Goal: Information Seeking & Learning: Learn about a topic

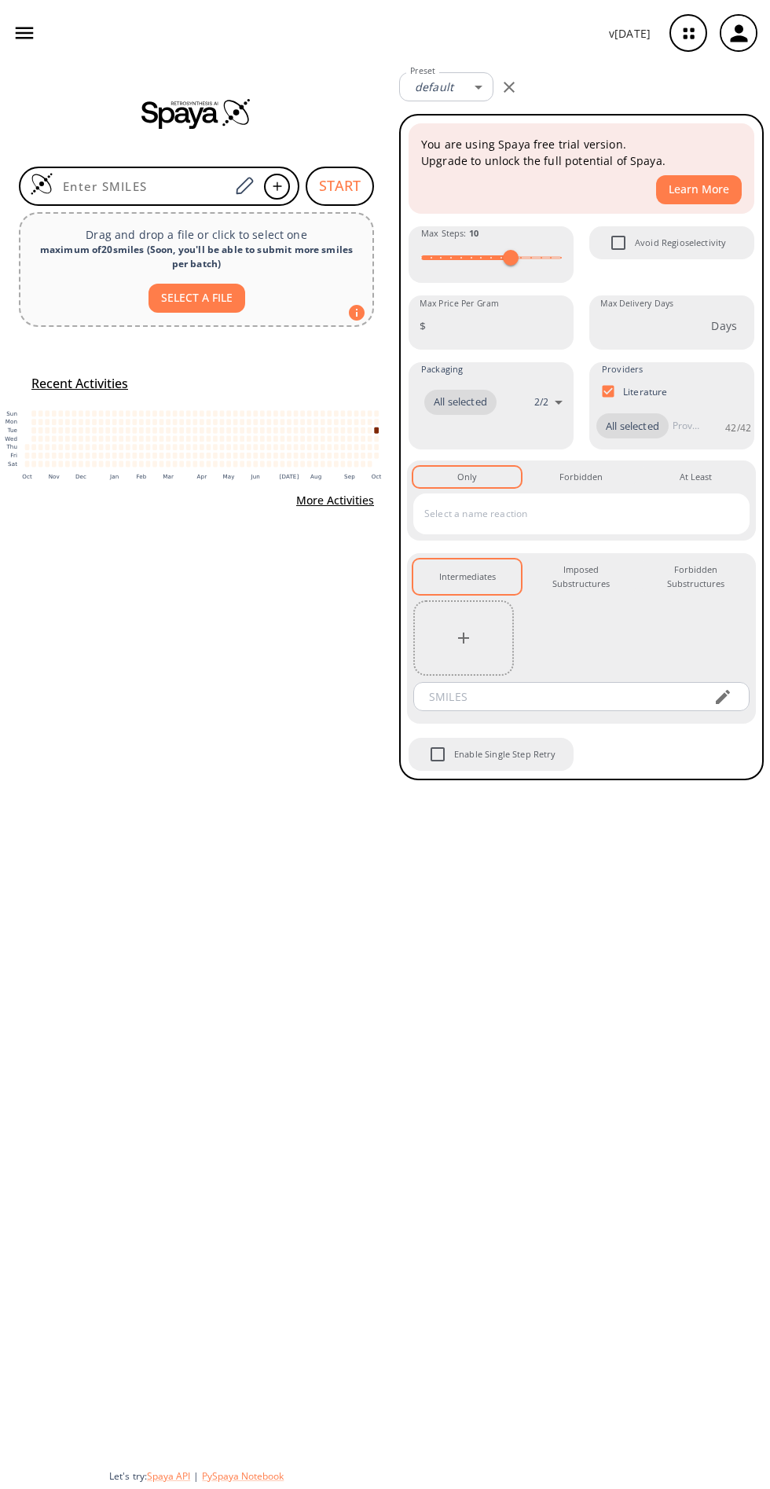
click at [688, 33] on icon "button" at bounding box center [689, 34] width 42 height 42
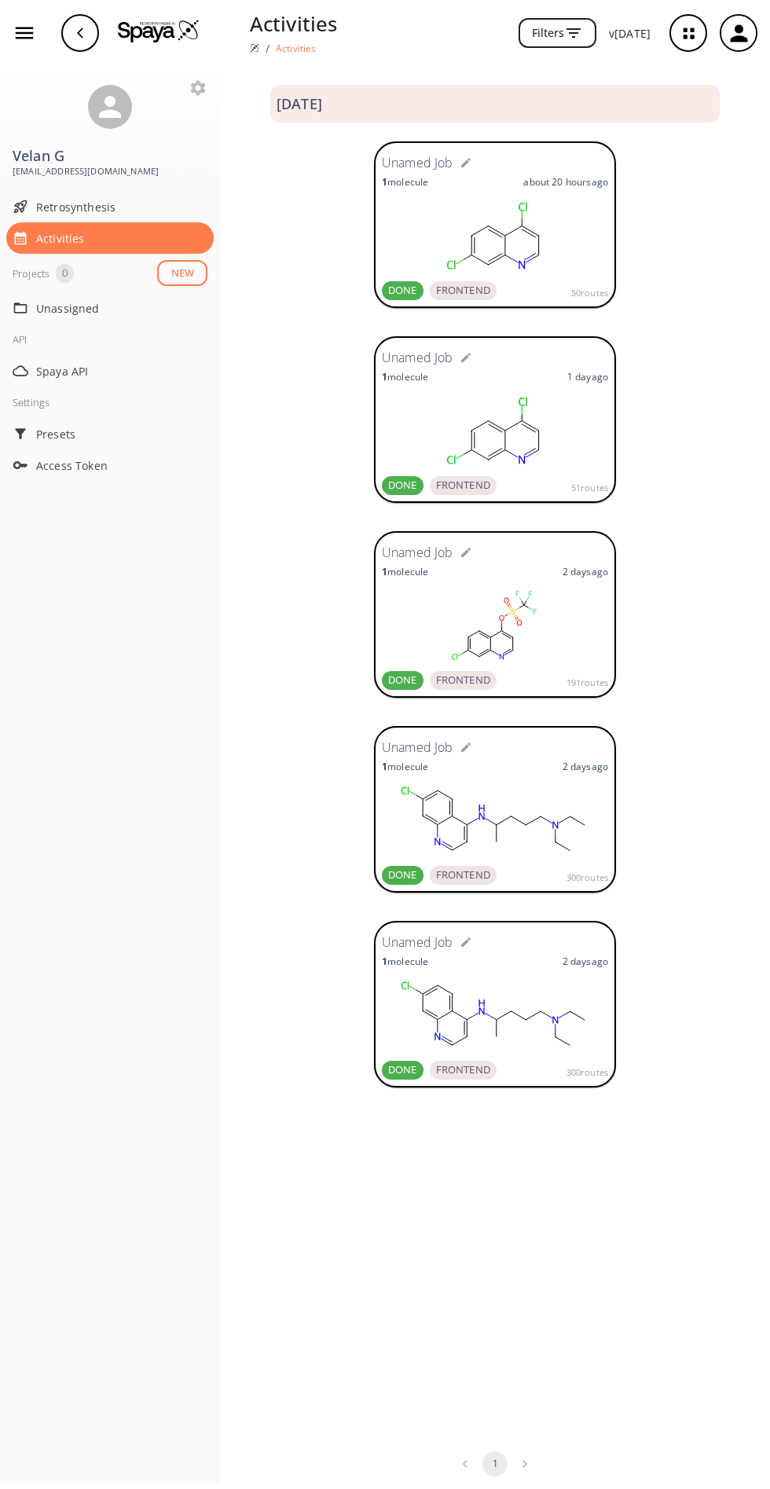
click at [487, 811] on rect at bounding box center [495, 820] width 226 height 79
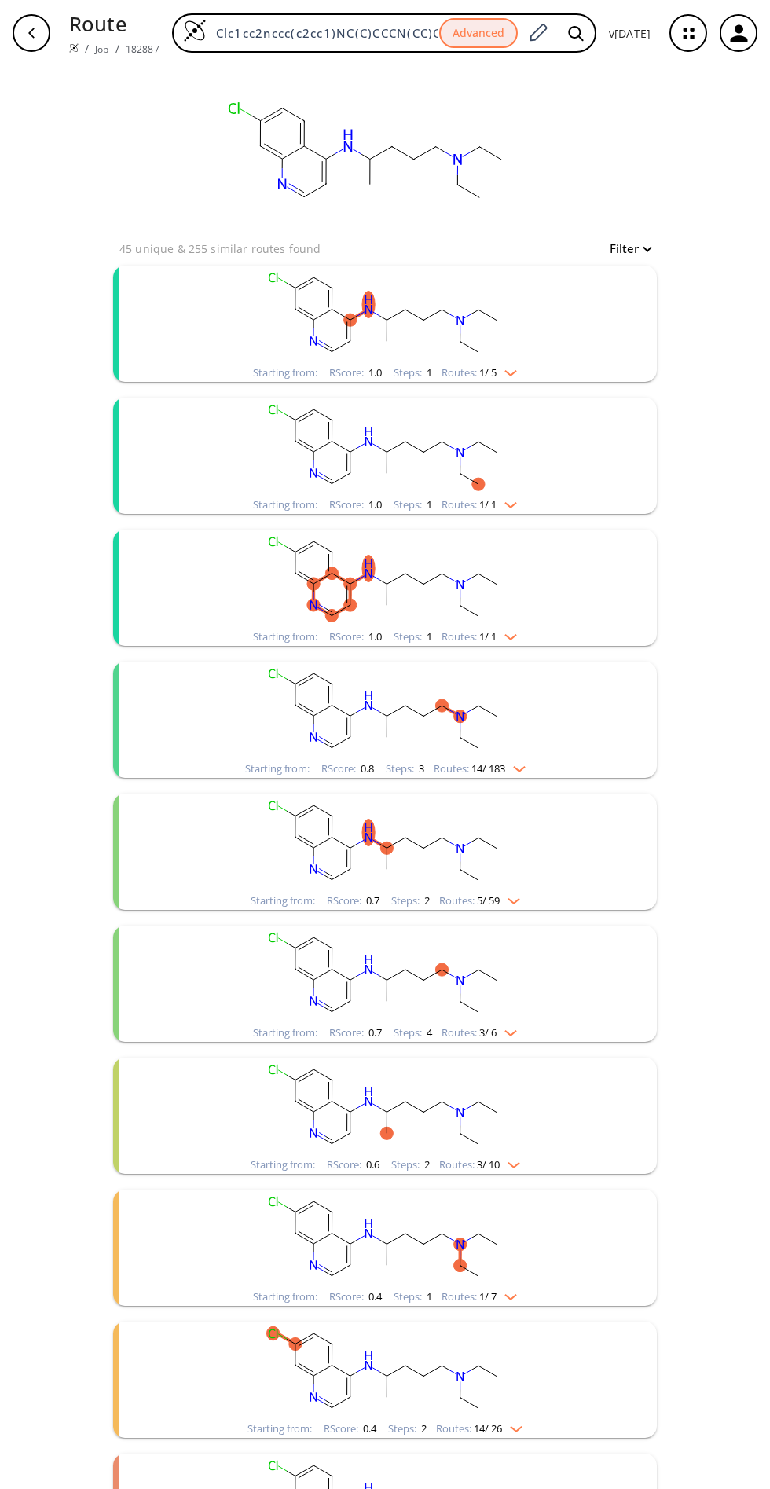
click at [522, 354] on rect "clusters" at bounding box center [385, 315] width 409 height 98
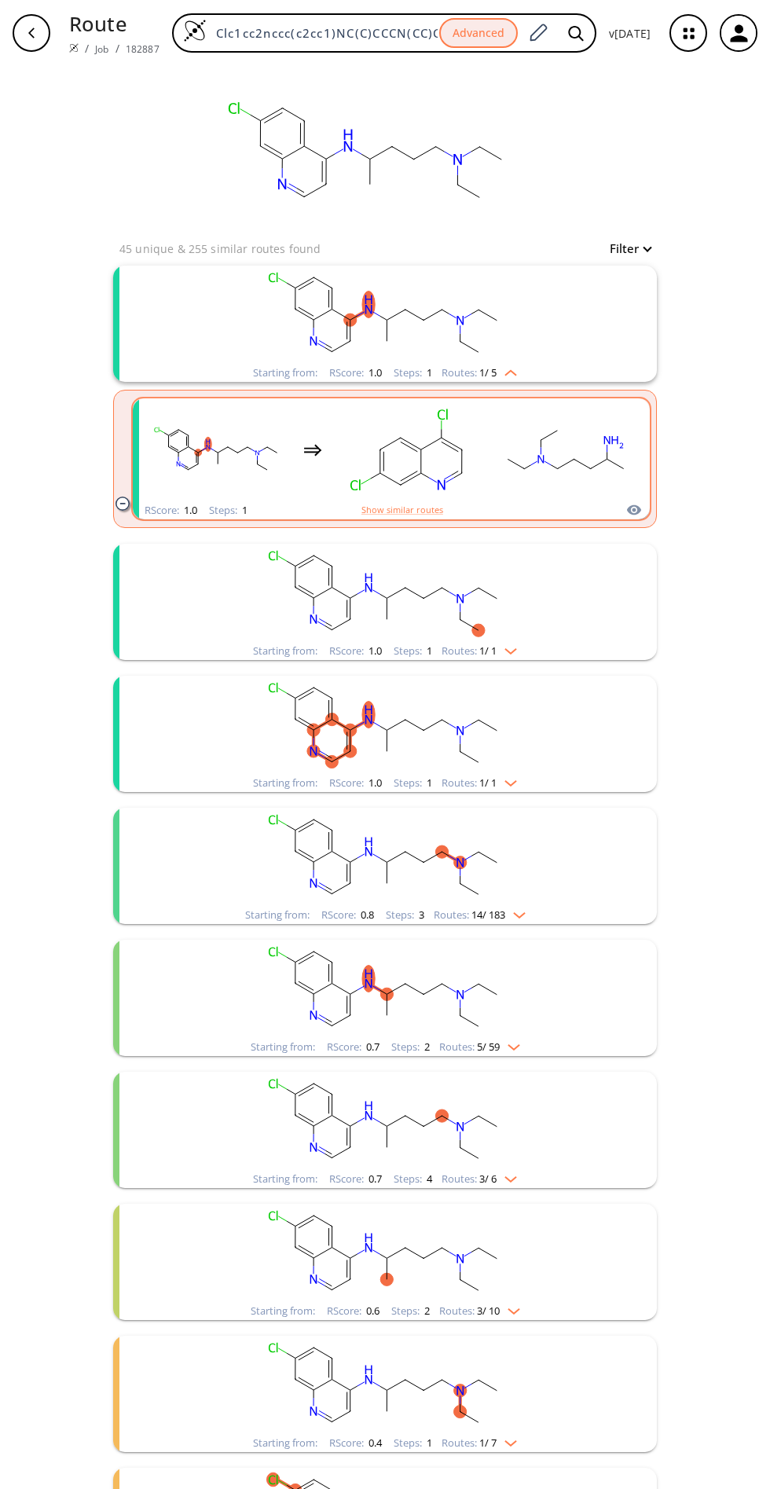
click at [624, 492] on rect "clusters" at bounding box center [565, 450] width 141 height 98
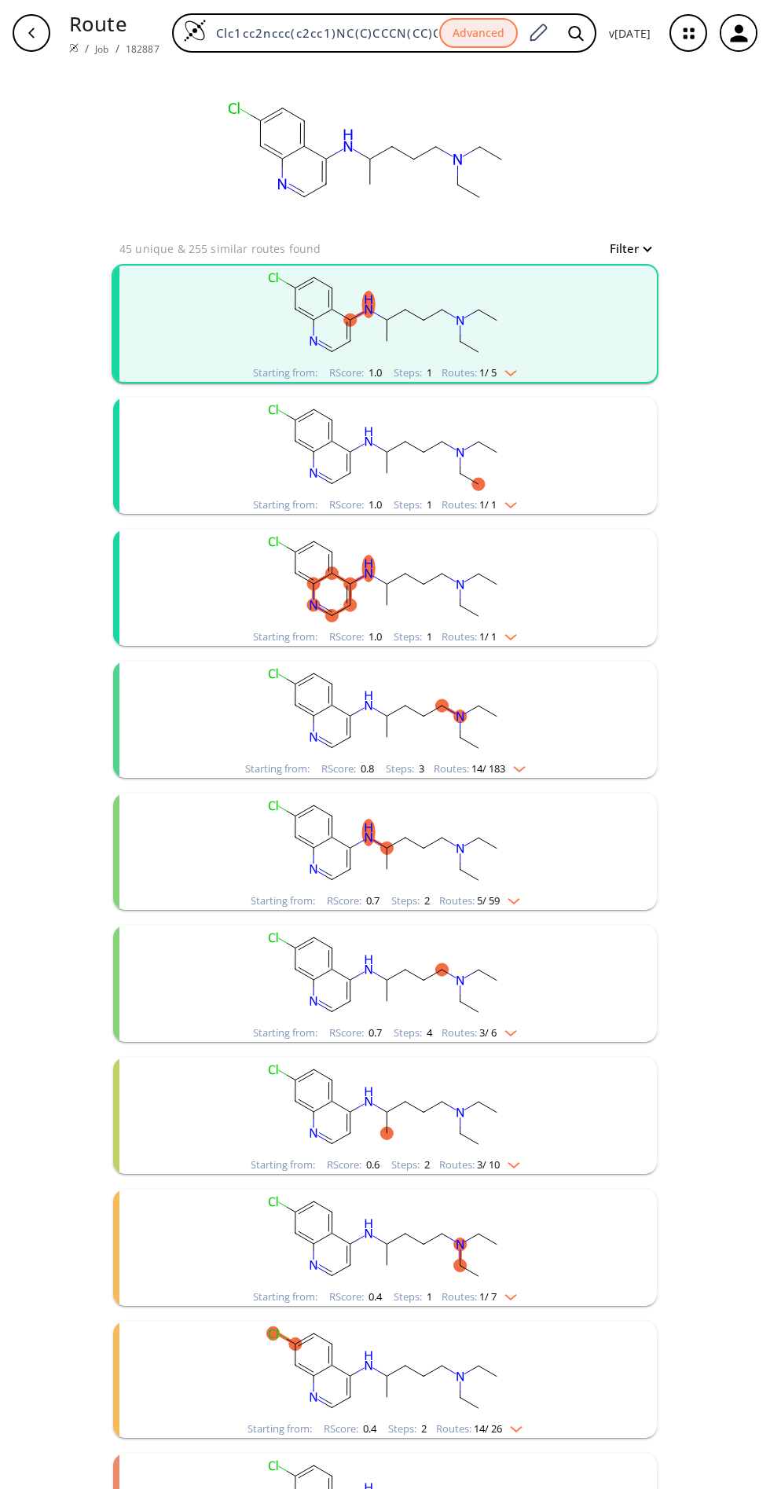
click at [508, 373] on img "clusters" at bounding box center [507, 370] width 20 height 13
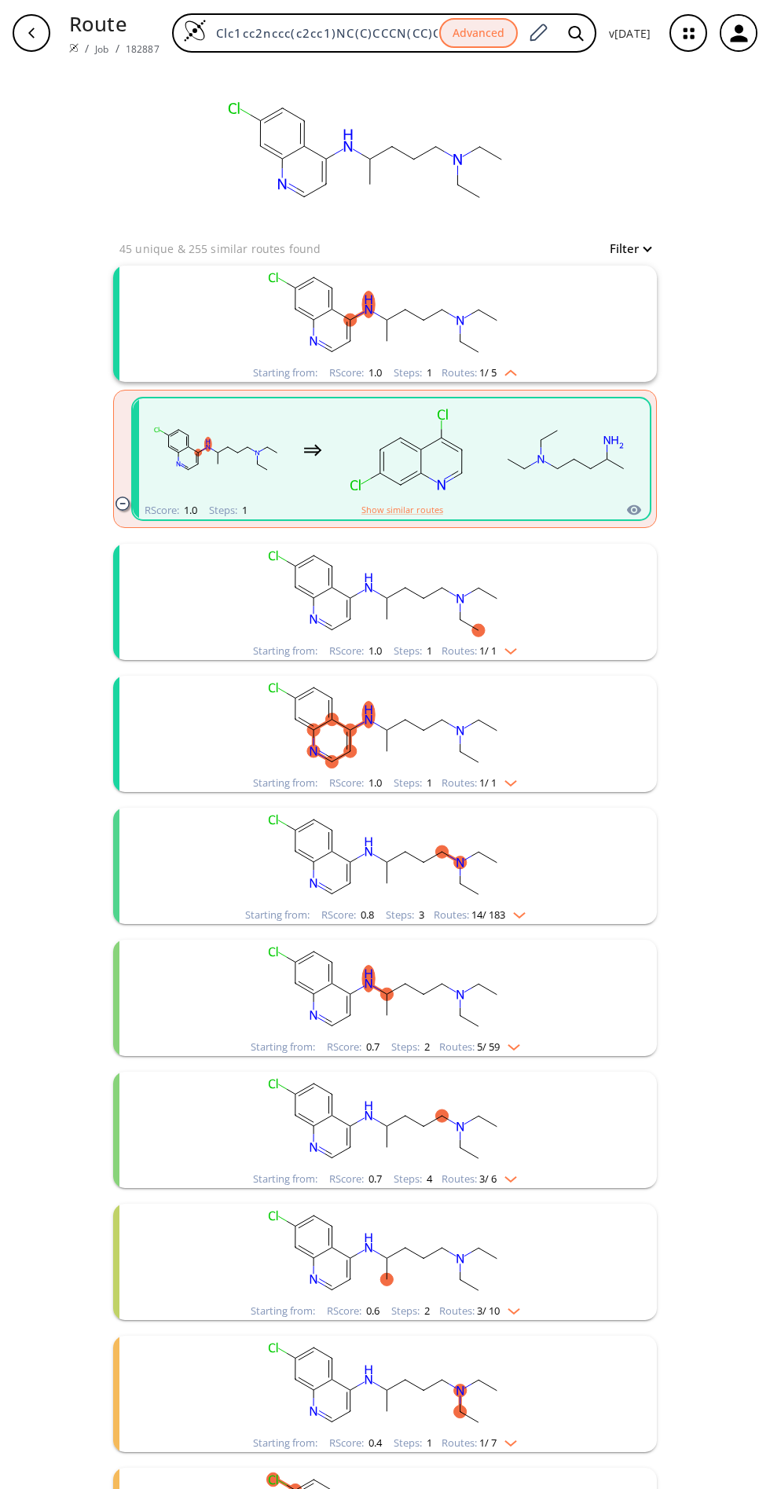
click at [637, 536] on li "Starting from: RScore : 1.0 Steps : 1 Routes: 1 / 1" at bounding box center [385, 602] width 544 height 132
click at [625, 493] on rect "clusters" at bounding box center [565, 450] width 141 height 98
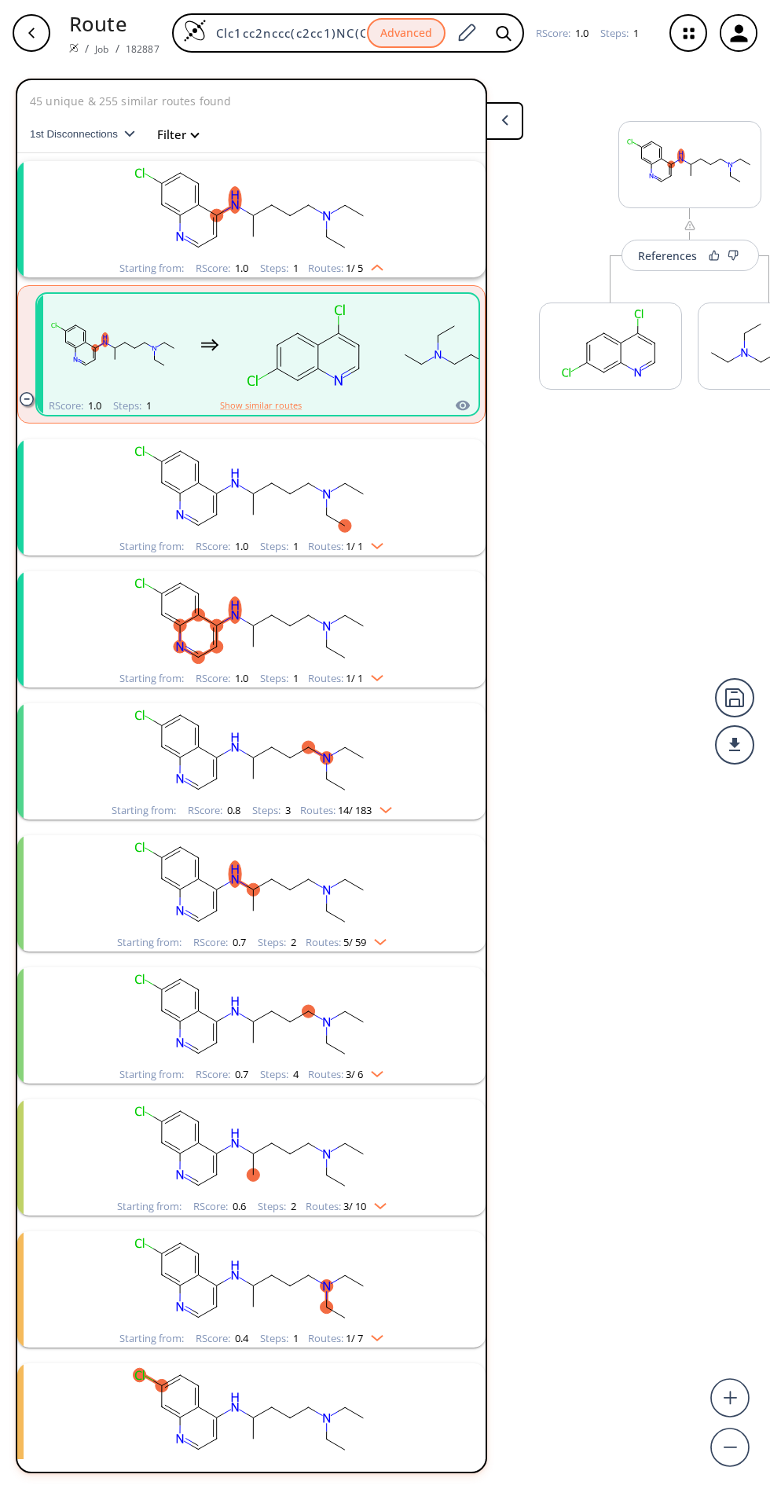
scroll to position [35, 0]
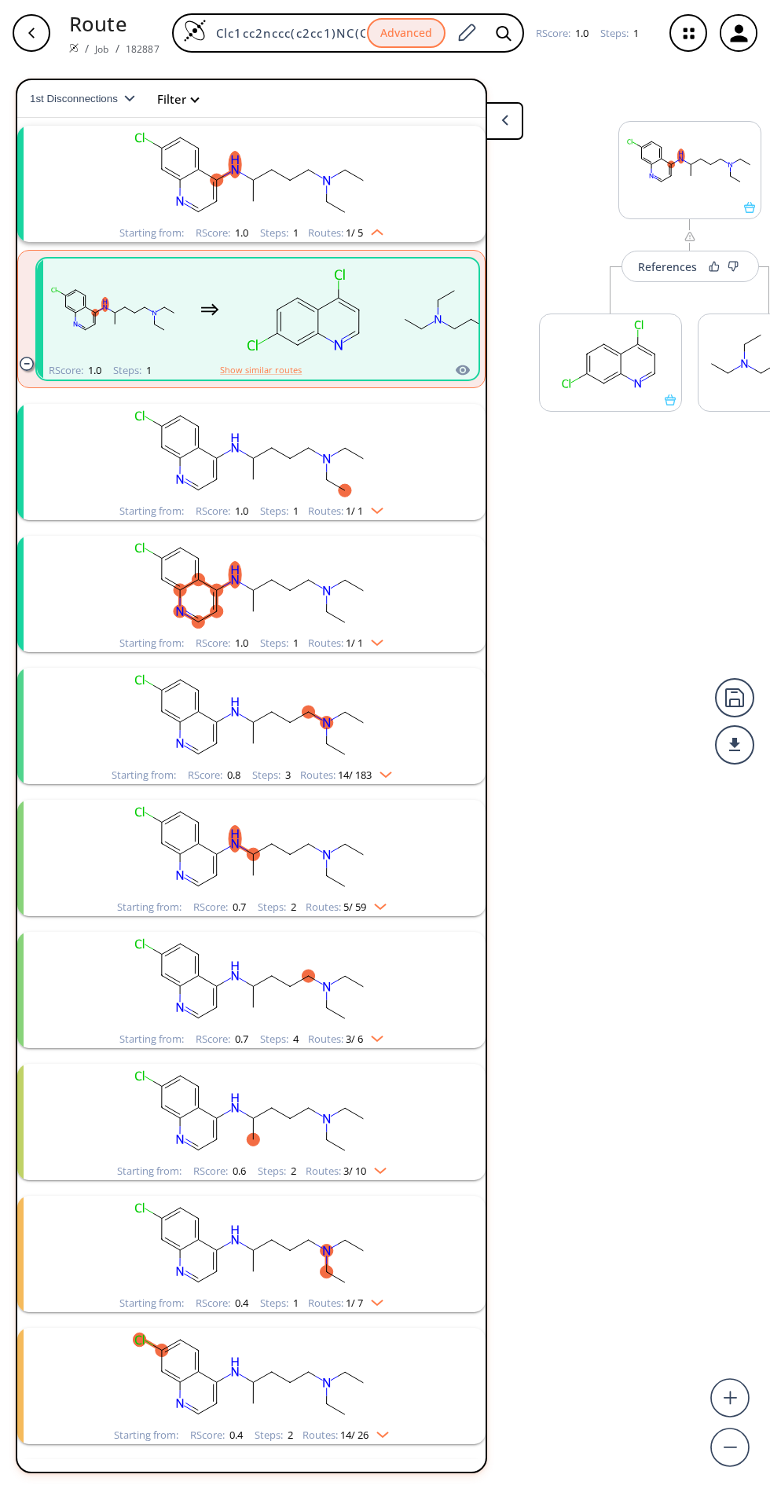
click at [451, 350] on rect "clusters" at bounding box center [462, 310] width 141 height 98
click at [455, 318] on icon "clusters" at bounding box center [454, 319] width 17 height 22
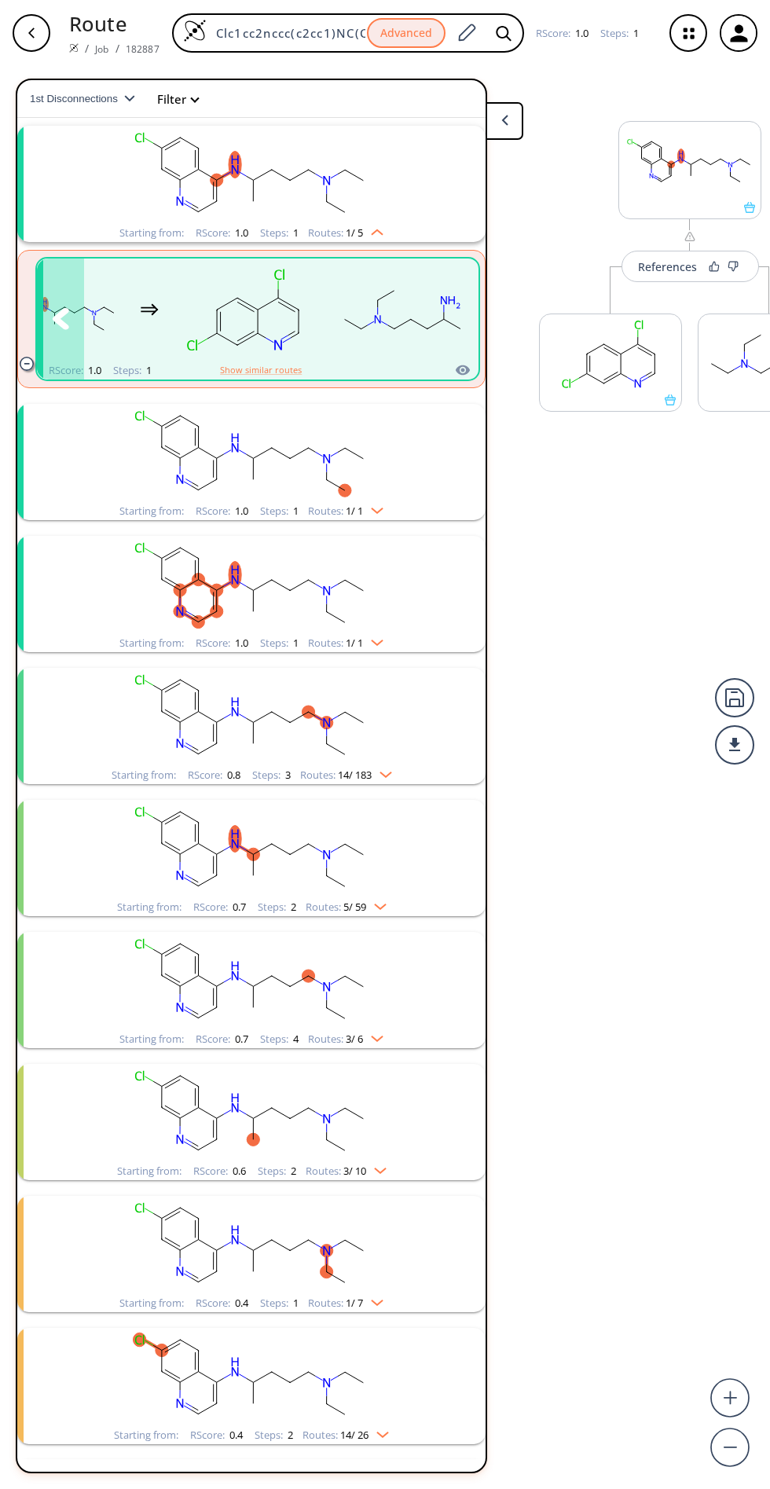
click at [452, 372] on button "clusters" at bounding box center [454, 318] width 47 height 121
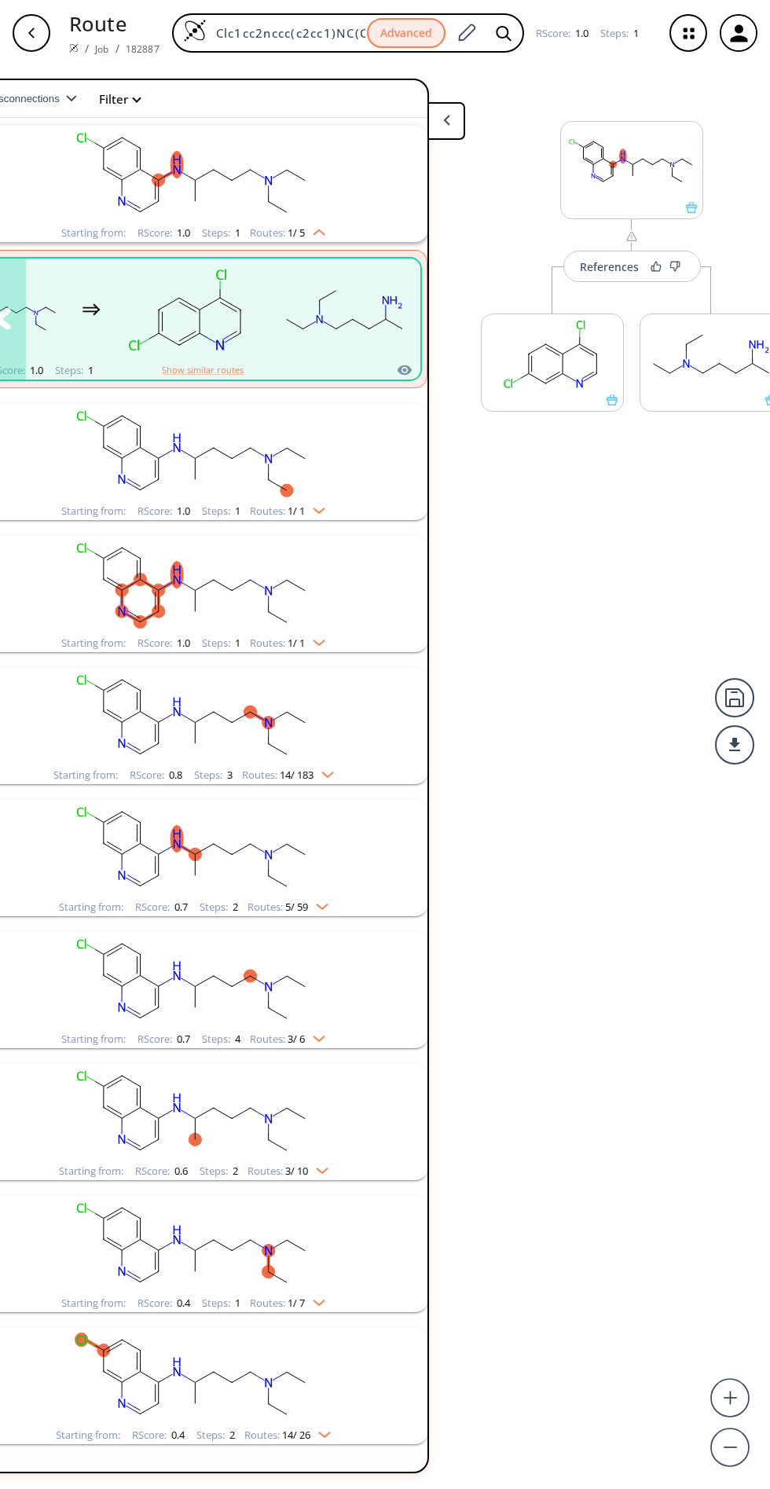
scroll to position [0, 86]
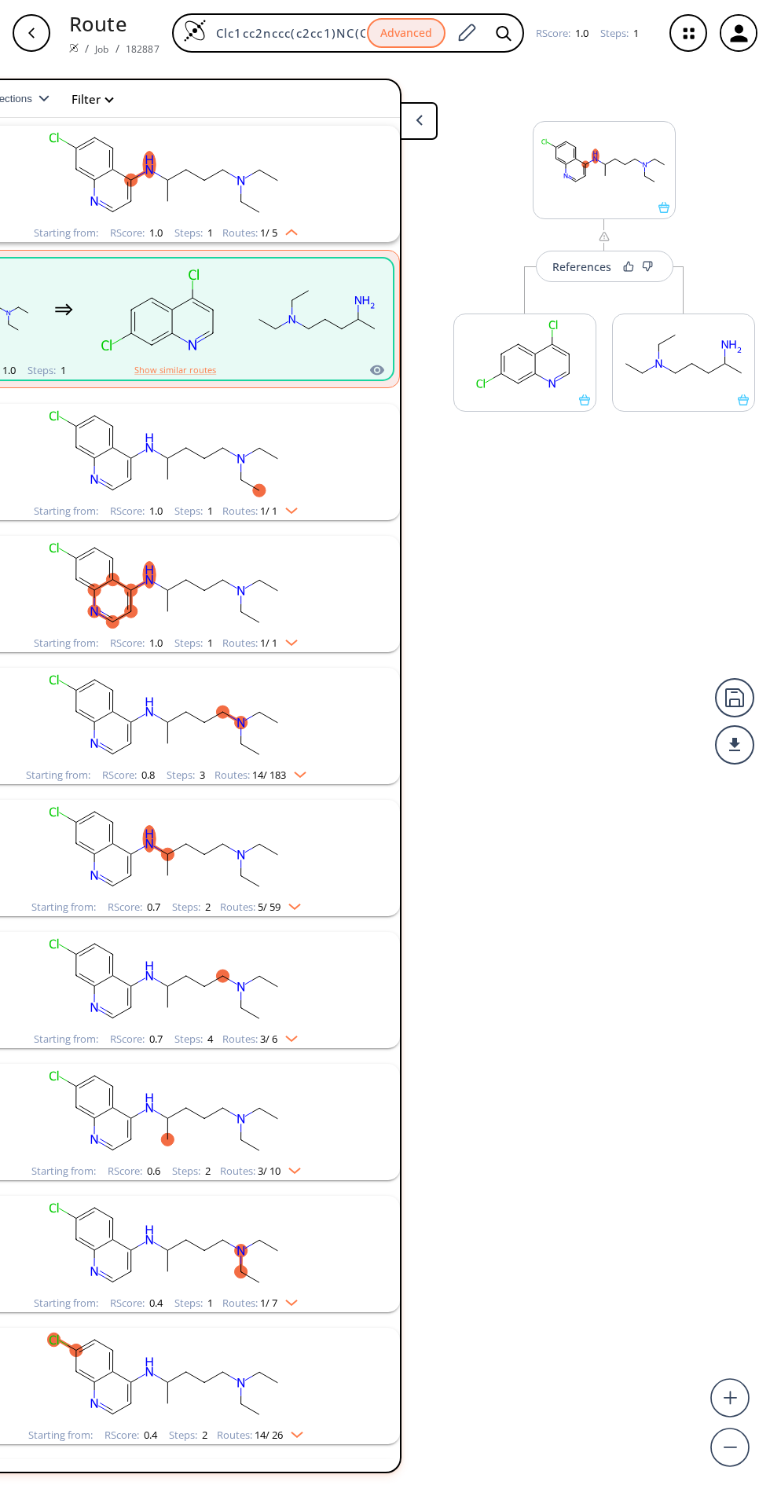
click at [313, 759] on rect "clusters" at bounding box center [166, 717] width 409 height 98
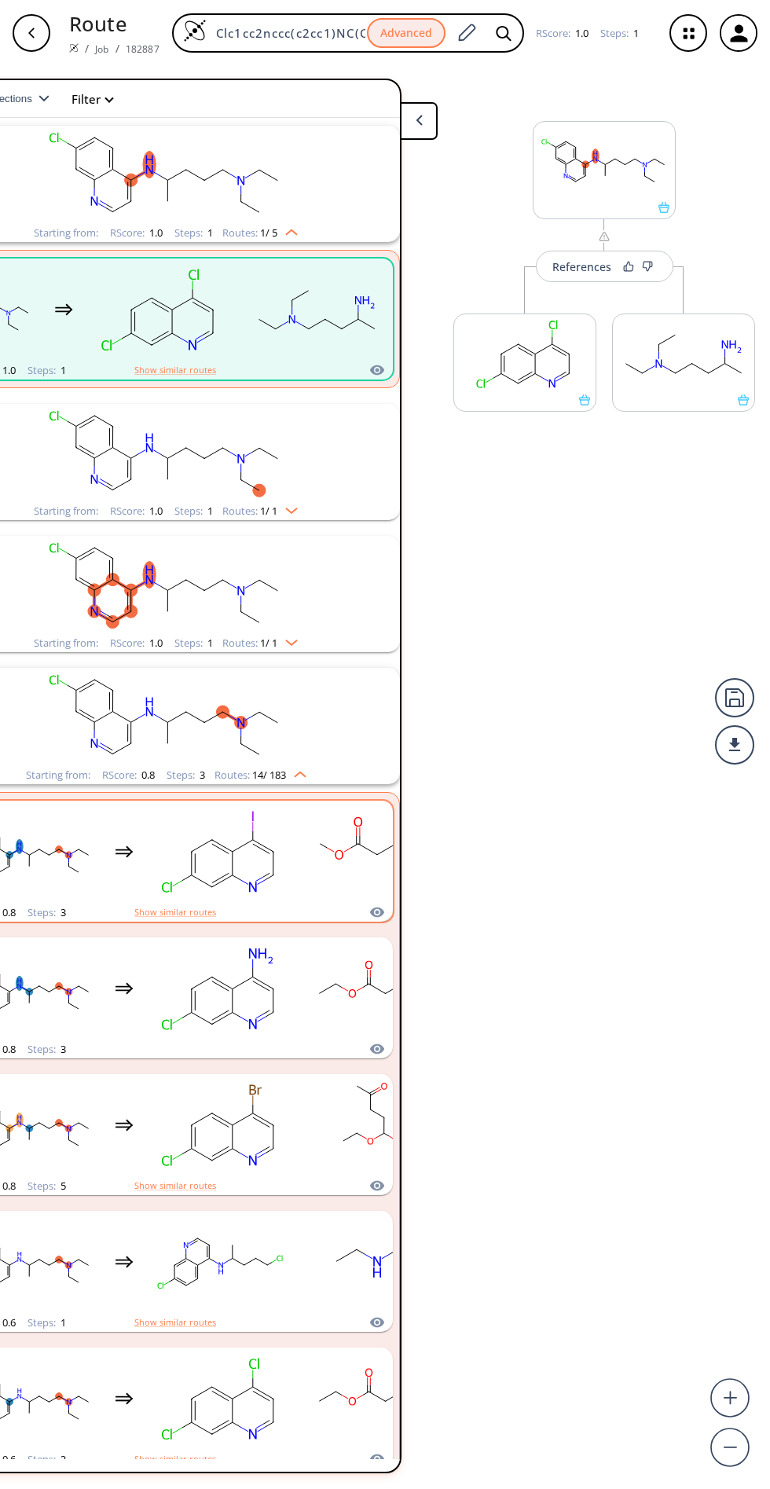
click at [328, 856] on rect "clusters" at bounding box center [376, 852] width 141 height 98
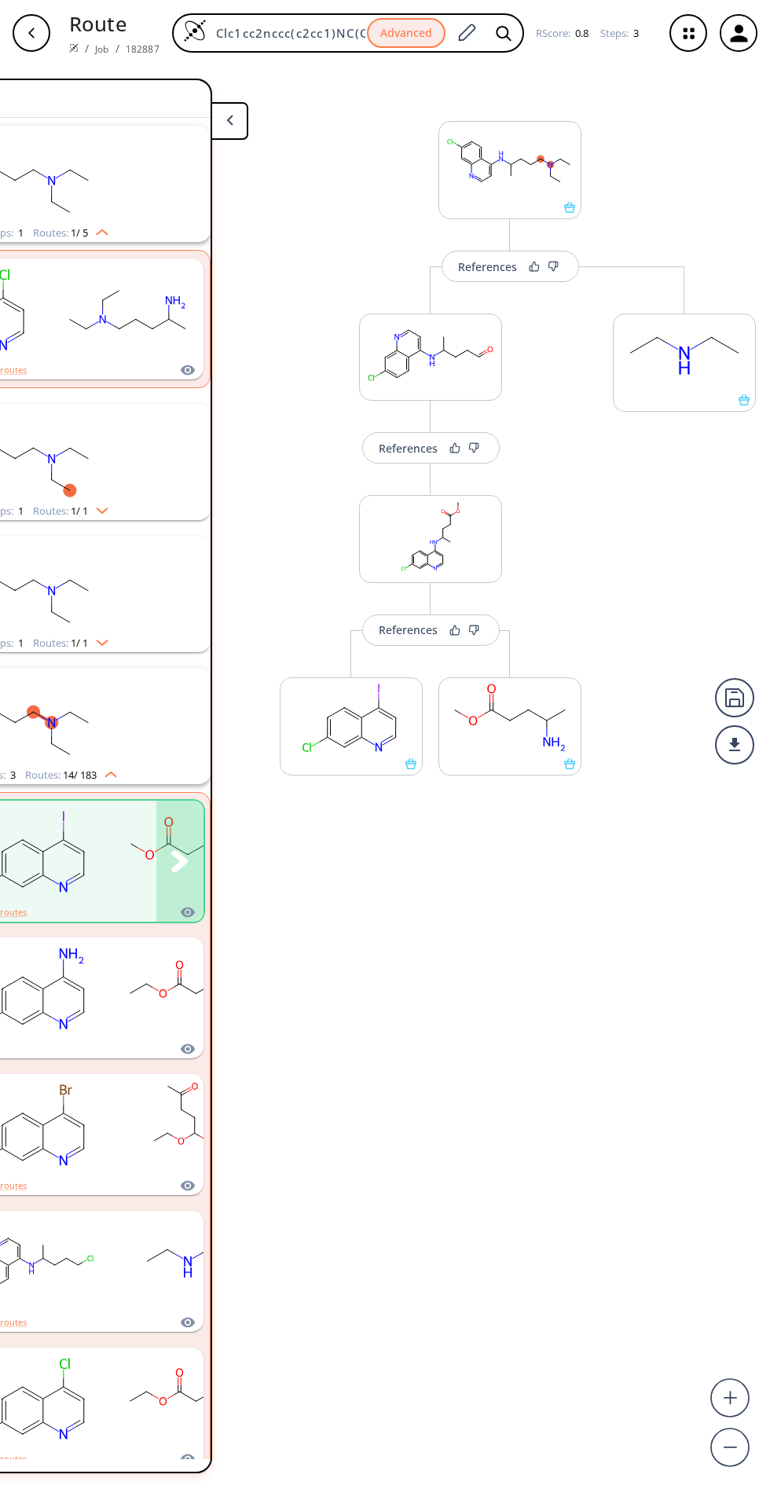
scroll to position [0, 275]
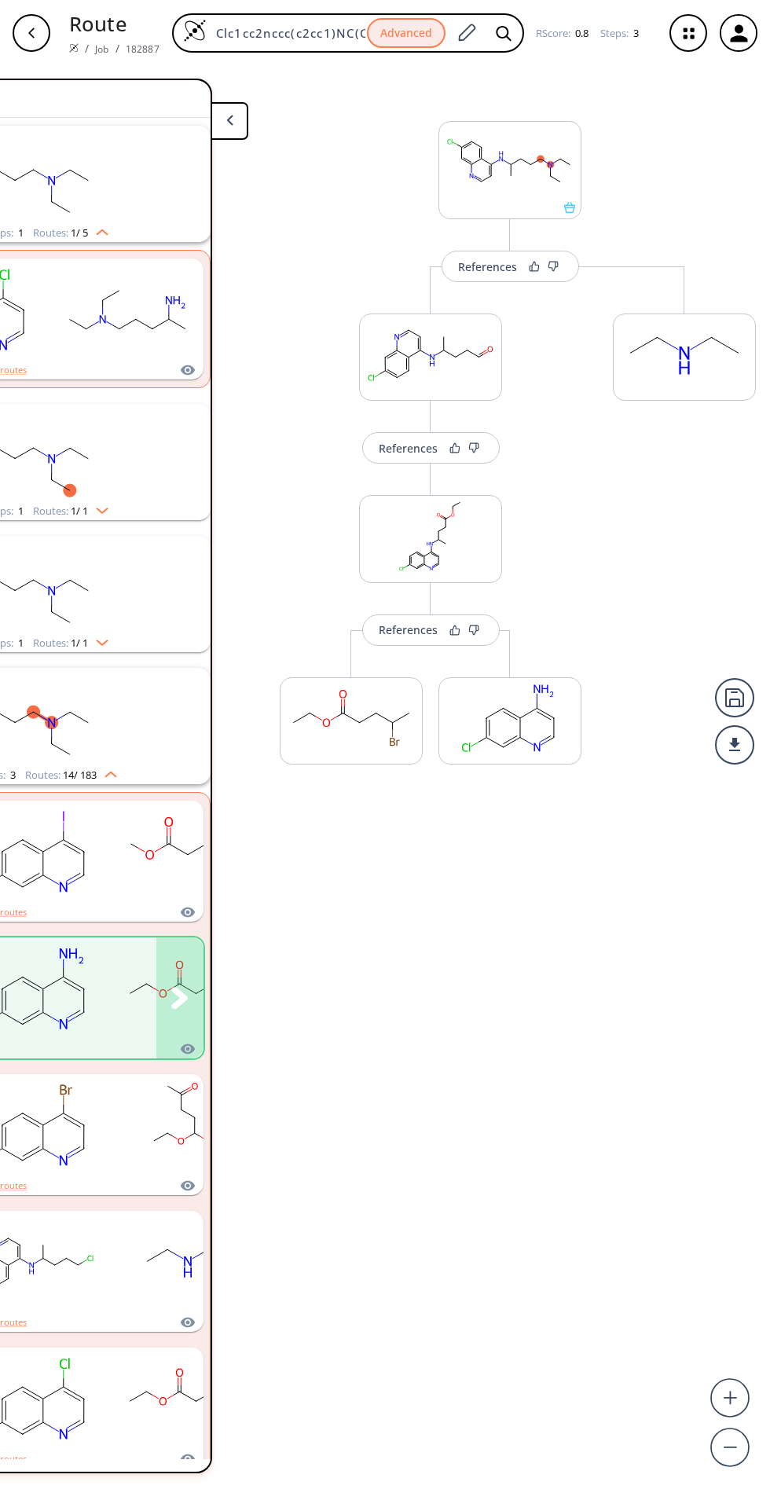
click at [182, 999] on icon "clusters" at bounding box center [179, 997] width 16 height 21
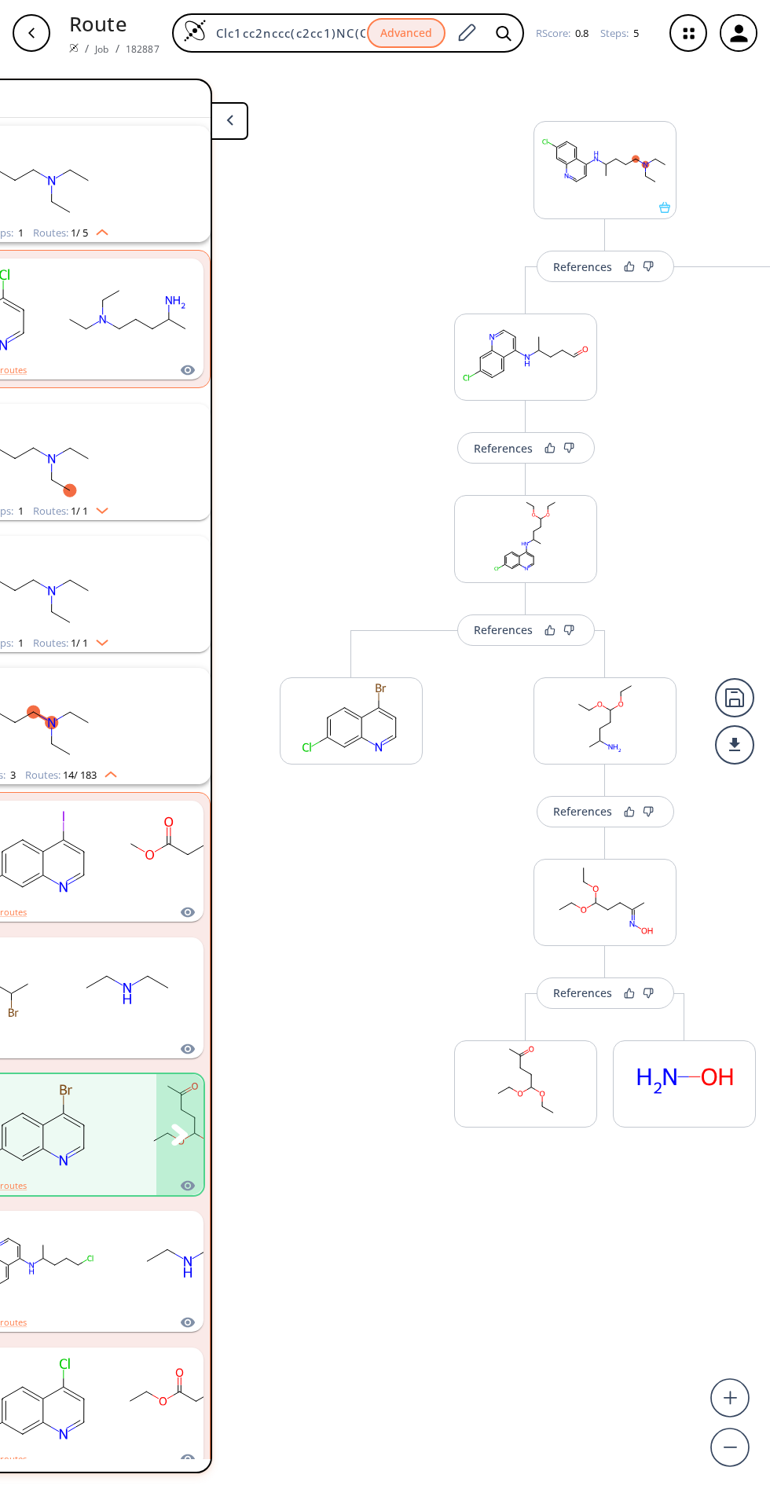
click at [196, 1138] on button "clusters" at bounding box center [179, 1134] width 47 height 121
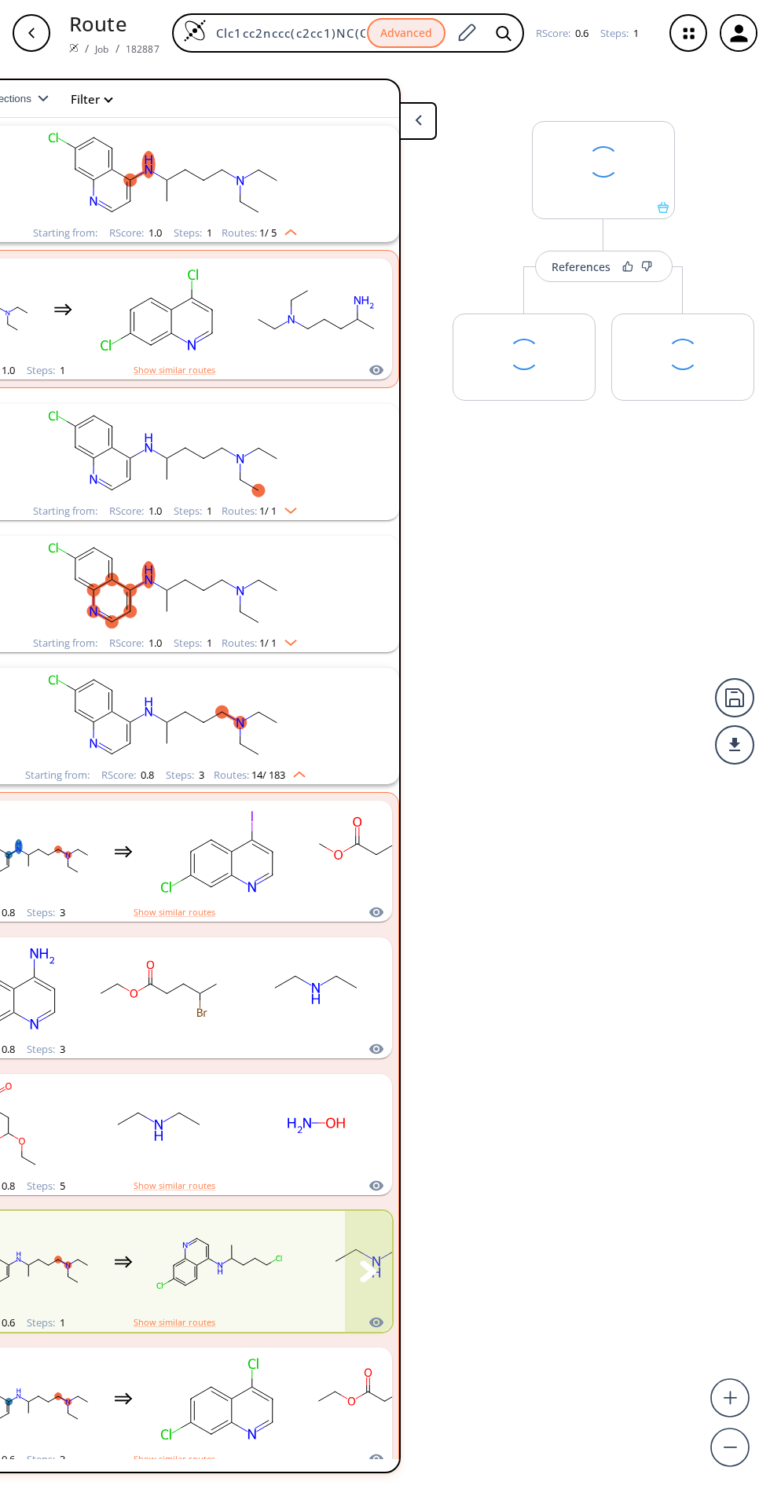
scroll to position [0, 86]
click at [175, 1254] on rect "clusters" at bounding box center [219, 1262] width 141 height 98
click at [346, 1144] on div "clusters" at bounding box center [172, 1125] width 442 height 103
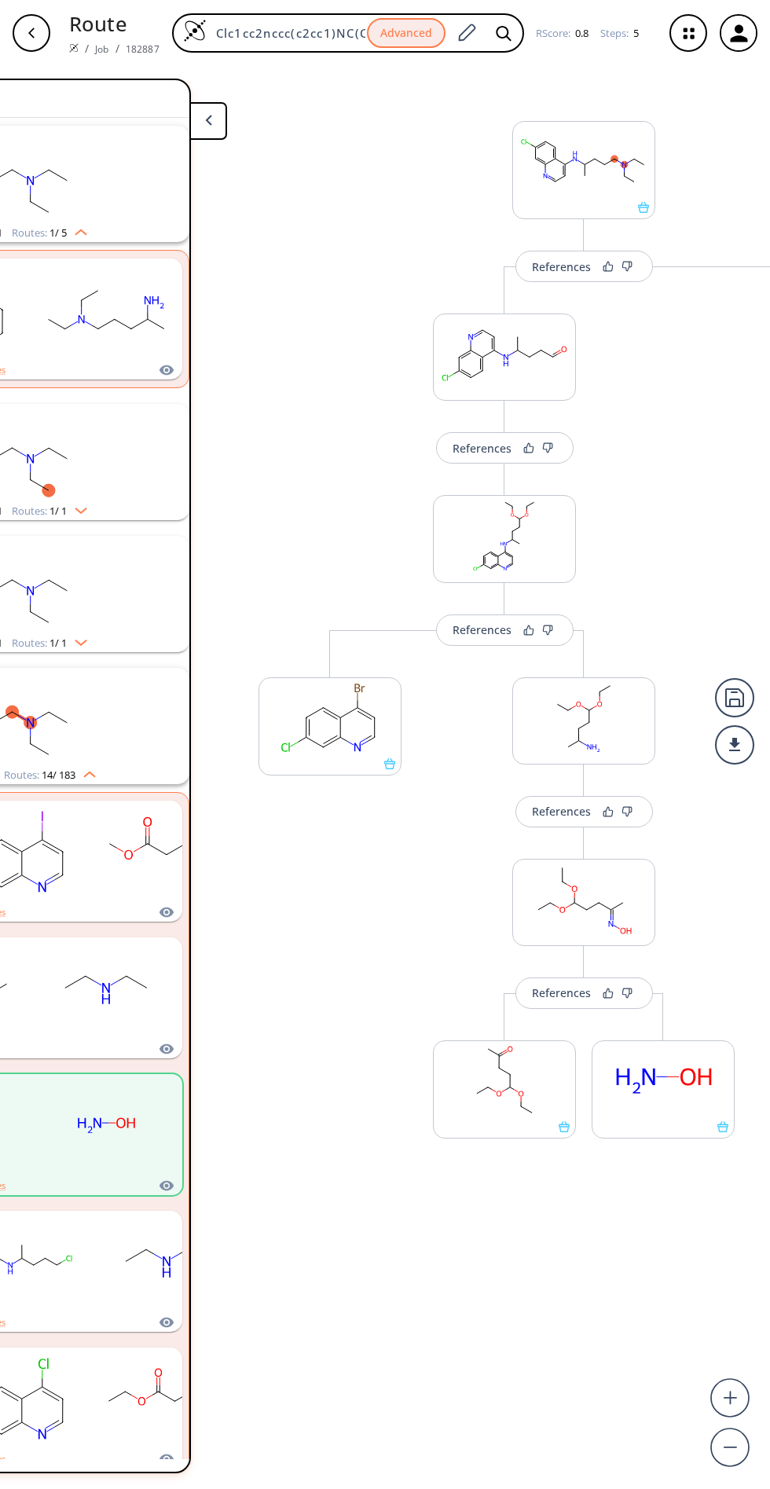
scroll to position [0, 295]
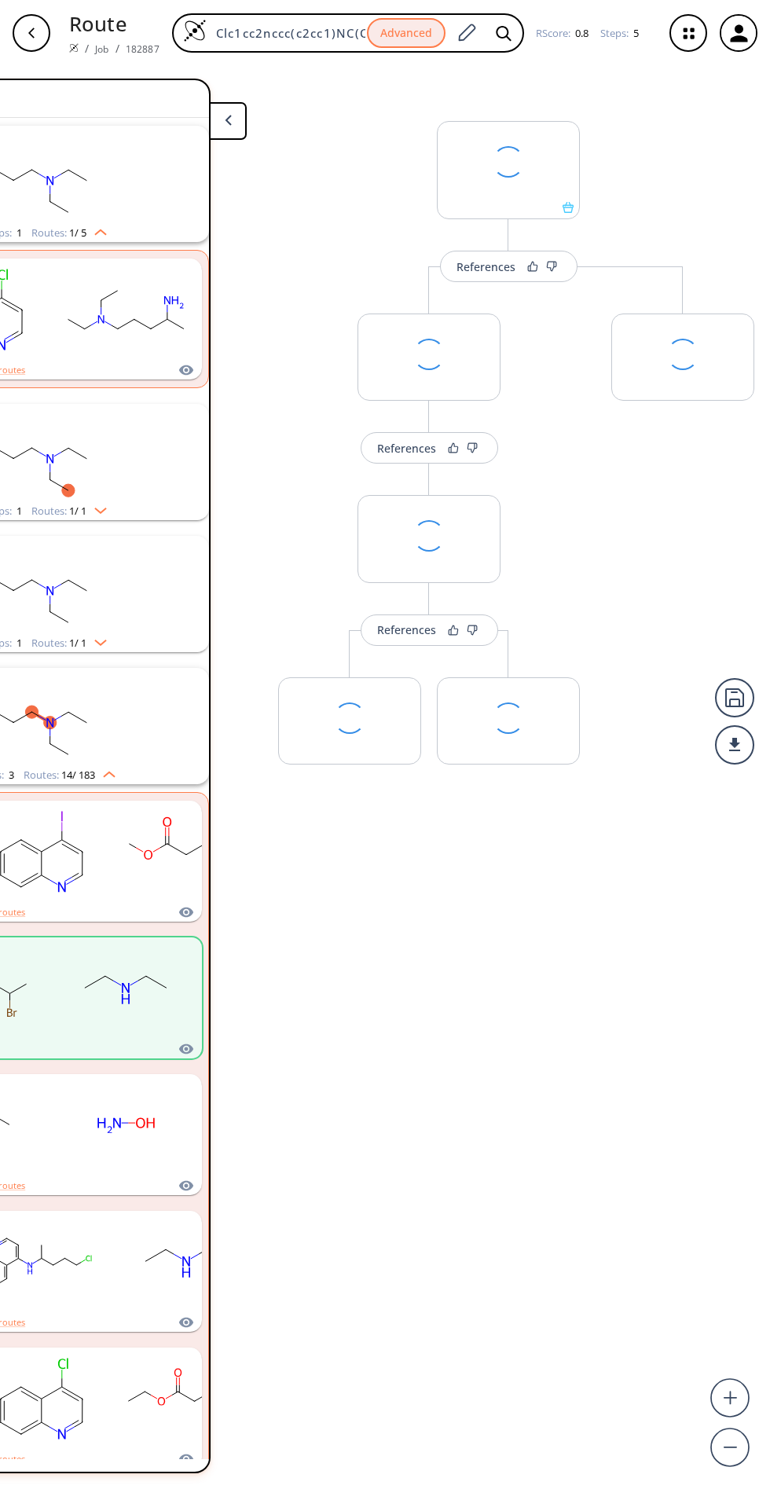
scroll to position [0, 275]
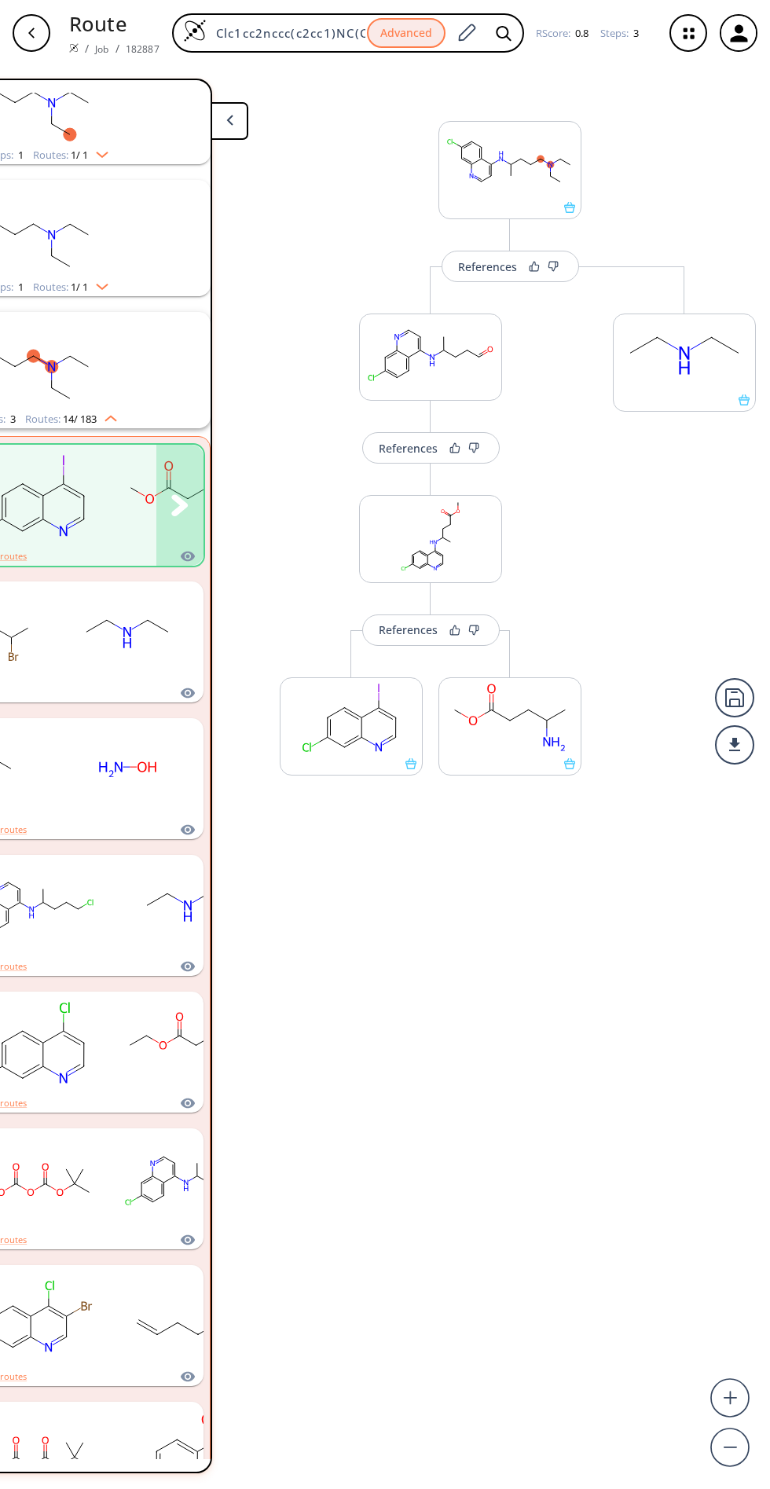
scroll to position [390, 0]
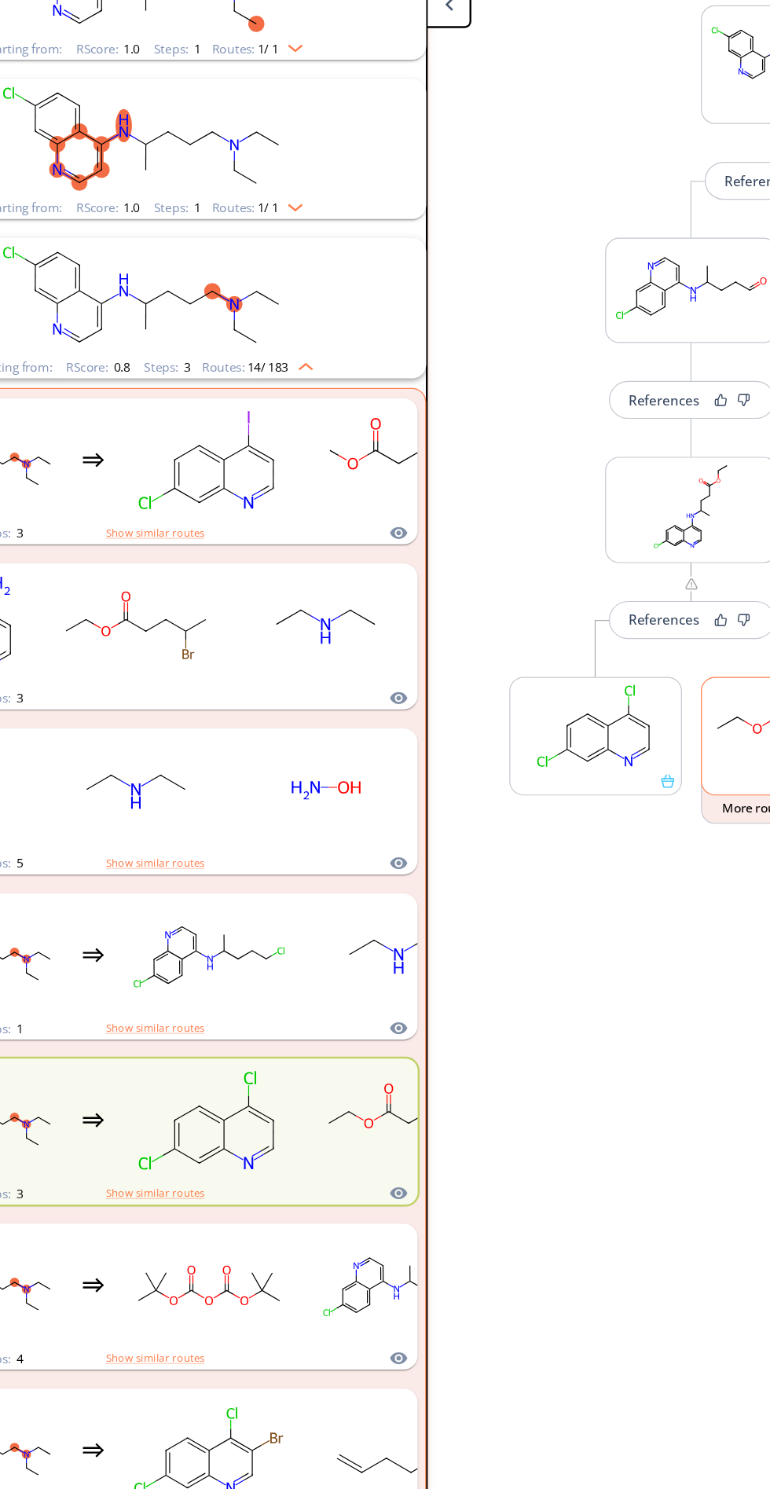
scroll to position [24, 132]
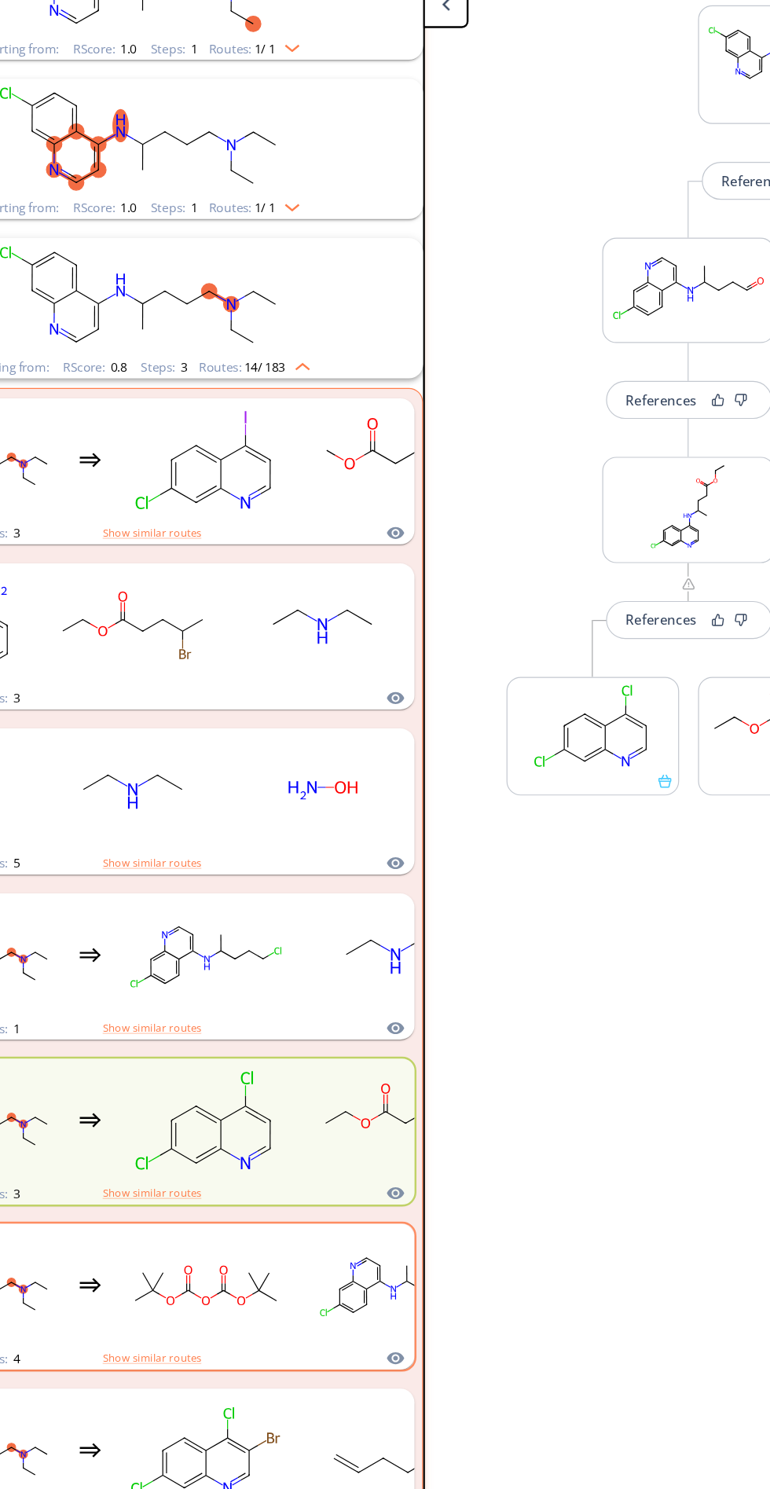
click at [271, 1152] on rect "clusters" at bounding box center [330, 1181] width 141 height 98
click at [312, 1161] on button "clusters" at bounding box center [322, 1190] width 47 height 121
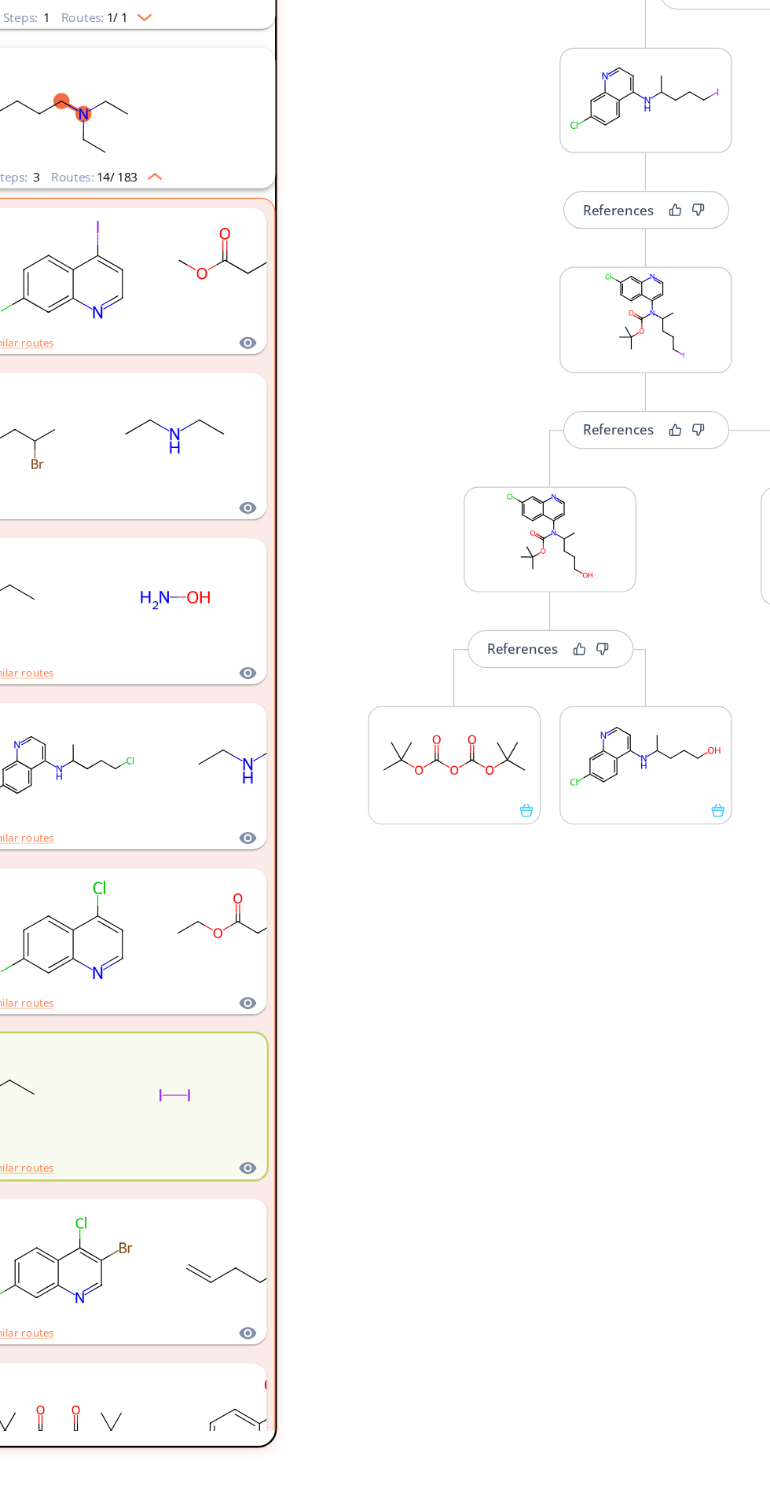
scroll to position [0, 242]
click at [185, 1310] on rect "clusters" at bounding box center [220, 1318] width 141 height 98
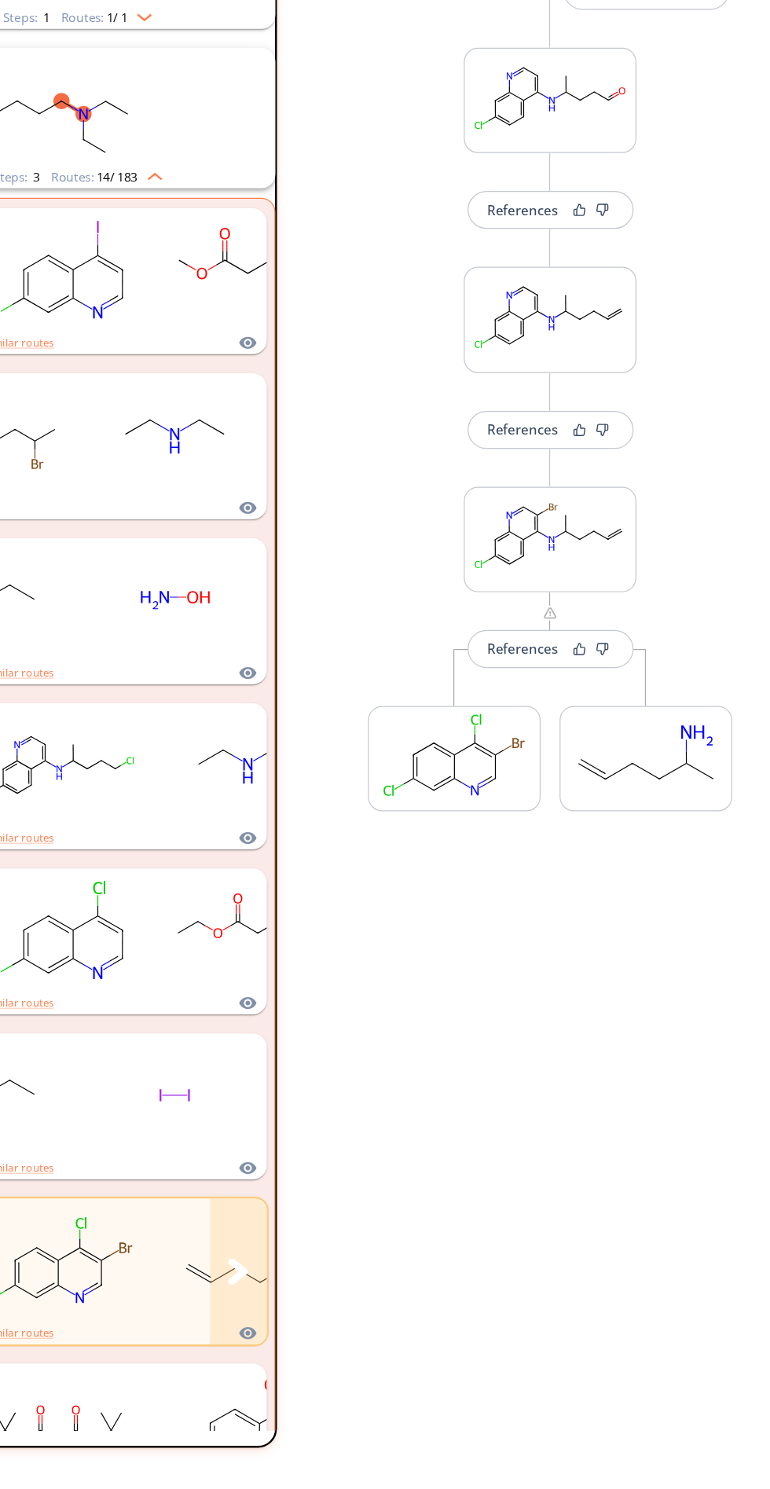
click at [209, 1328] on icon "clusters" at bounding box center [212, 1326] width 16 height 21
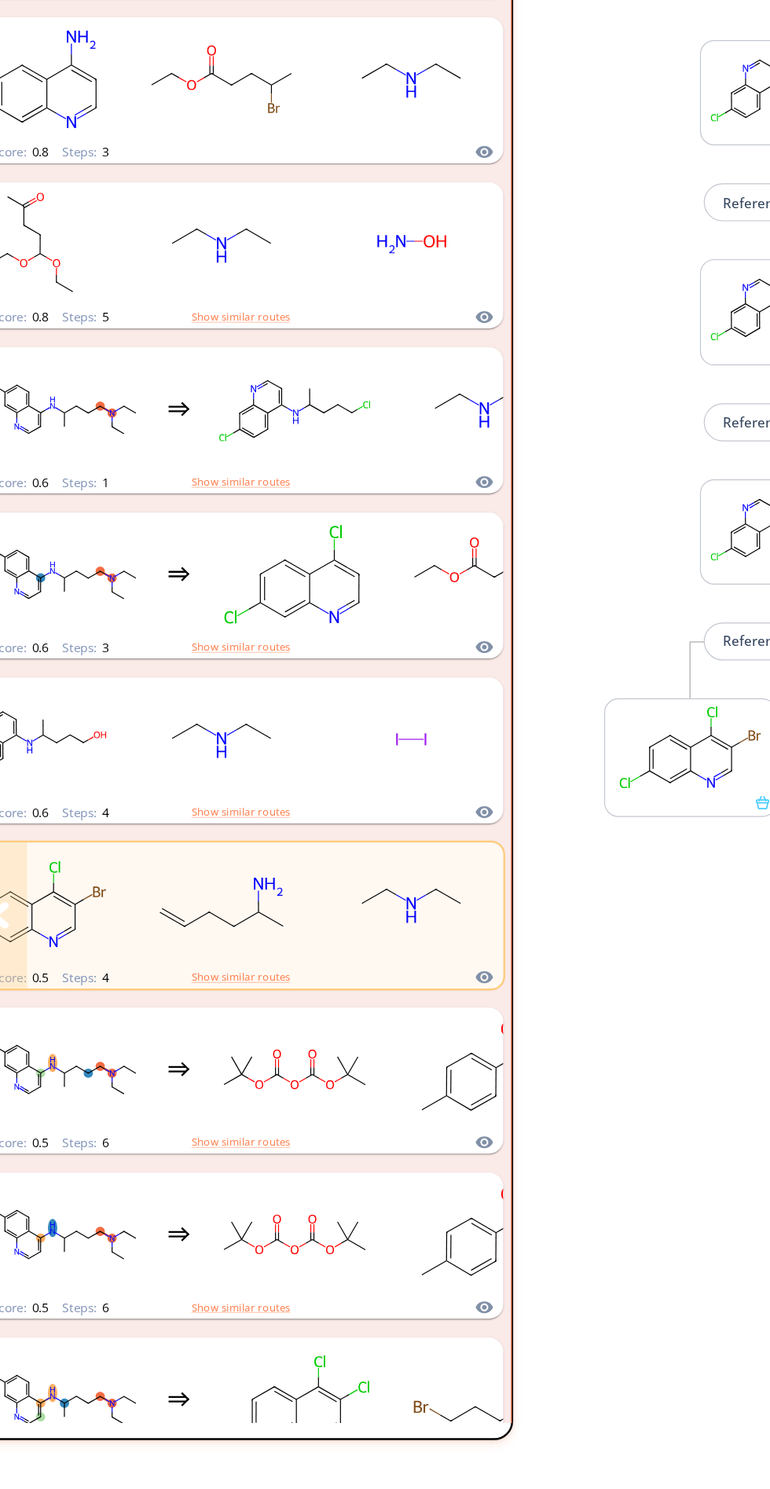
scroll to position [676, 0]
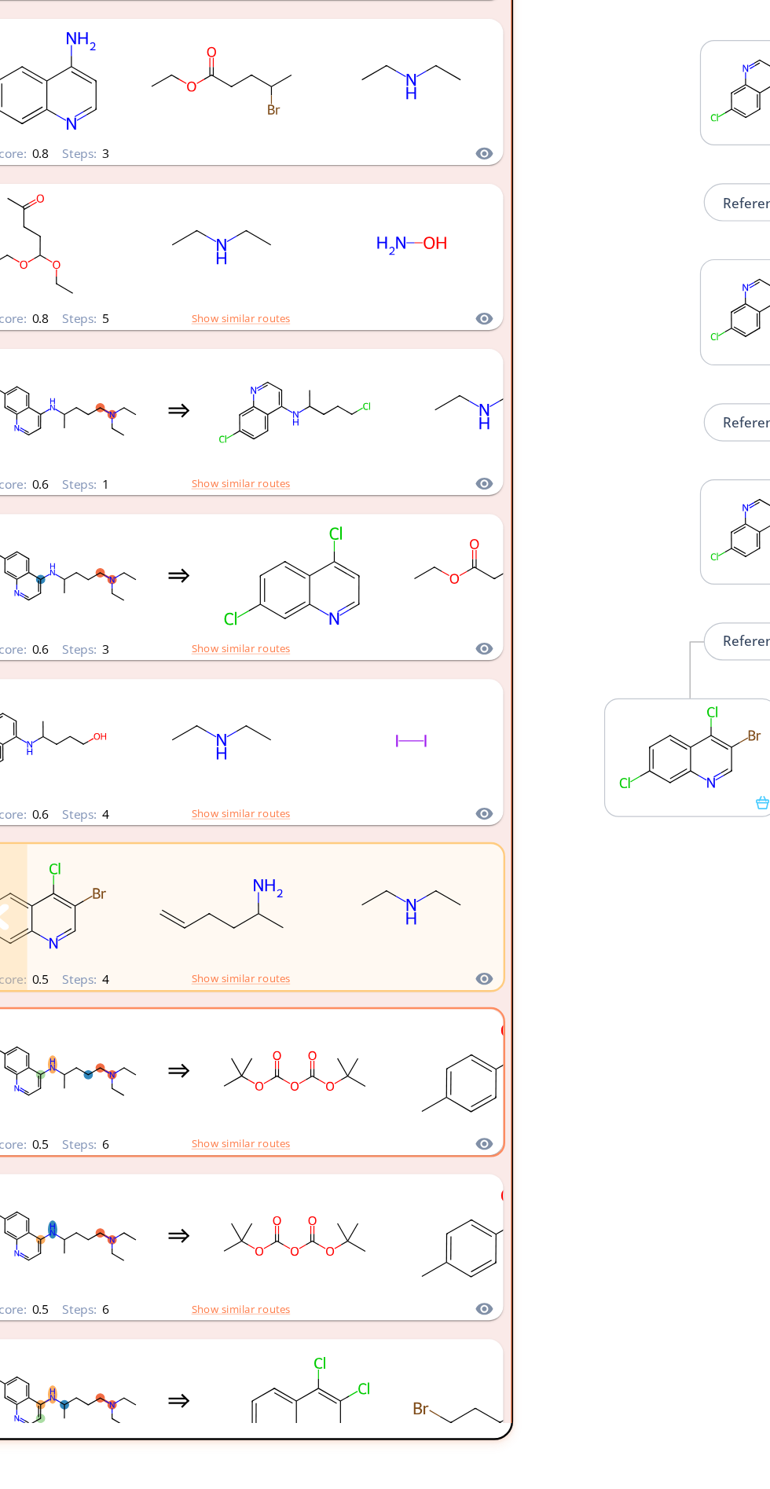
click at [339, 1183] on rect "clusters" at bounding box center [400, 1168] width 141 height 98
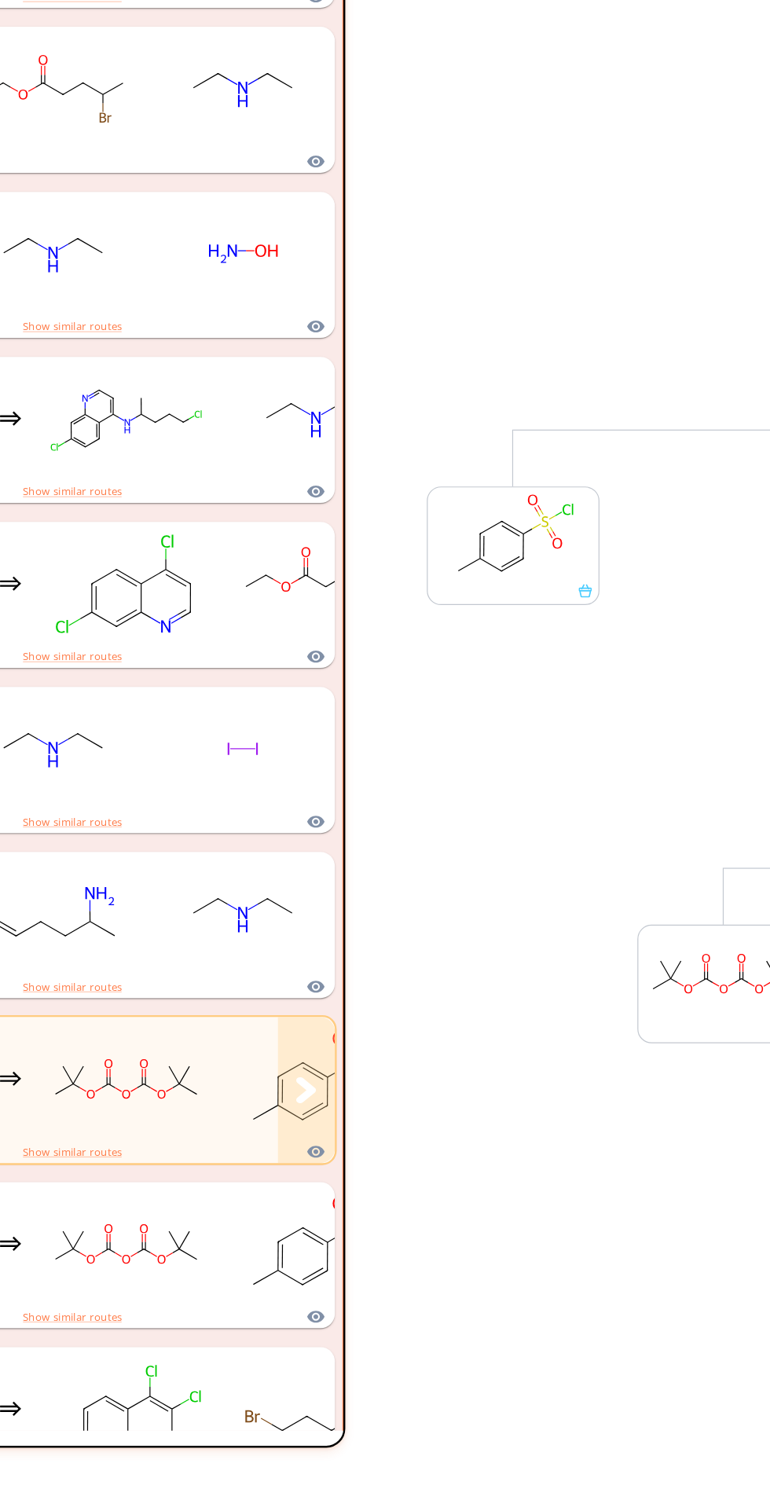
scroll to position [0, 201]
click at [222, 1305] on rect "clusters" at bounding box center [261, 1304] width 141 height 98
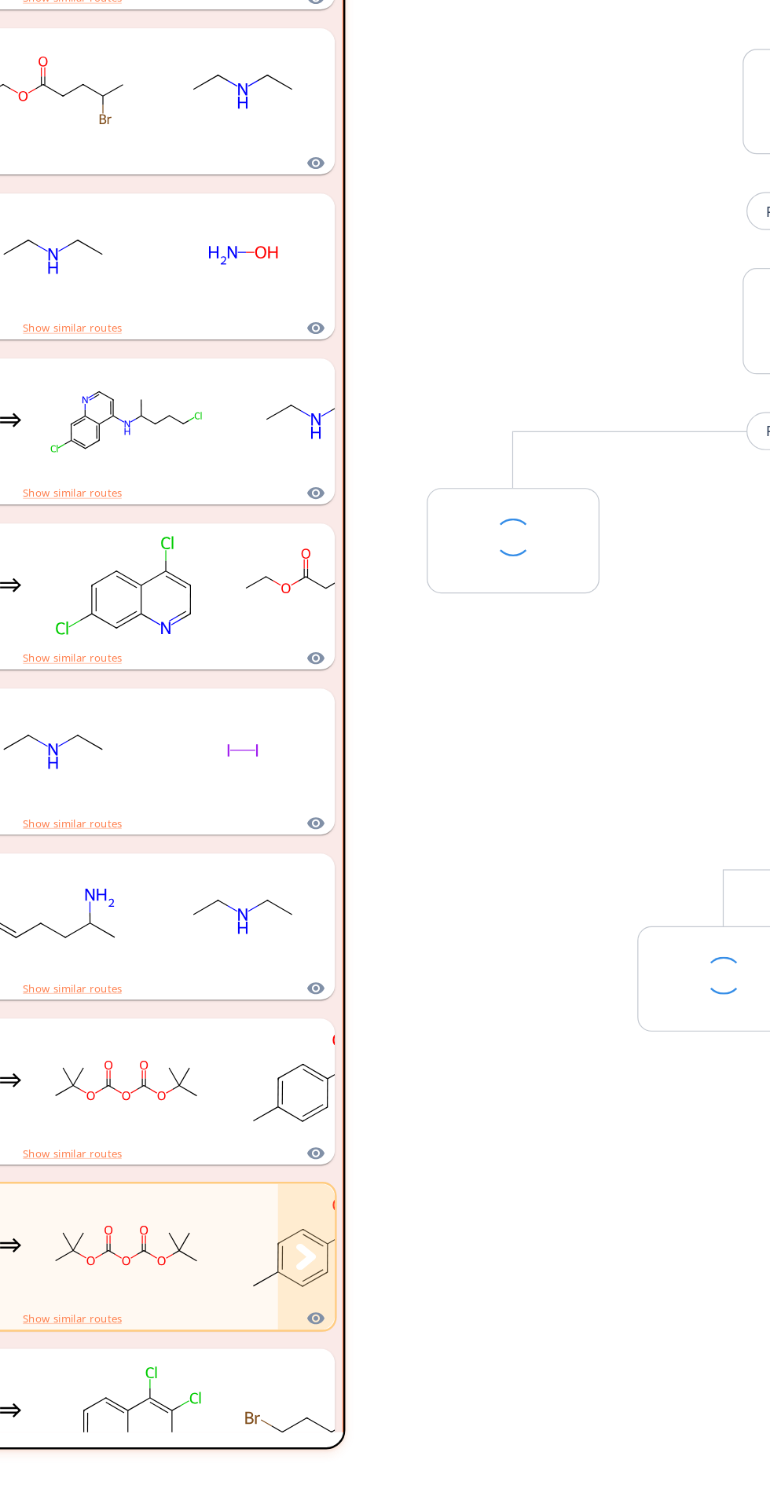
click at [257, 1310] on icon "clusters" at bounding box center [253, 1313] width 16 height 21
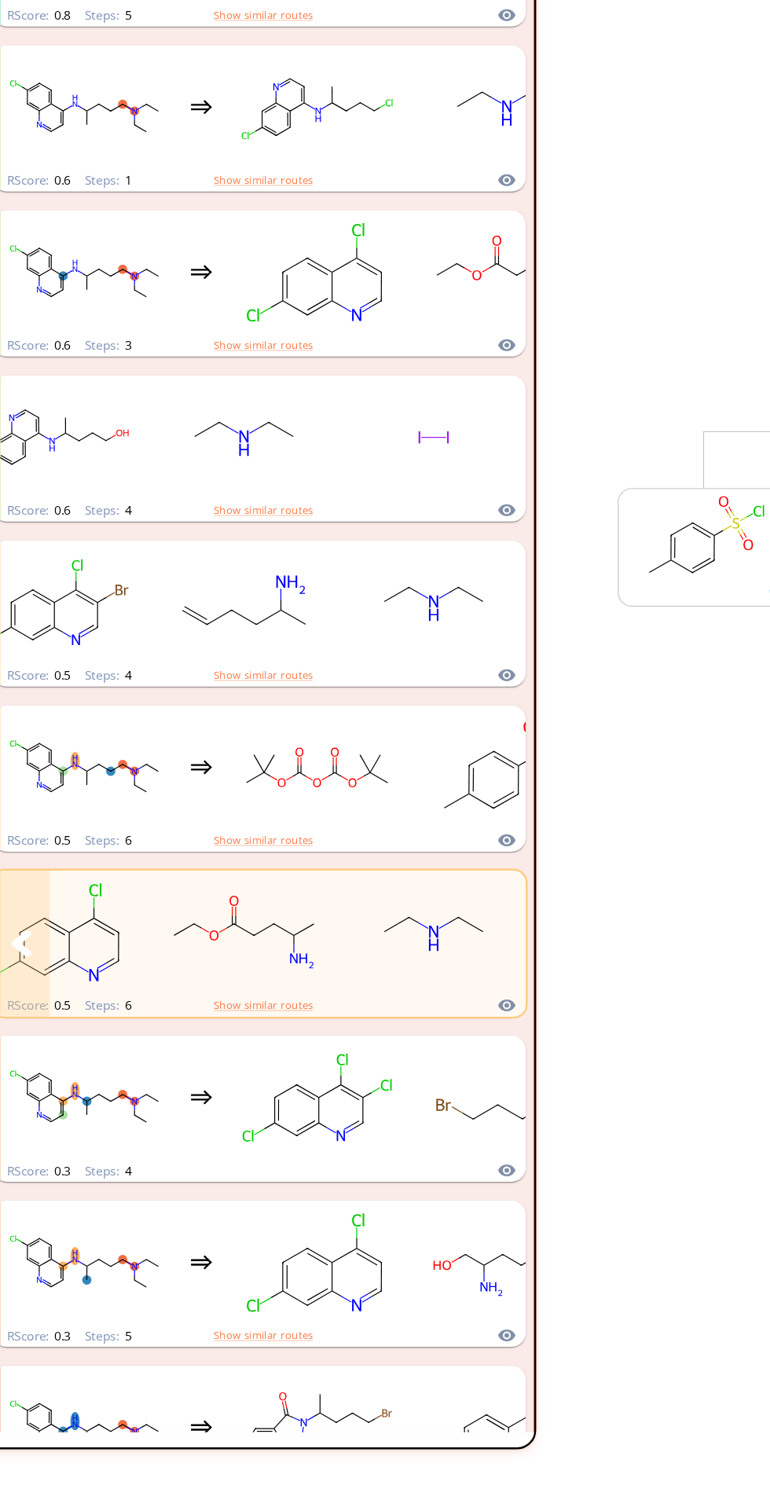
scroll to position [941, 0]
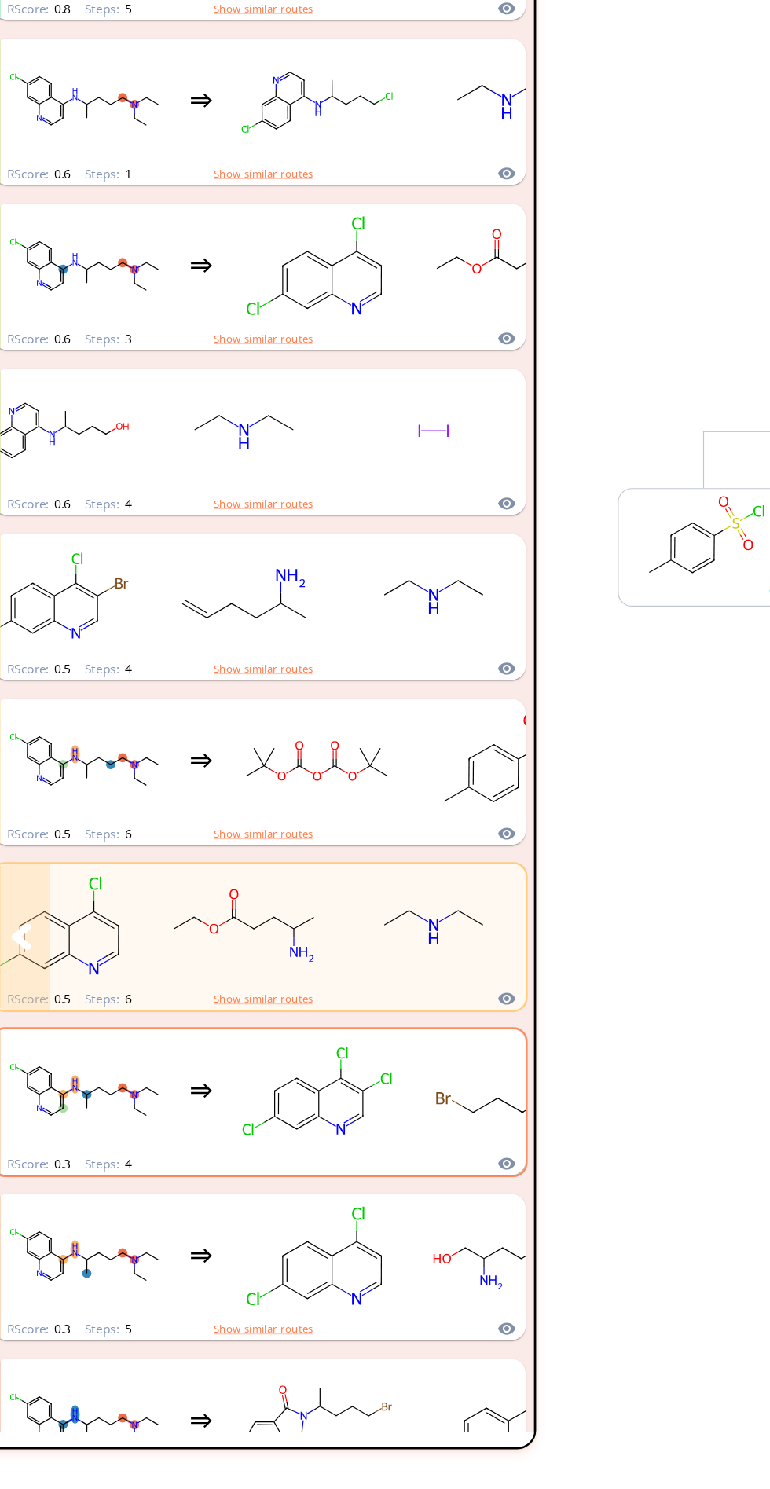
click at [374, 1182] on ellipse "clusters" at bounding box center [367, 1182] width 17 height 14
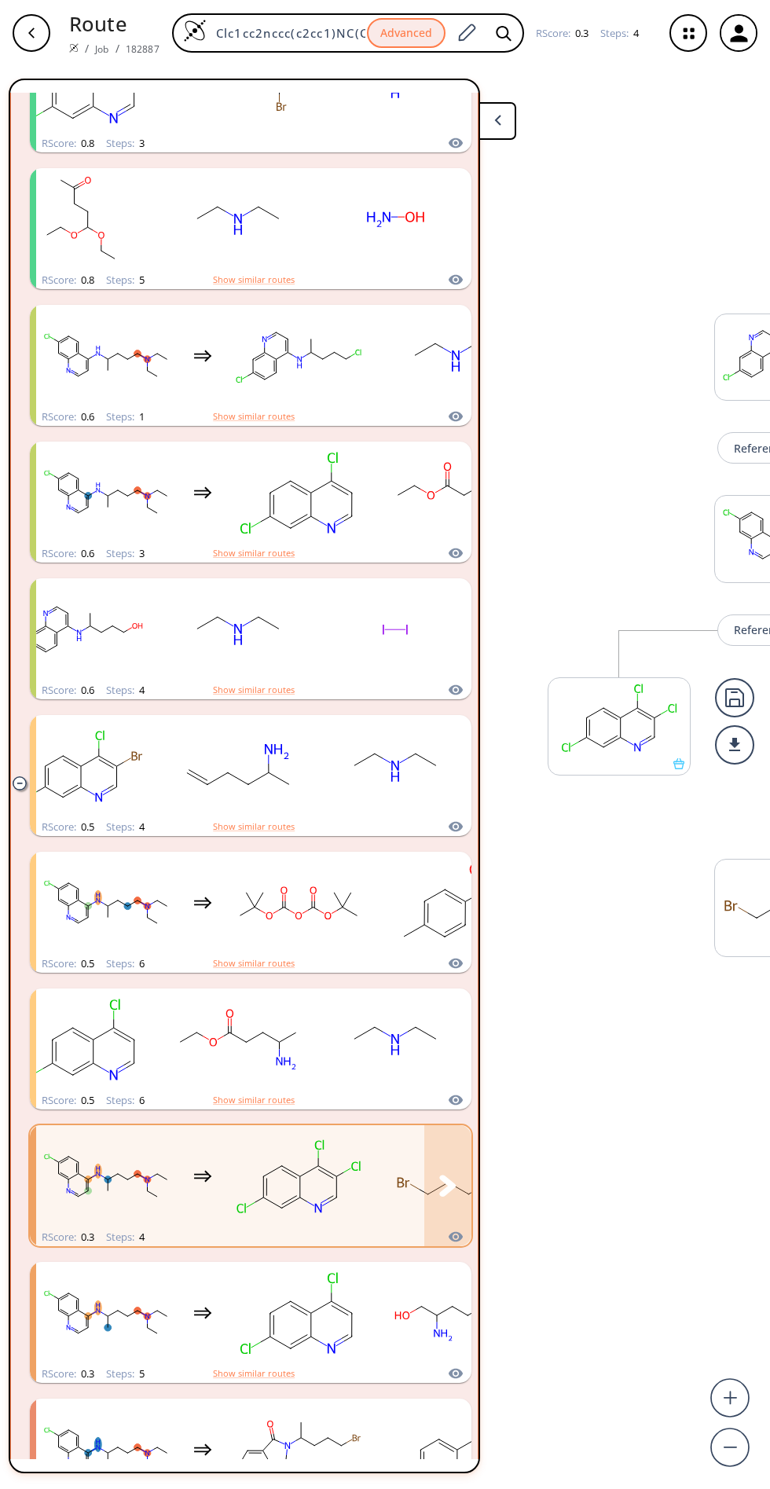
scroll to position [141, 7]
click at [397, 1310] on ellipse "clusters" at bounding box center [402, 1315] width 20 height 11
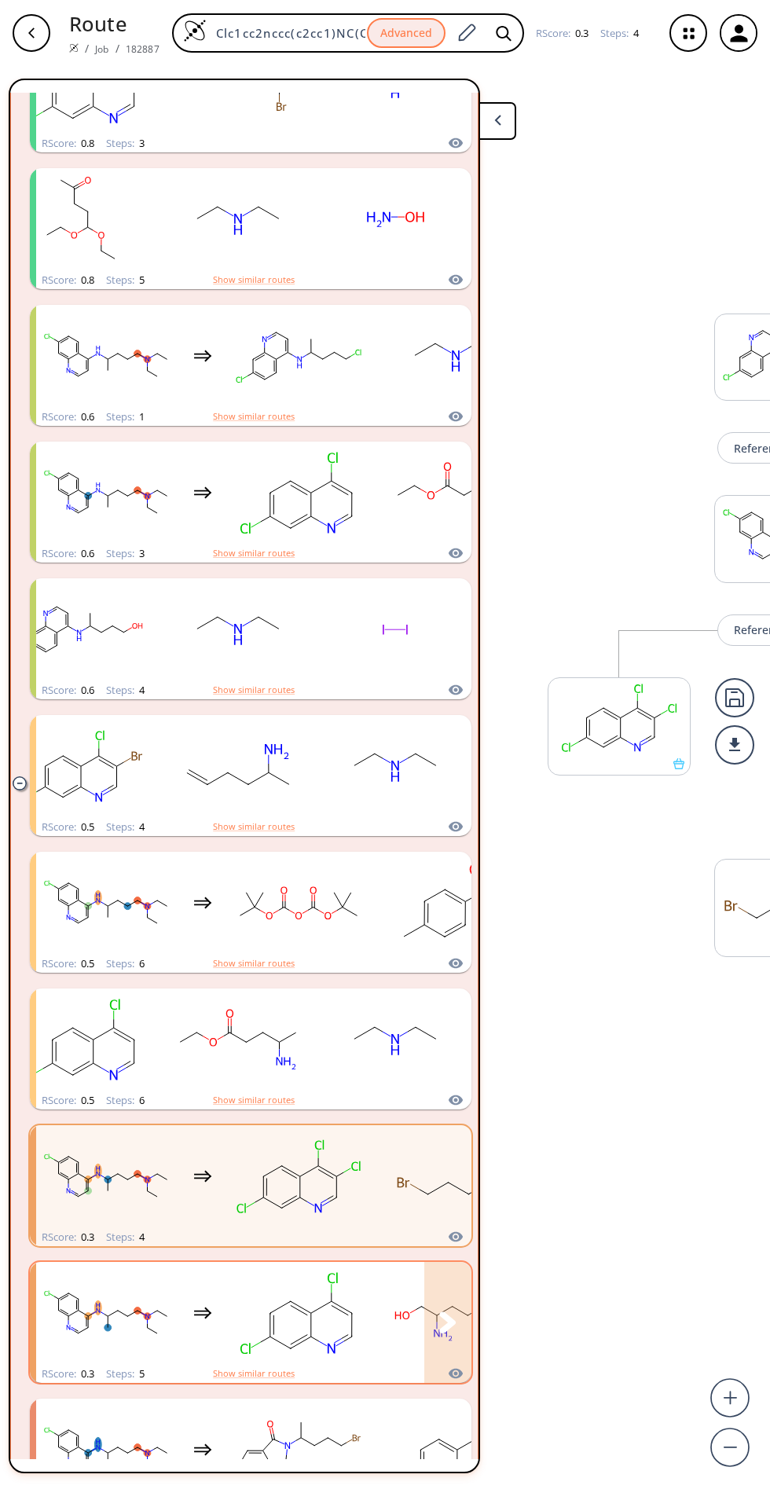
click at [442, 1262] on button "clusters" at bounding box center [447, 1322] width 47 height 121
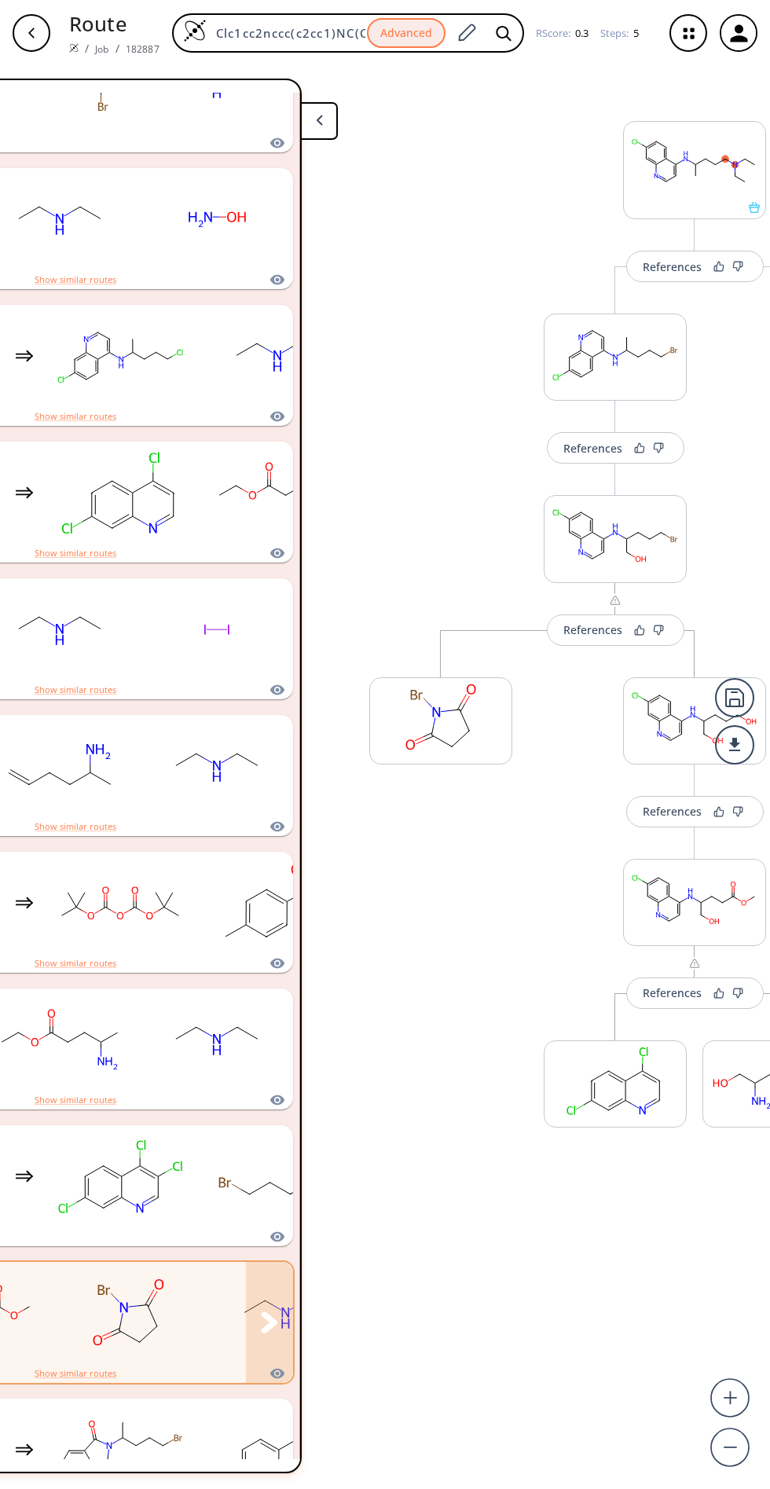
scroll to position [141, 197]
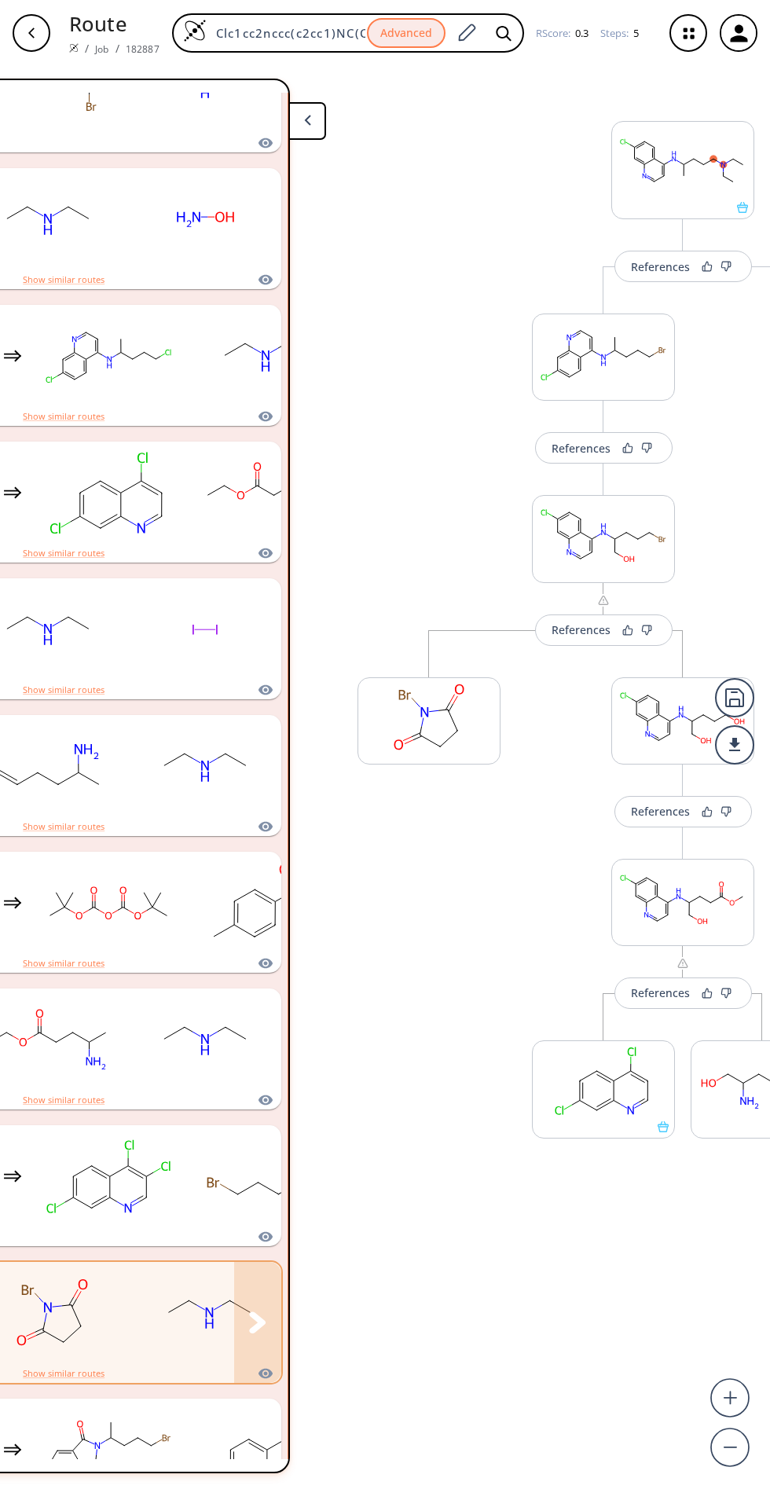
click at [171, 1264] on rect "clusters" at bounding box center [208, 1313] width 141 height 98
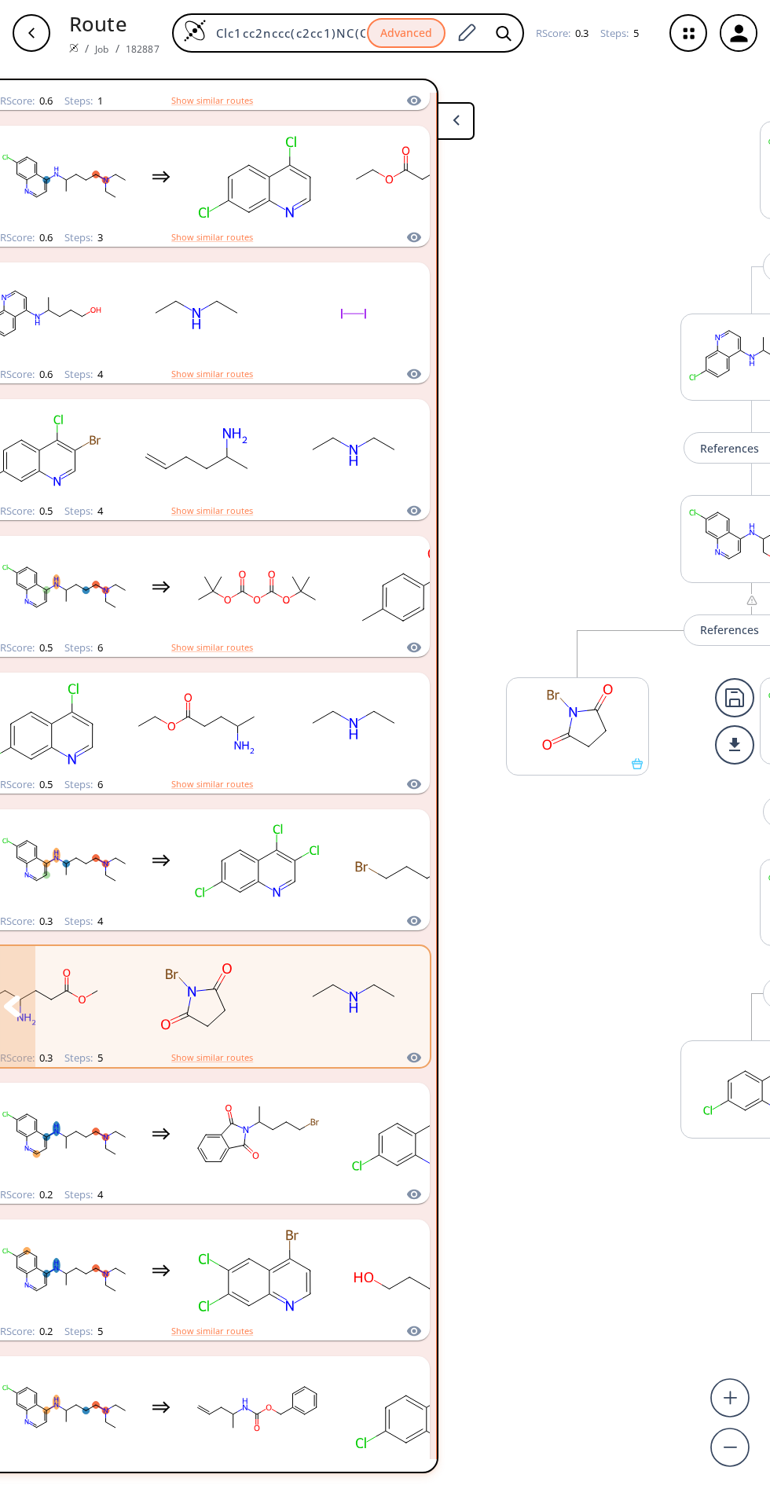
scroll to position [1252, 0]
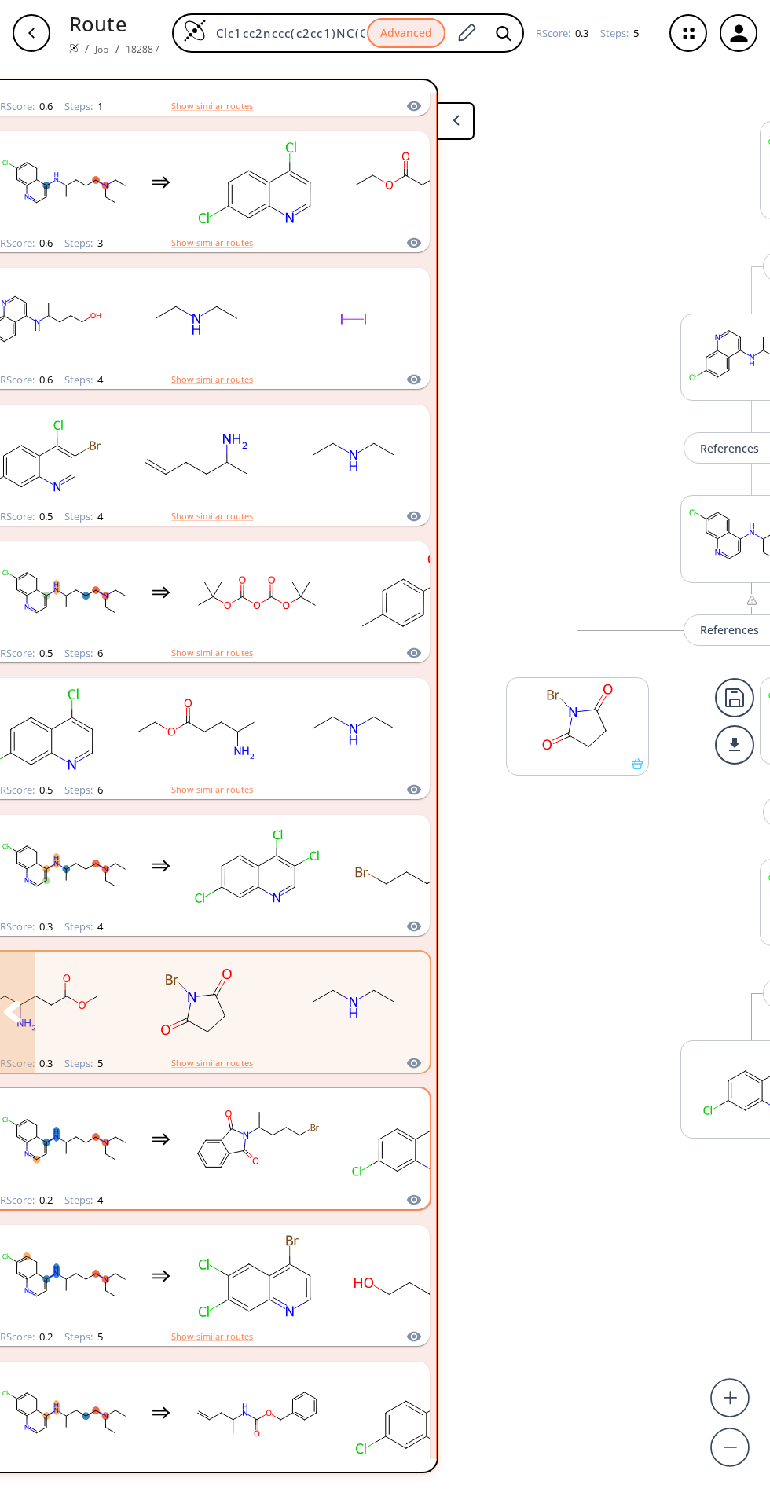
click at [317, 1090] on rect "clusters" at bounding box center [256, 1139] width 141 height 98
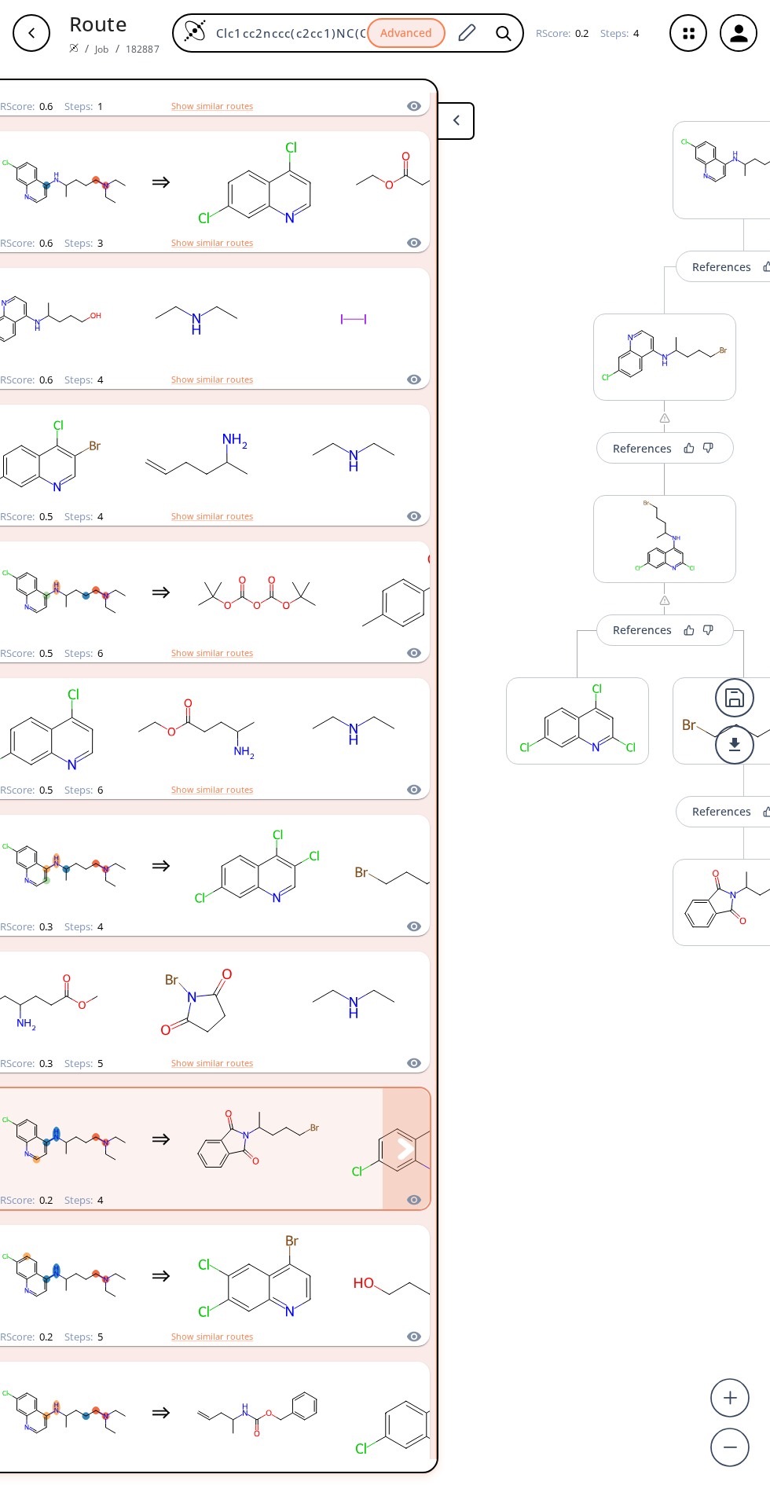
click at [387, 1088] on button "clusters" at bounding box center [406, 1148] width 47 height 121
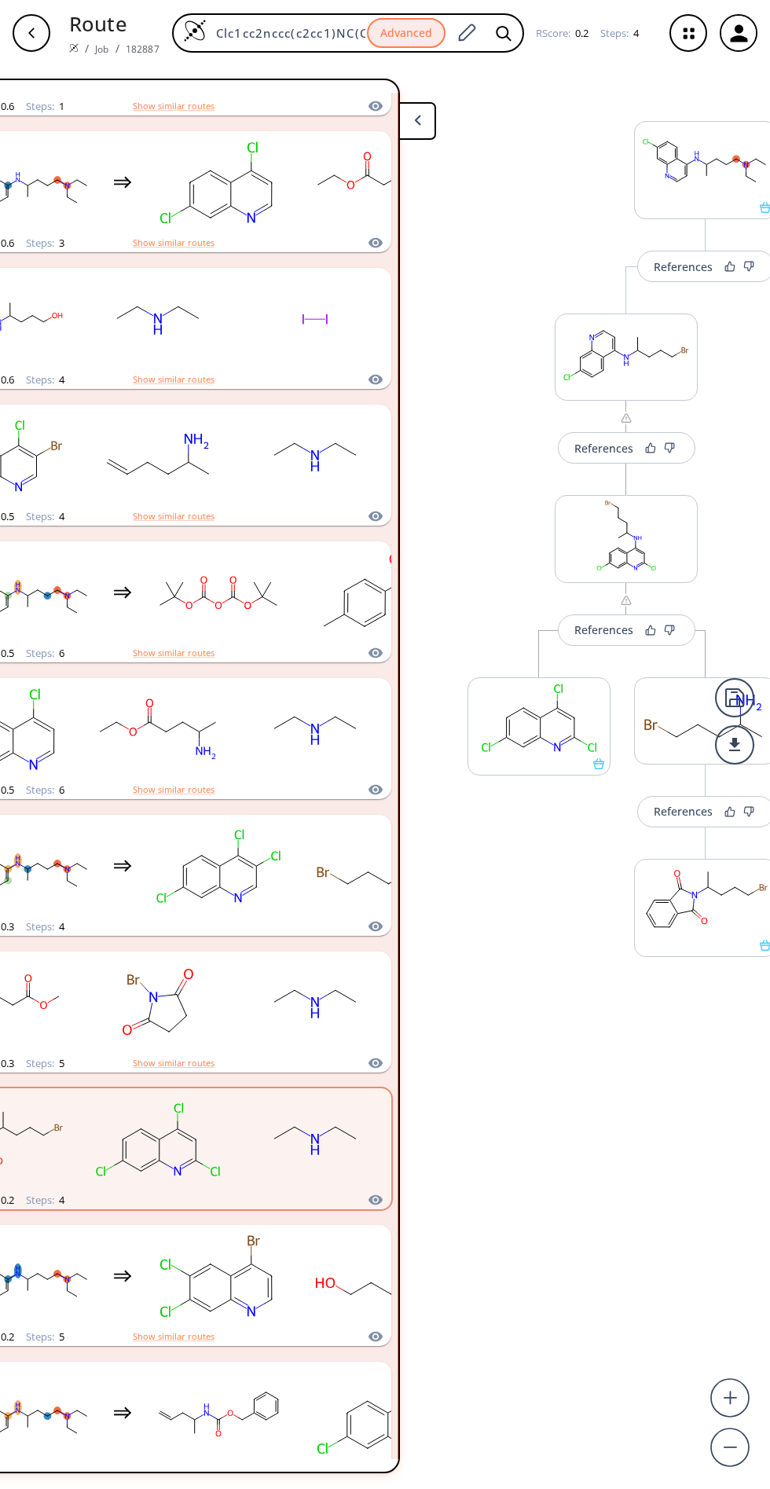
scroll to position [144, 80]
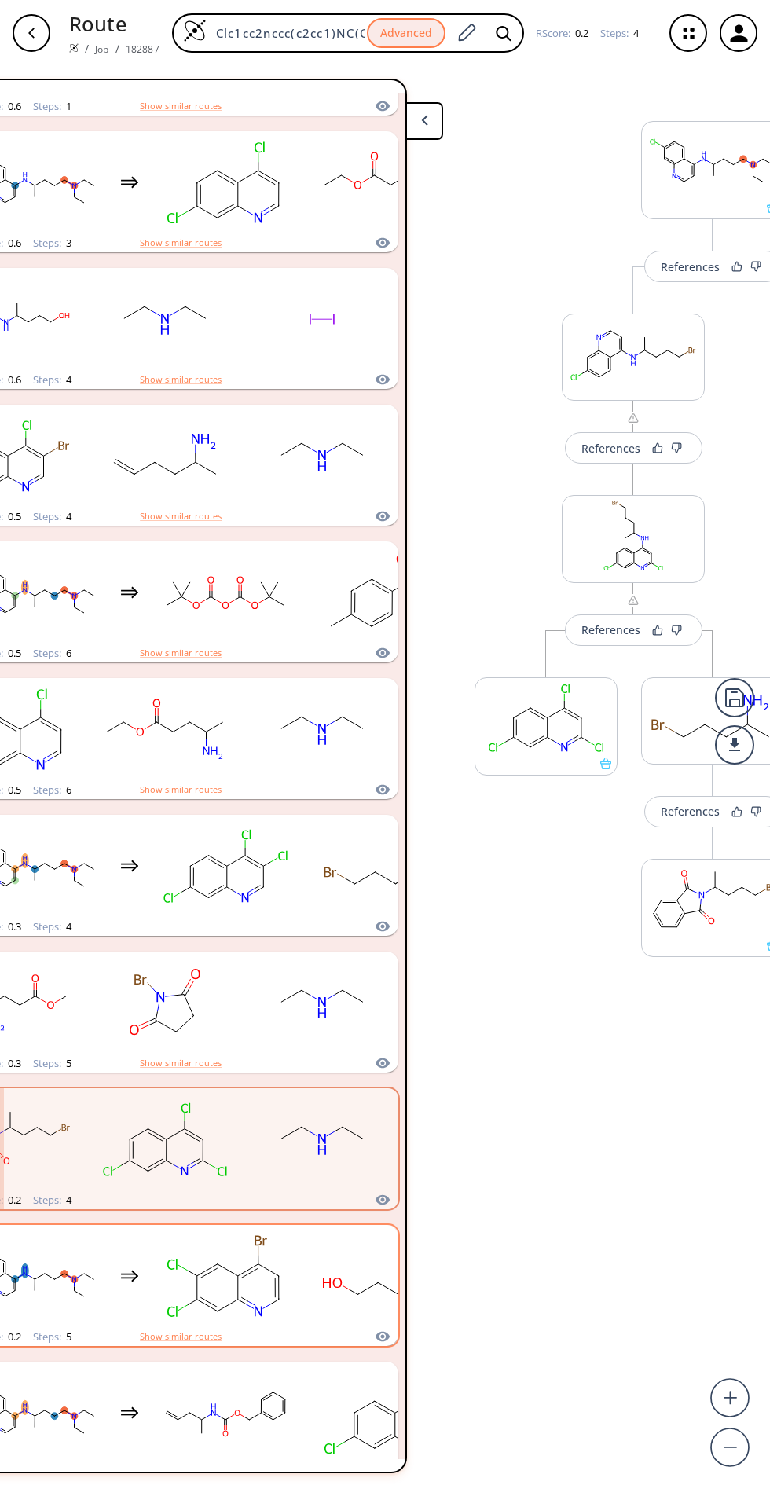
click at [328, 1277] on icon "clusters" at bounding box center [327, 1282] width 8 height 10
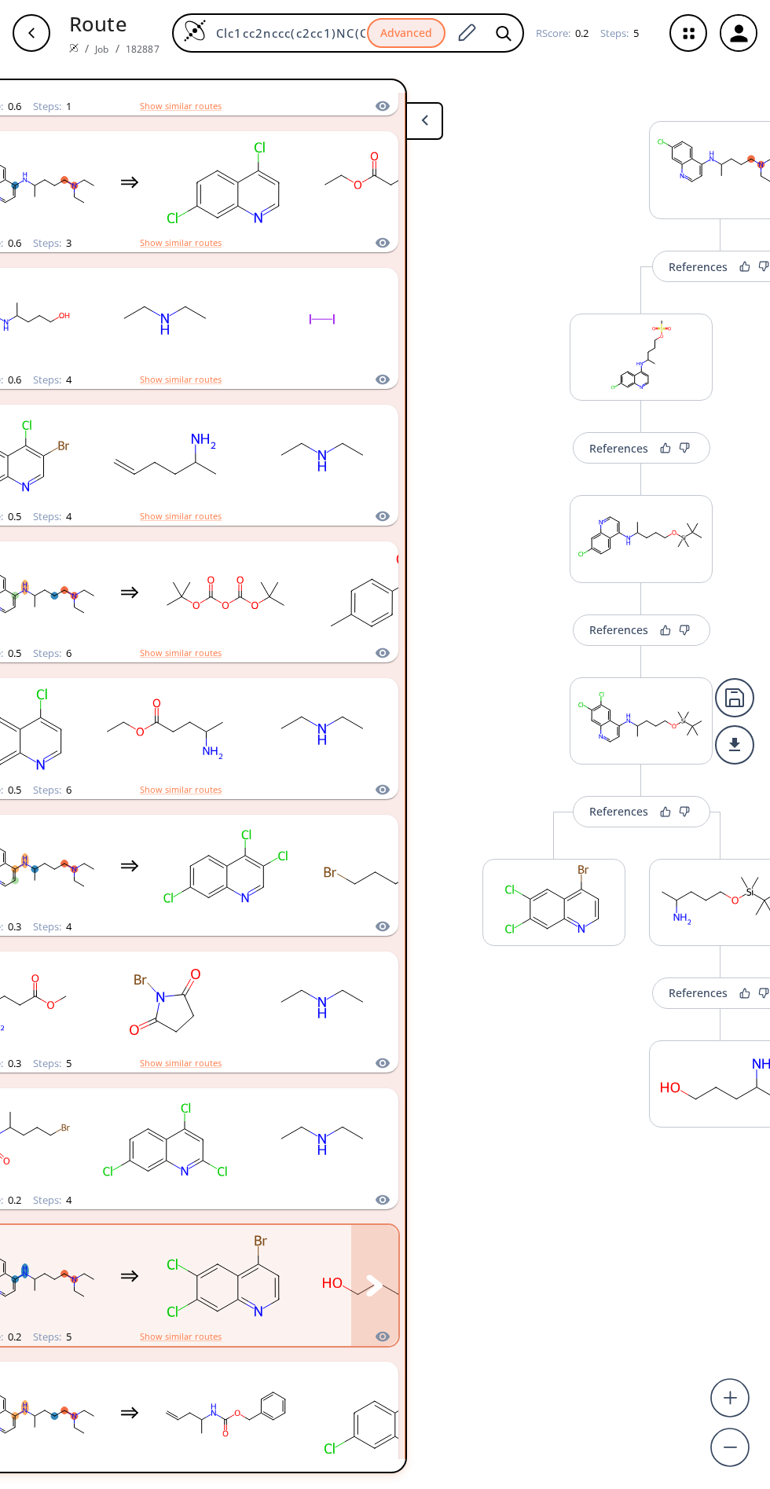
click at [357, 1225] on button "clusters" at bounding box center [374, 1285] width 47 height 121
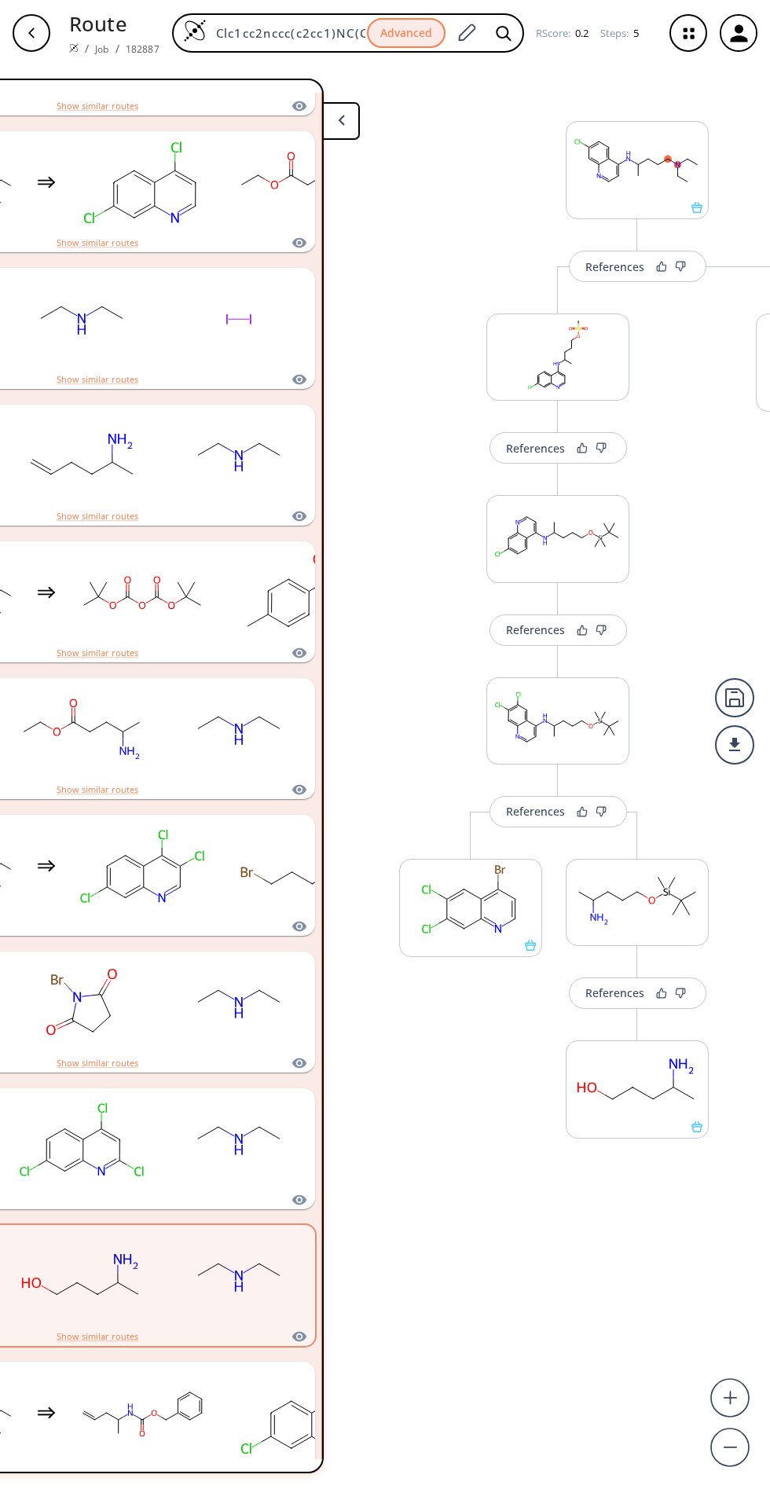
scroll to position [144, 112]
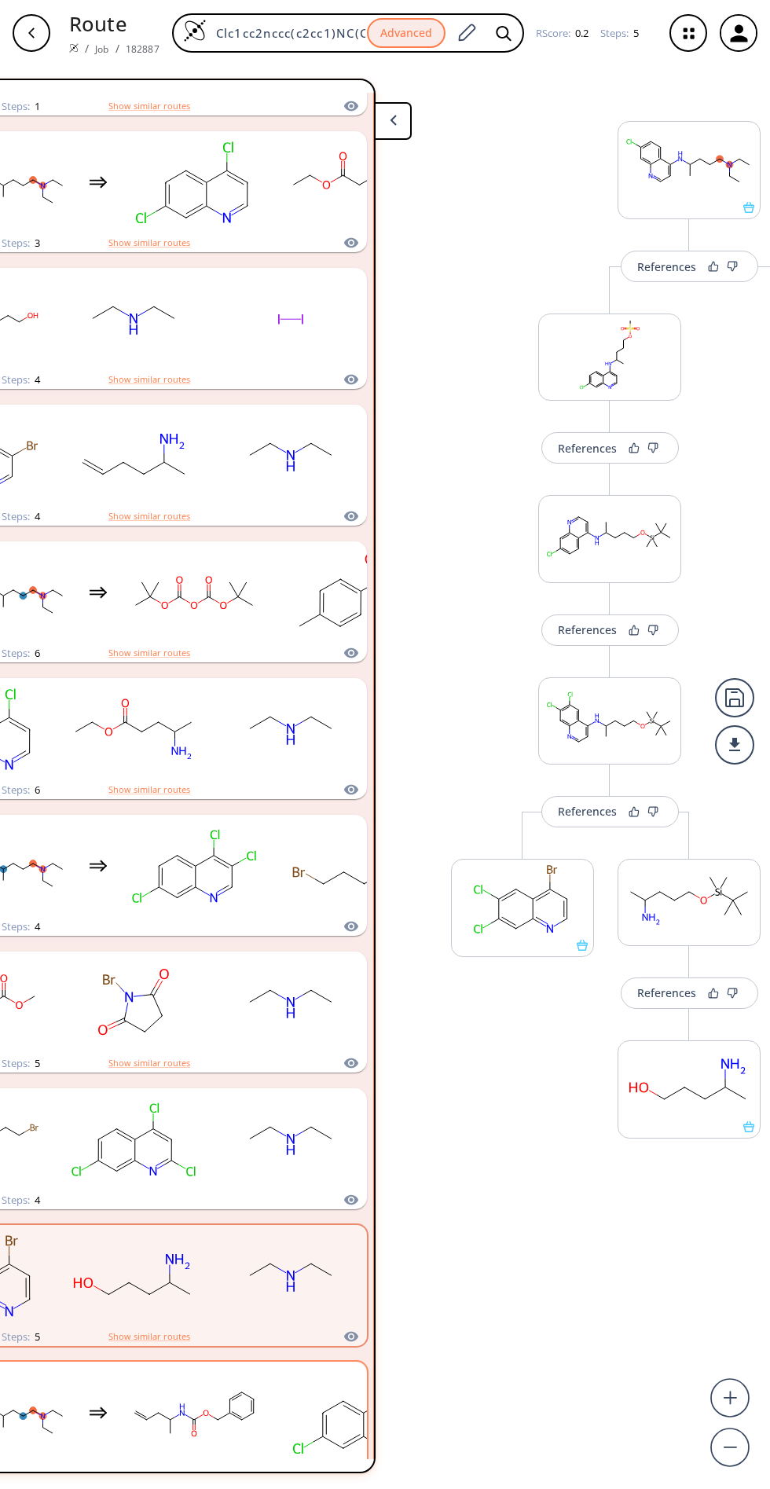
click at [257, 1364] on rect "clusters" at bounding box center [193, 1413] width 141 height 98
click at [343, 1361] on button "clusters" at bounding box center [343, 1421] width 47 height 121
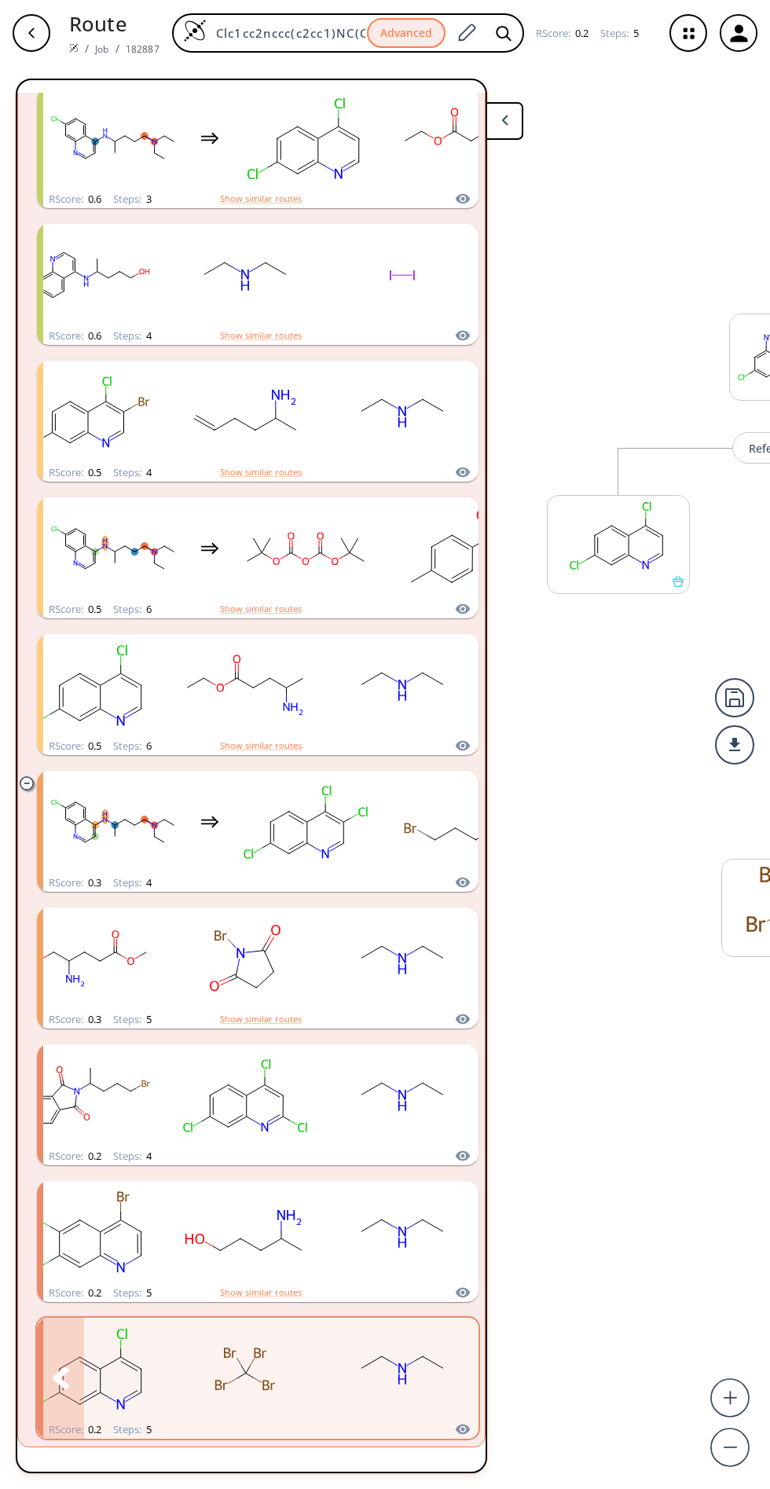
scroll to position [1289, 0]
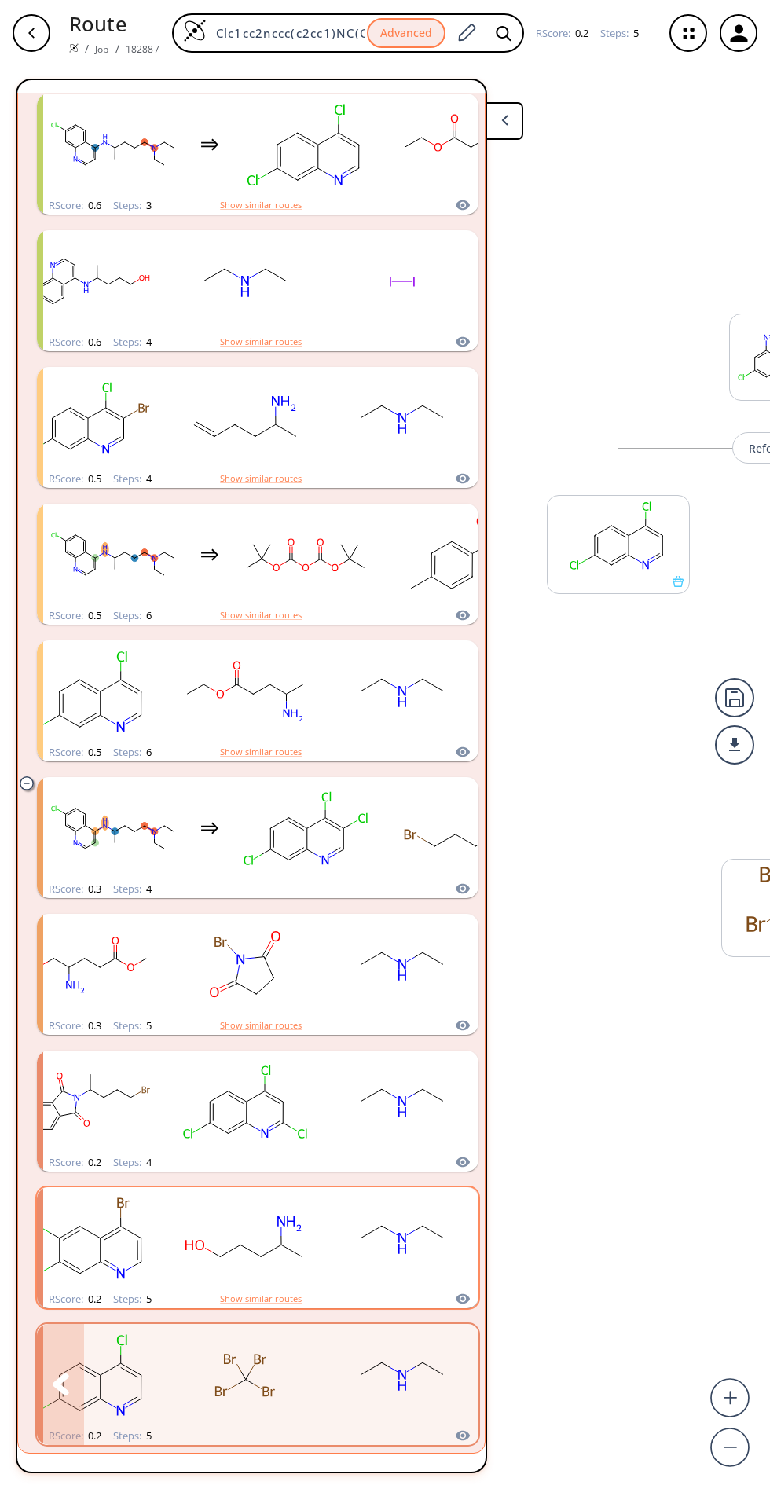
click at [404, 1228] on ellipse "clusters" at bounding box center [402, 1243] width 14 height 30
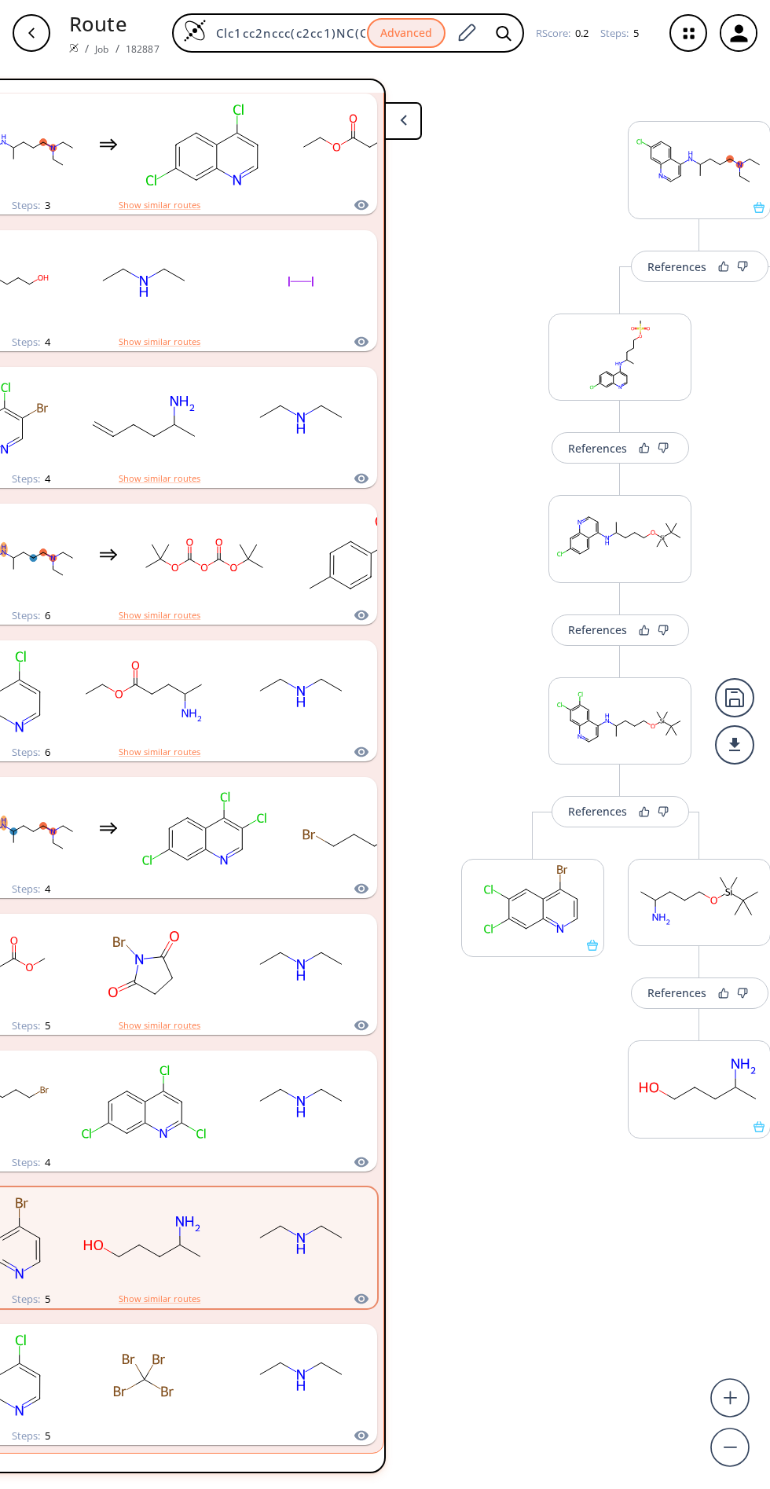
scroll to position [144, 306]
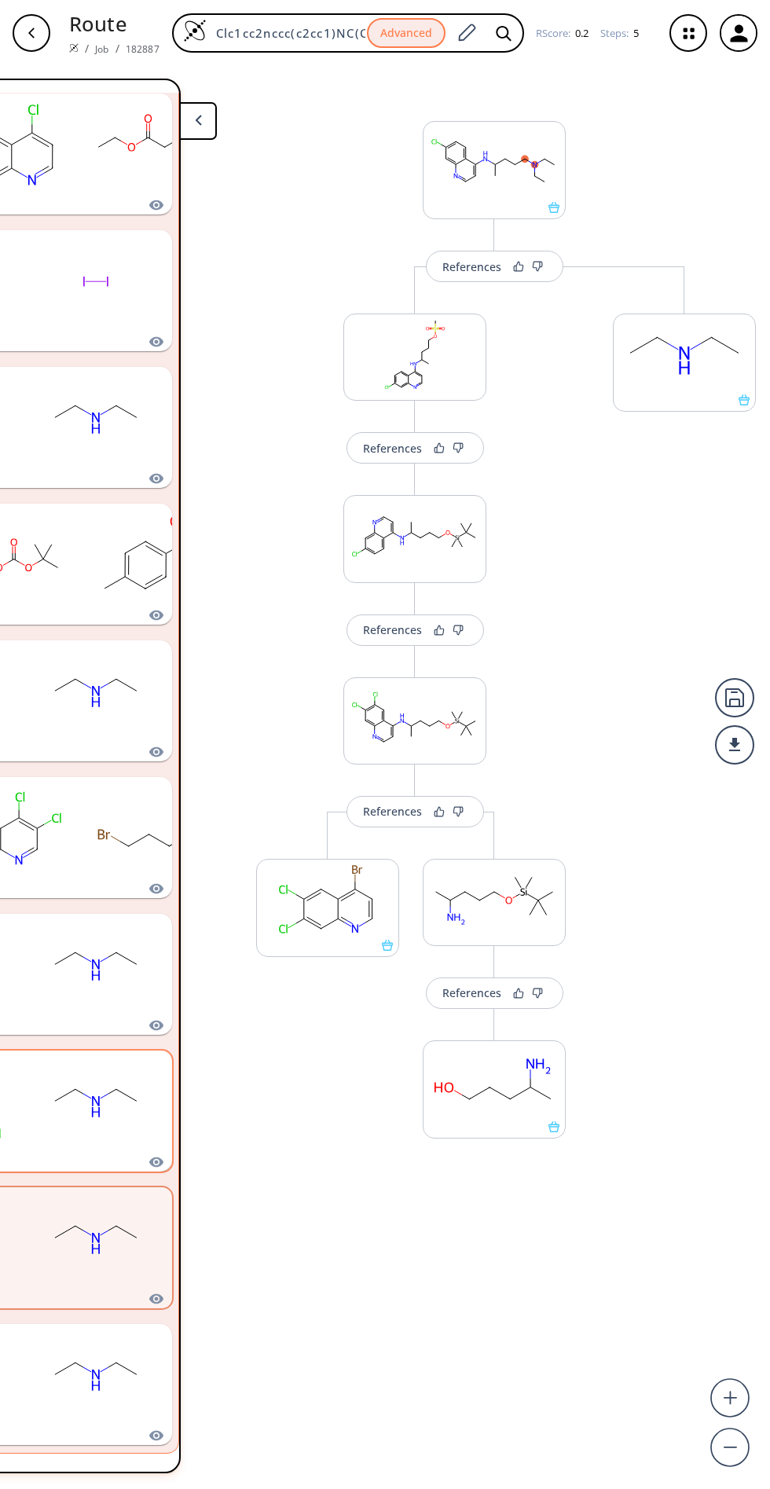
click at [115, 1082] on ellipse "clusters" at bounding box center [116, 1089] width 14 height 14
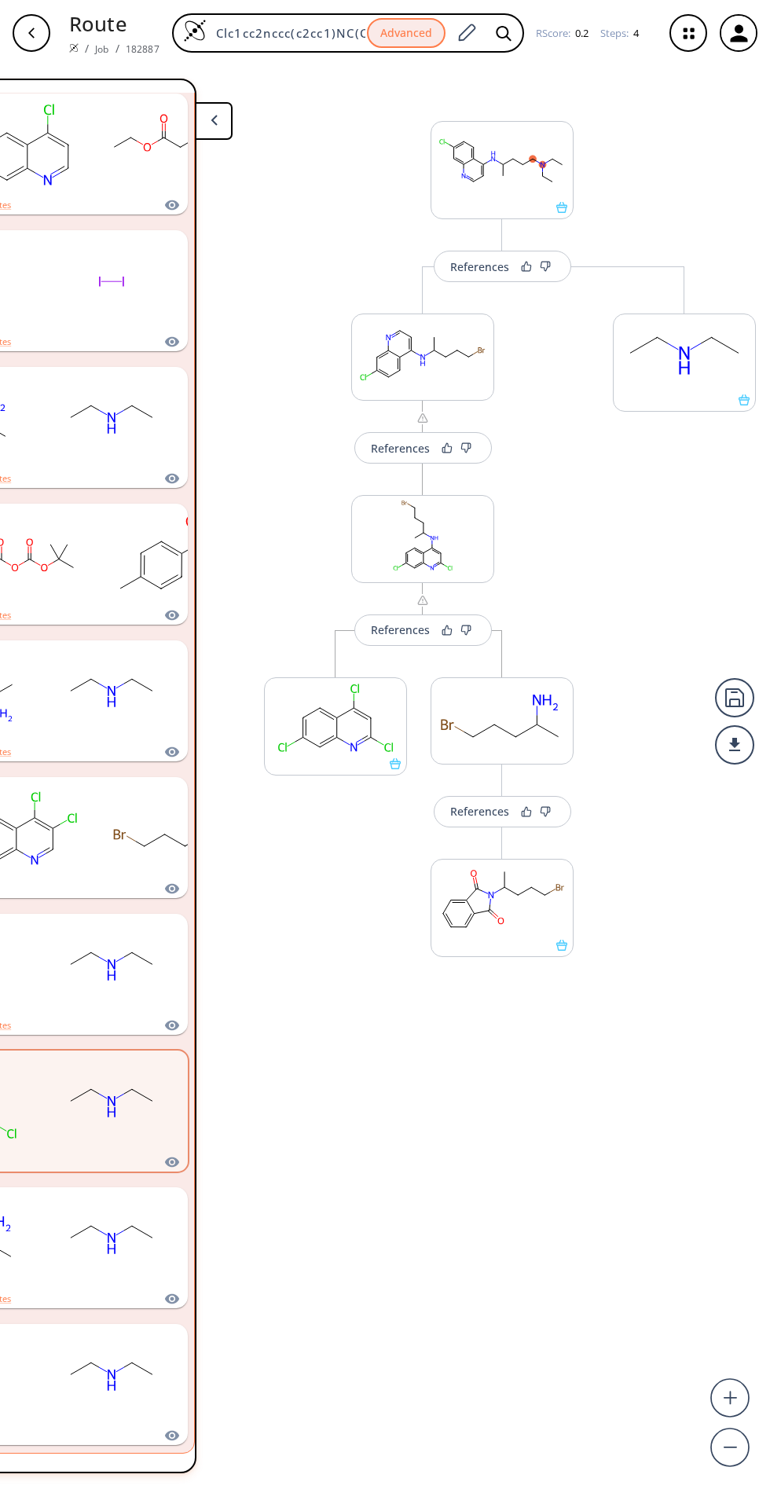
scroll to position [0, 291]
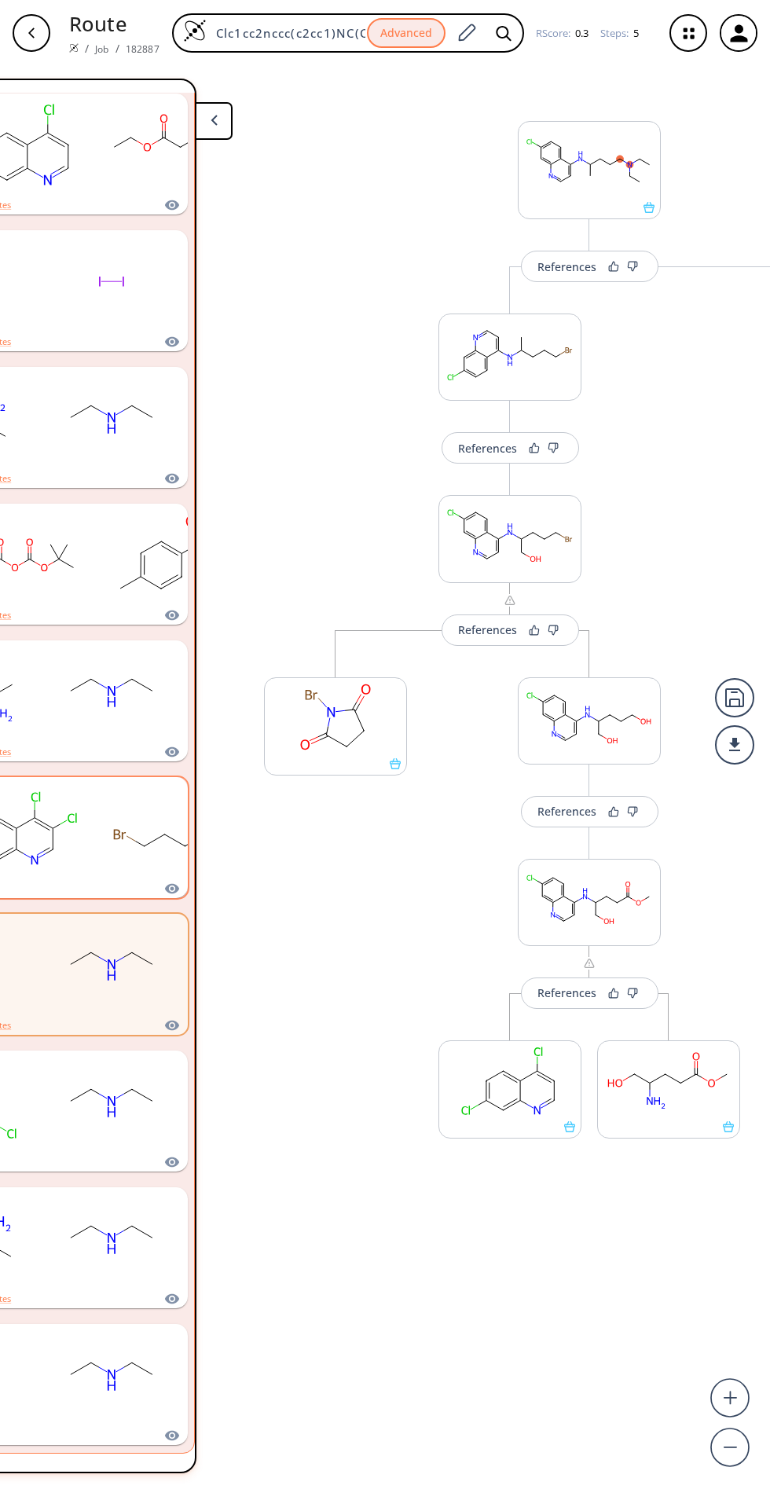
click at [129, 836] on rect "clusters" at bounding box center [171, 828] width 141 height 98
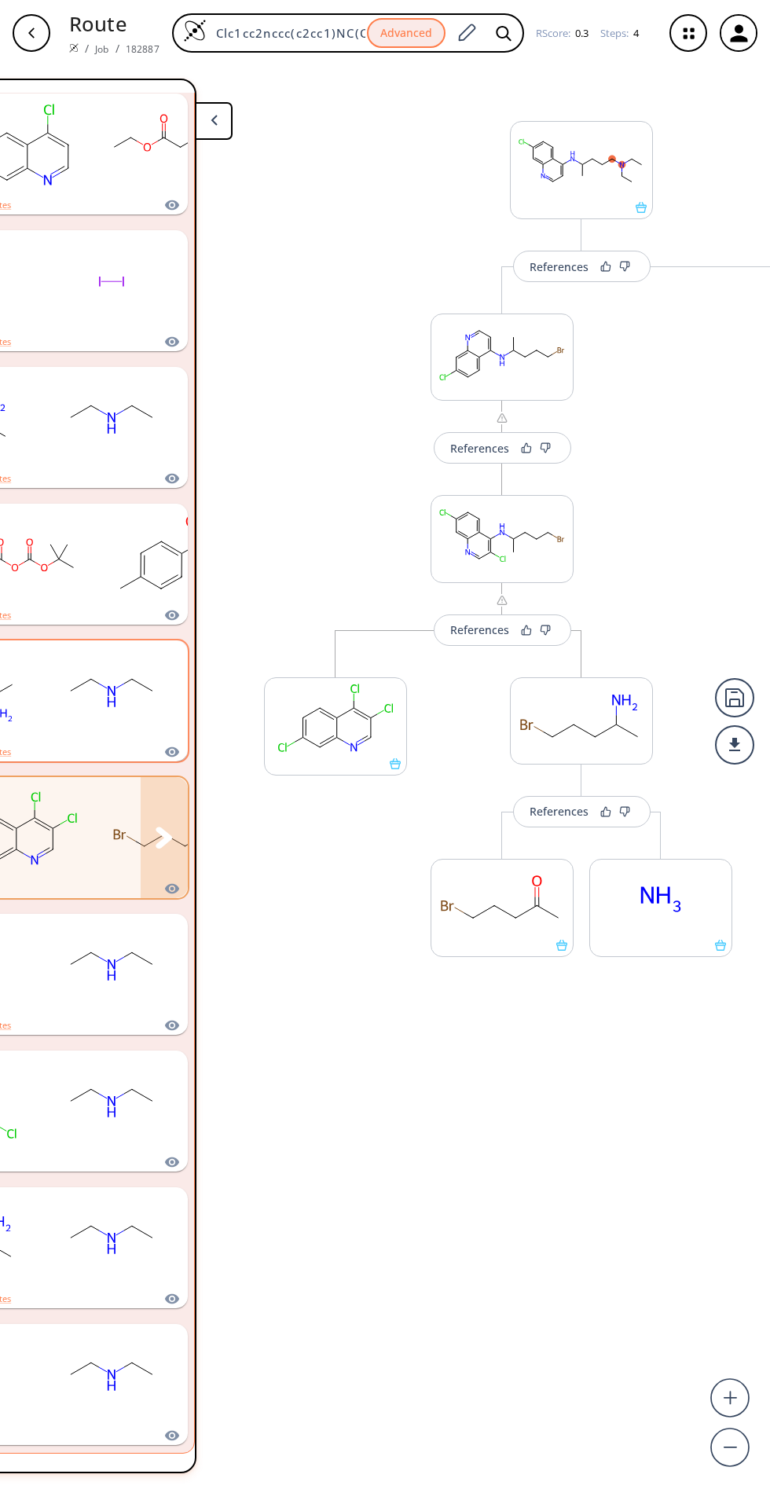
click at [116, 681] on rect "clusters" at bounding box center [111, 692] width 141 height 98
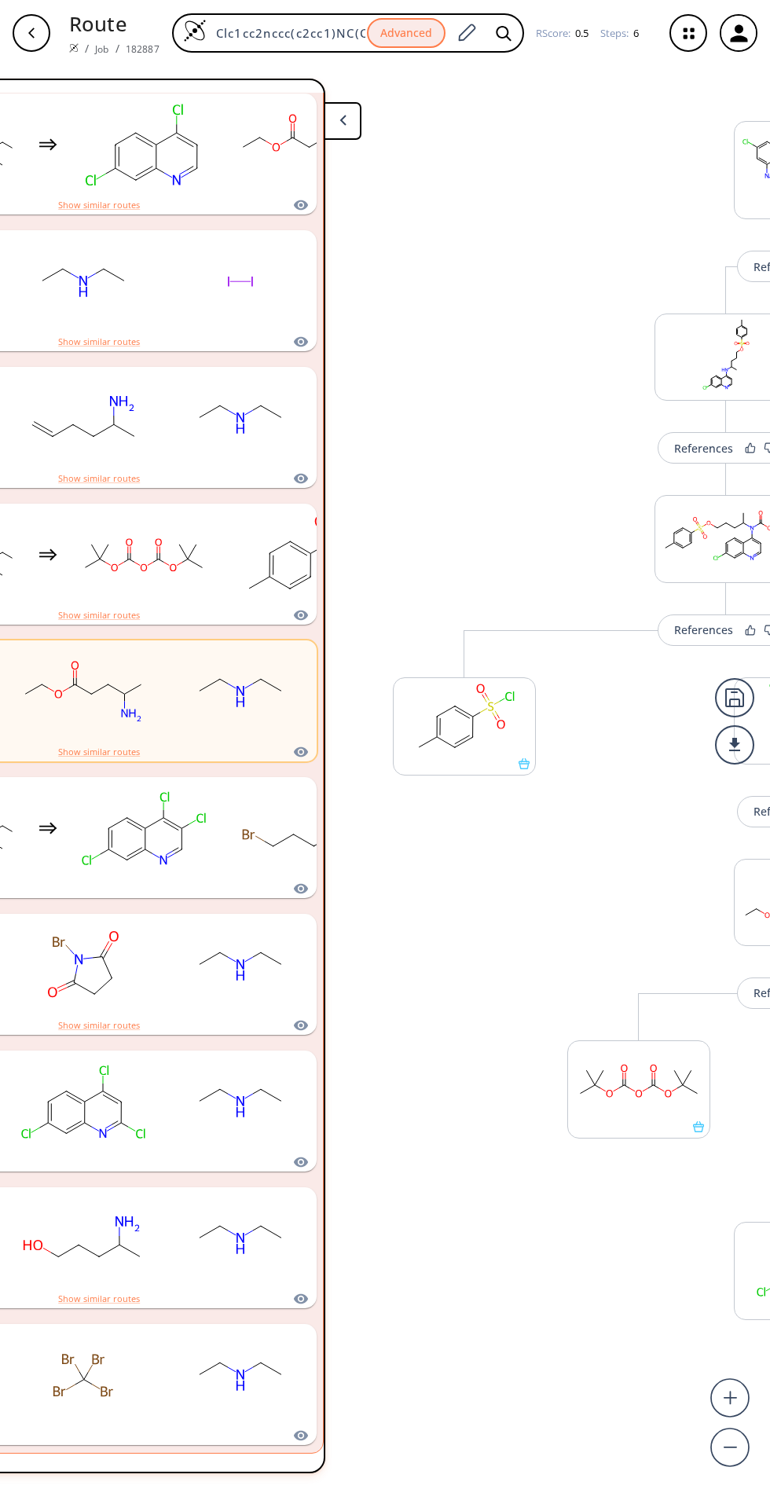
scroll to position [0, 162]
click at [256, 556] on rect "clusters" at bounding box center [300, 555] width 141 height 98
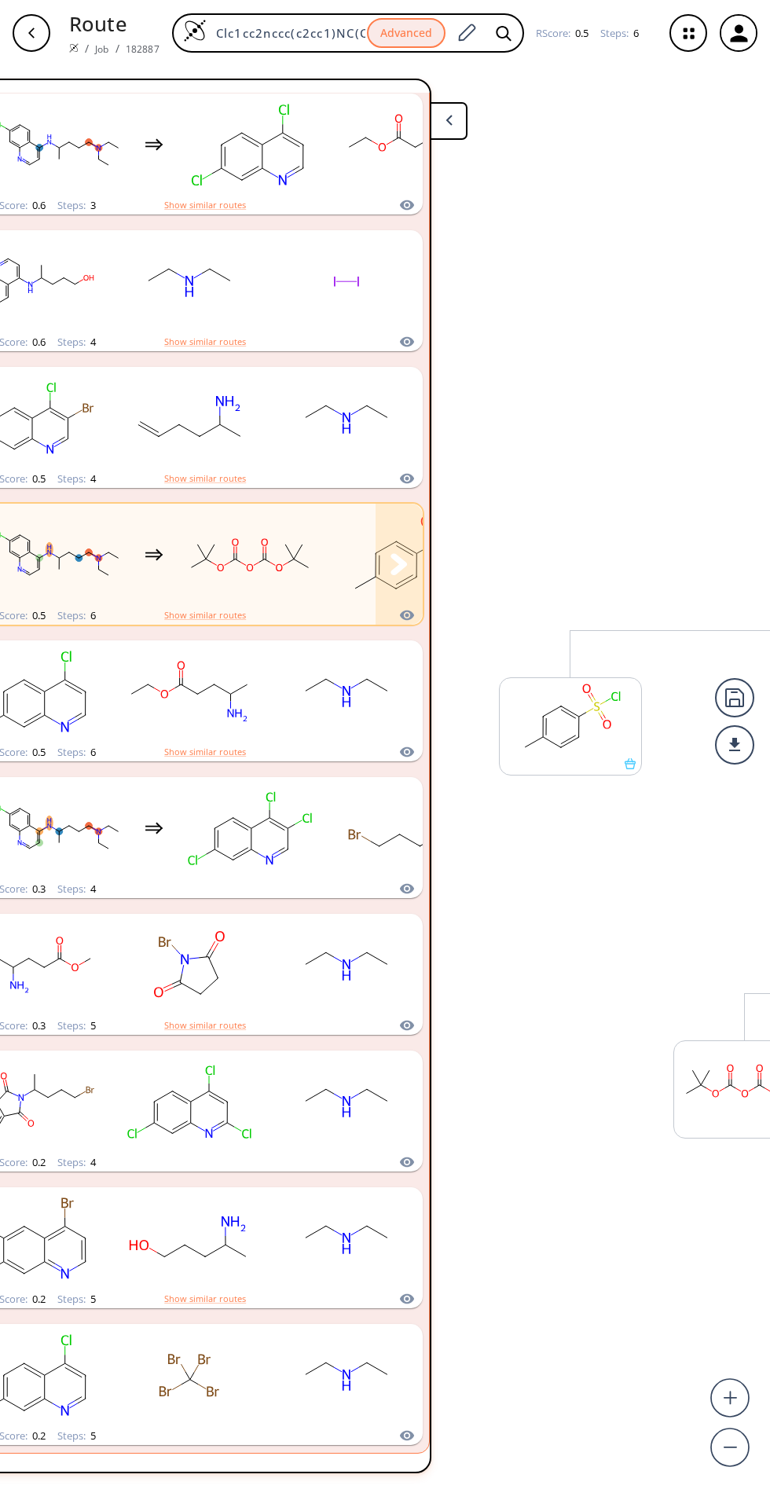
scroll to position [0, 52]
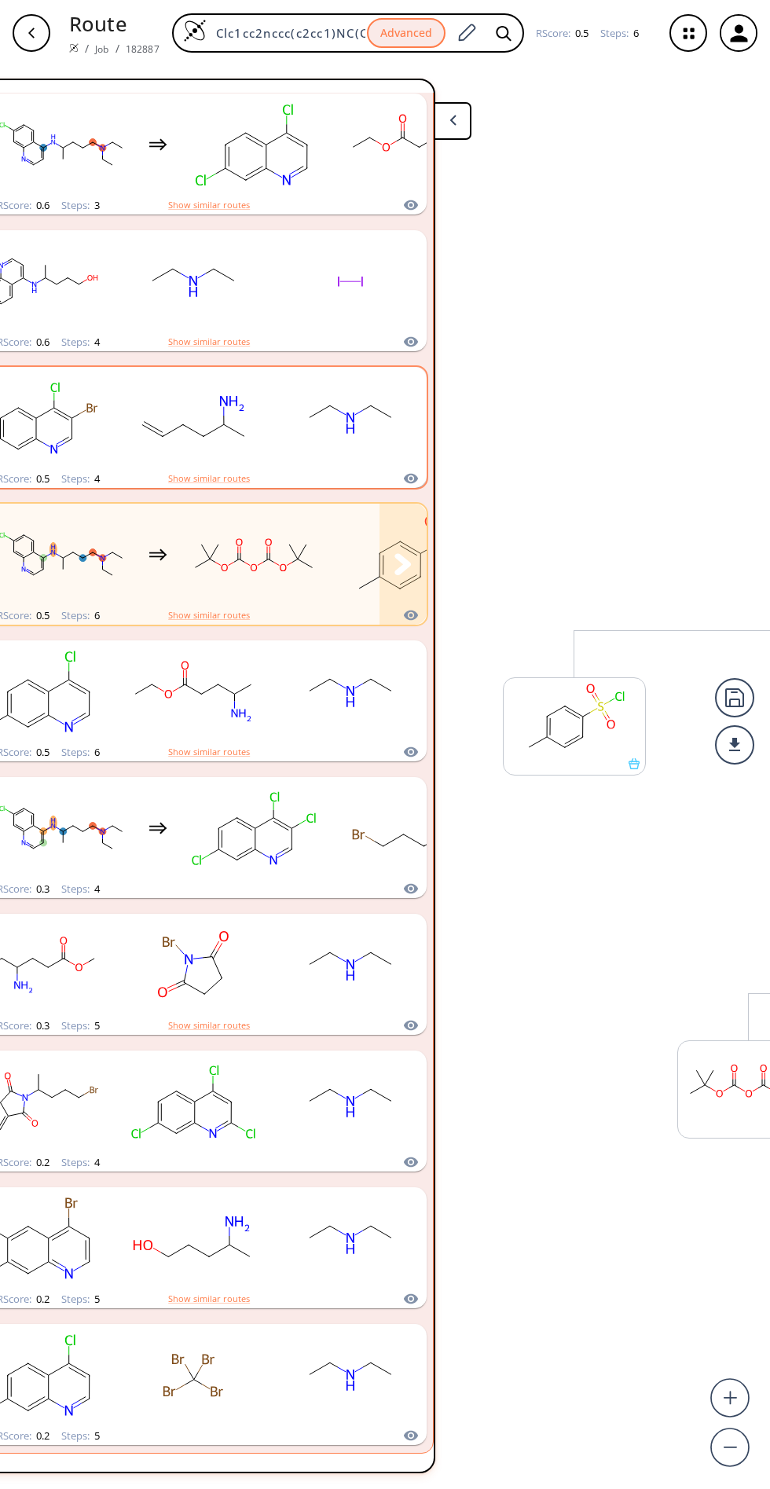
click at [325, 444] on rect "clusters" at bounding box center [350, 418] width 141 height 98
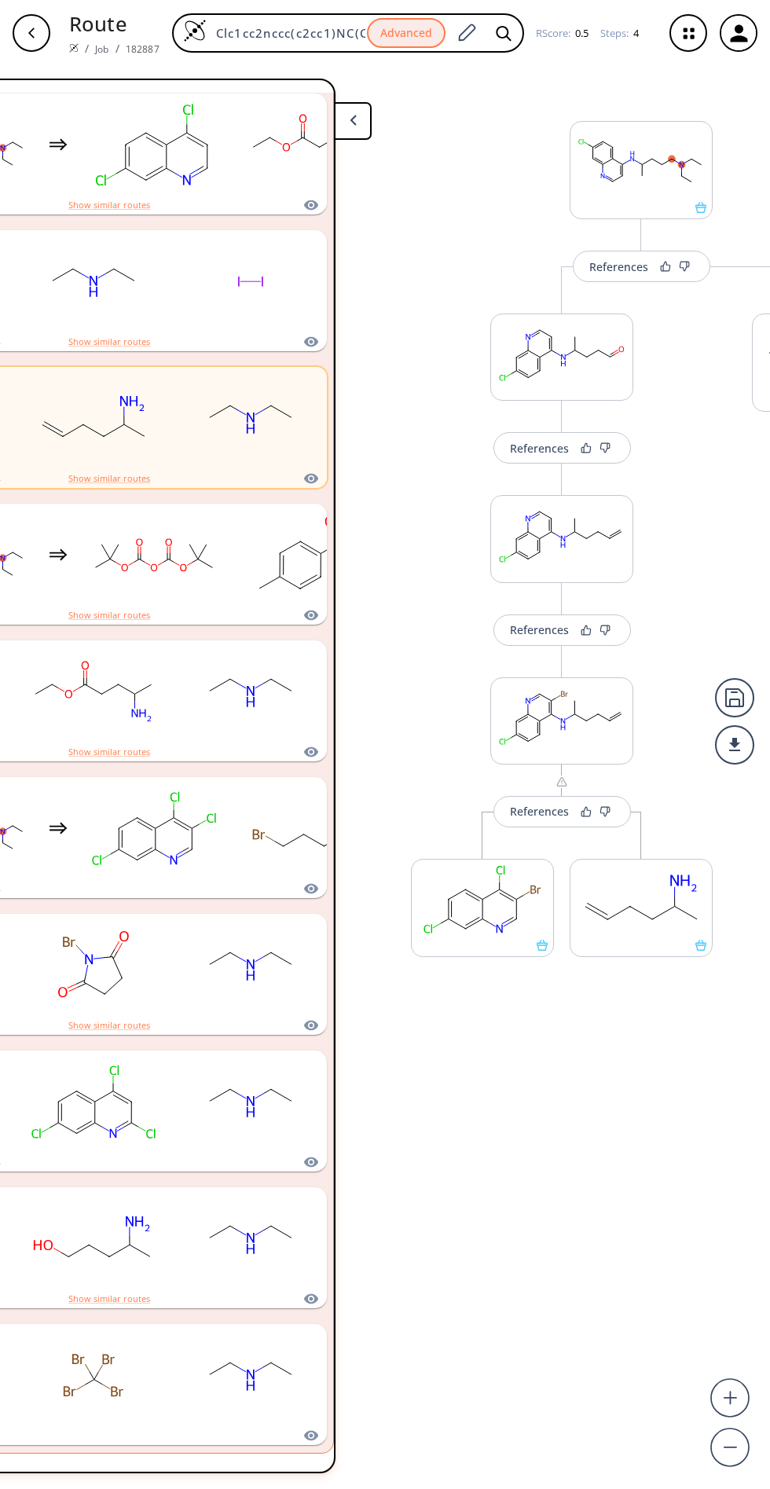
scroll to position [0, 6]
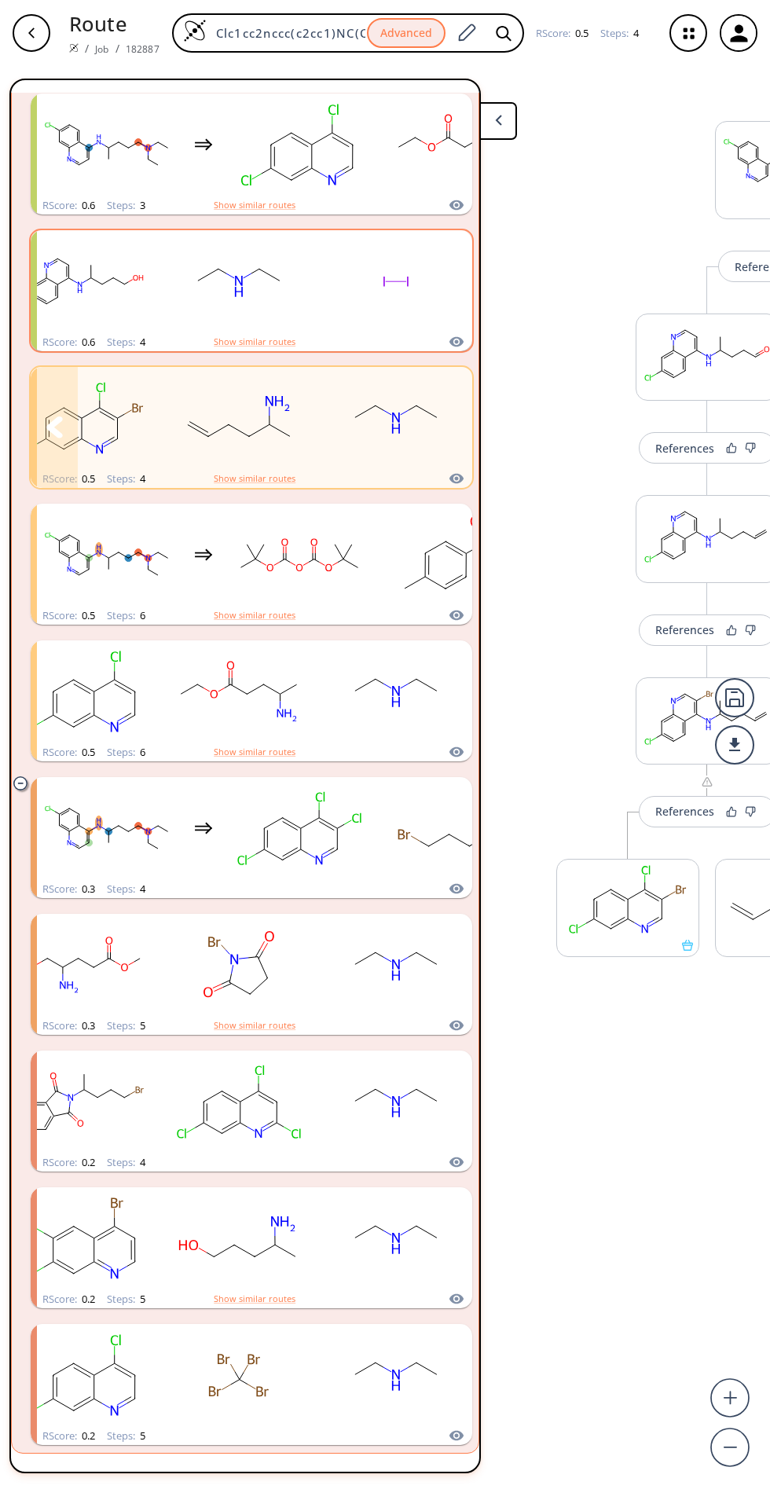
click at [365, 297] on rect "clusters" at bounding box center [395, 282] width 141 height 98
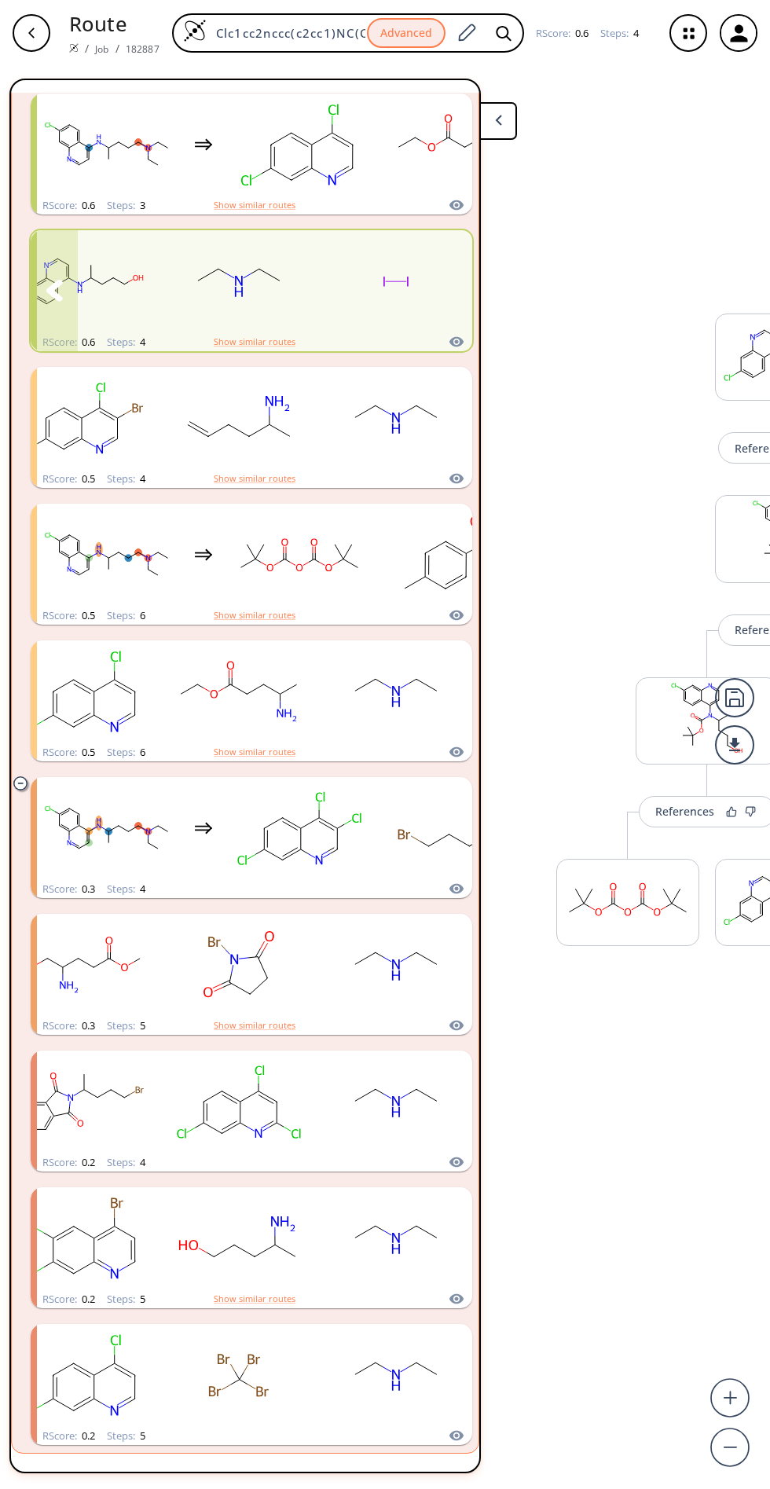
click at [365, 297] on rect "clusters" at bounding box center [395, 282] width 141 height 98
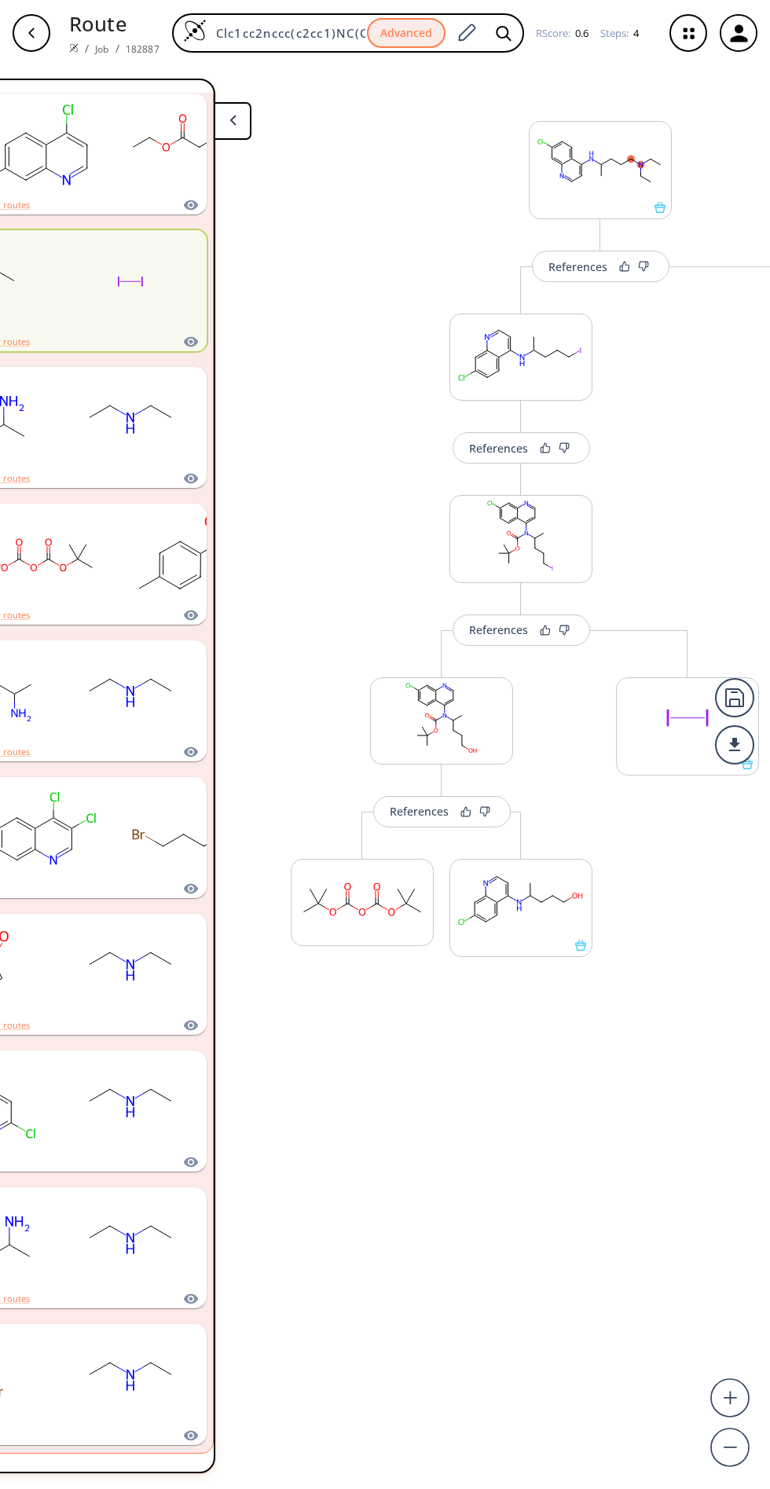
scroll to position [0, 273]
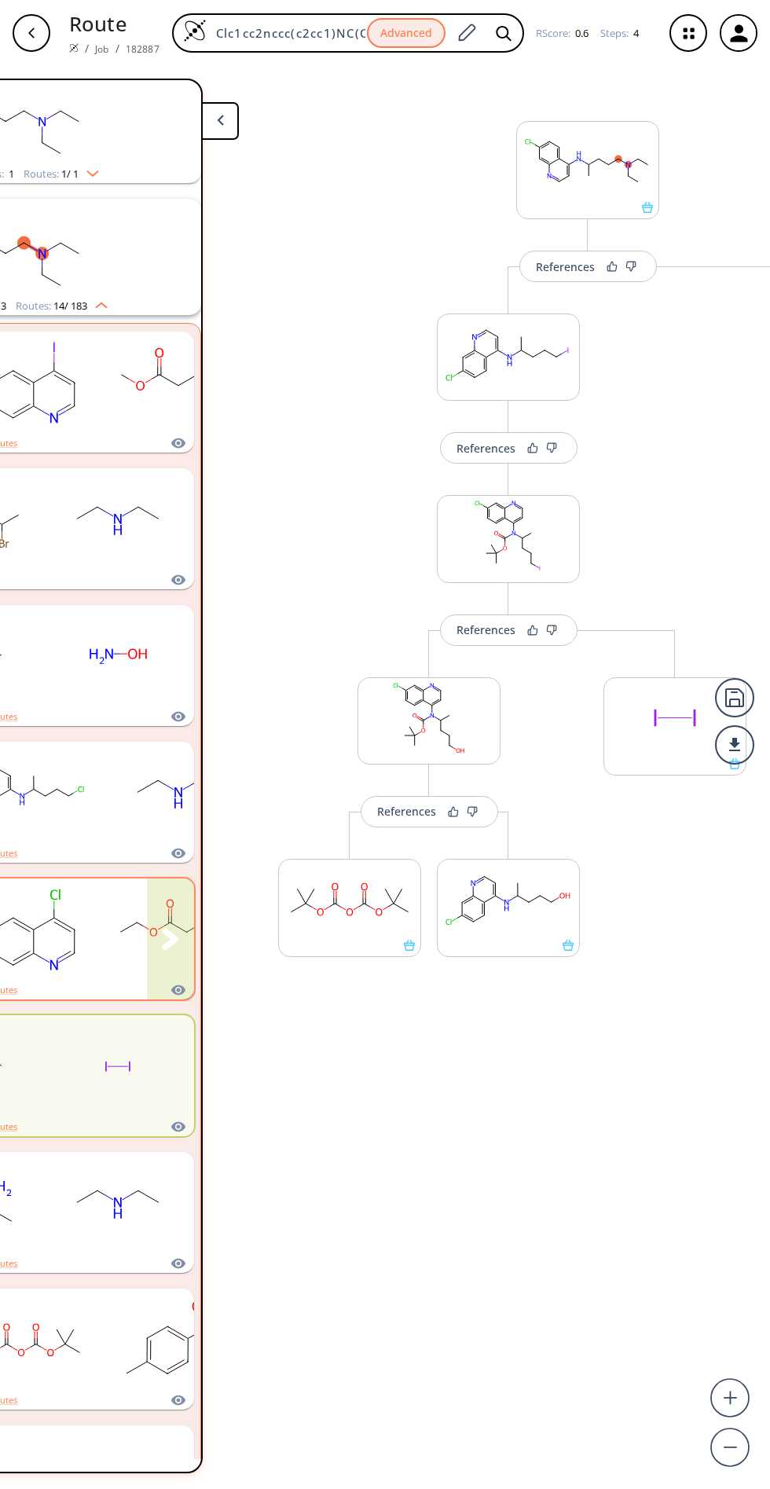
scroll to position [0, 289]
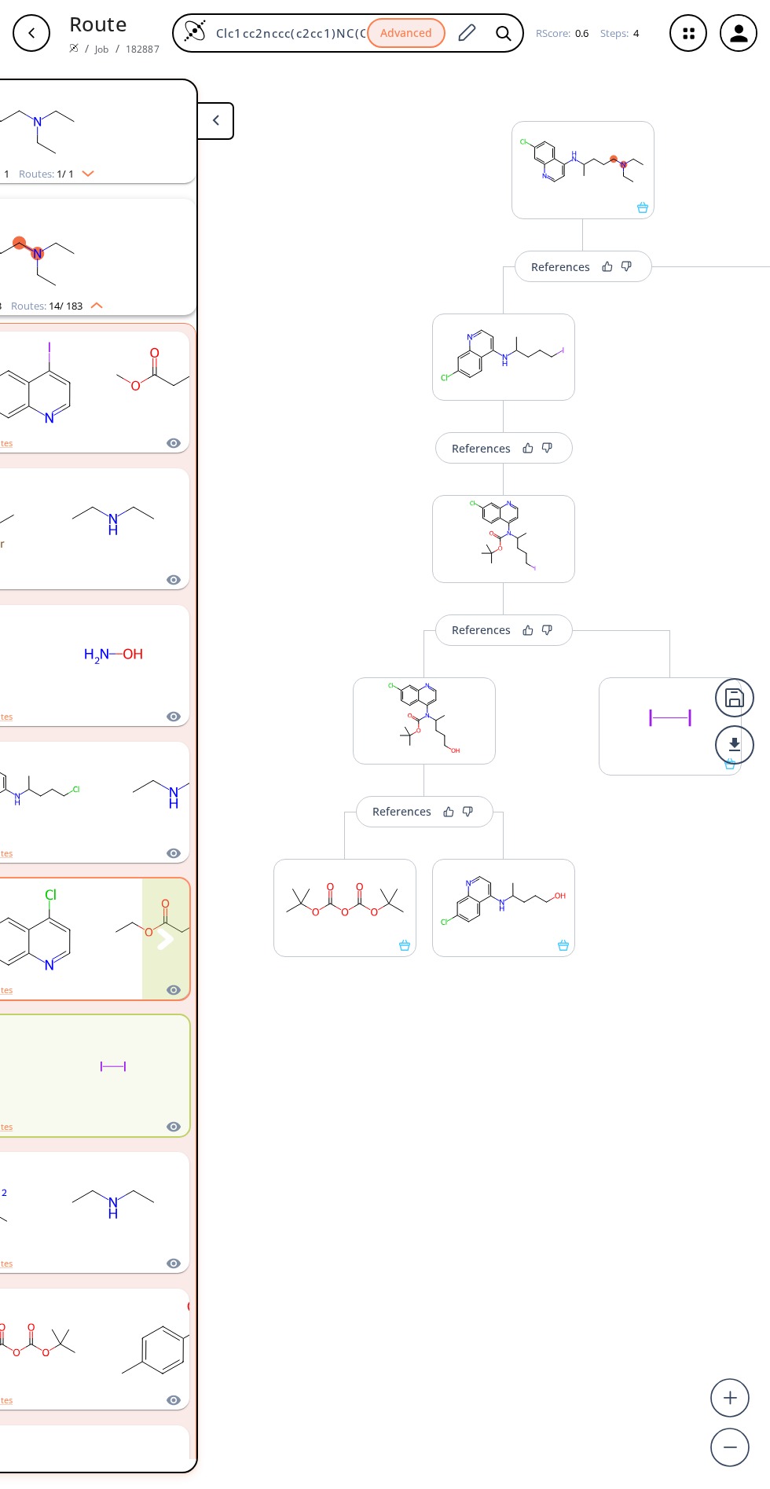
click at [120, 922] on rect "clusters" at bounding box center [173, 930] width 141 height 98
click at [129, 786] on ellipse "clusters" at bounding box center [133, 792] width 14 height 14
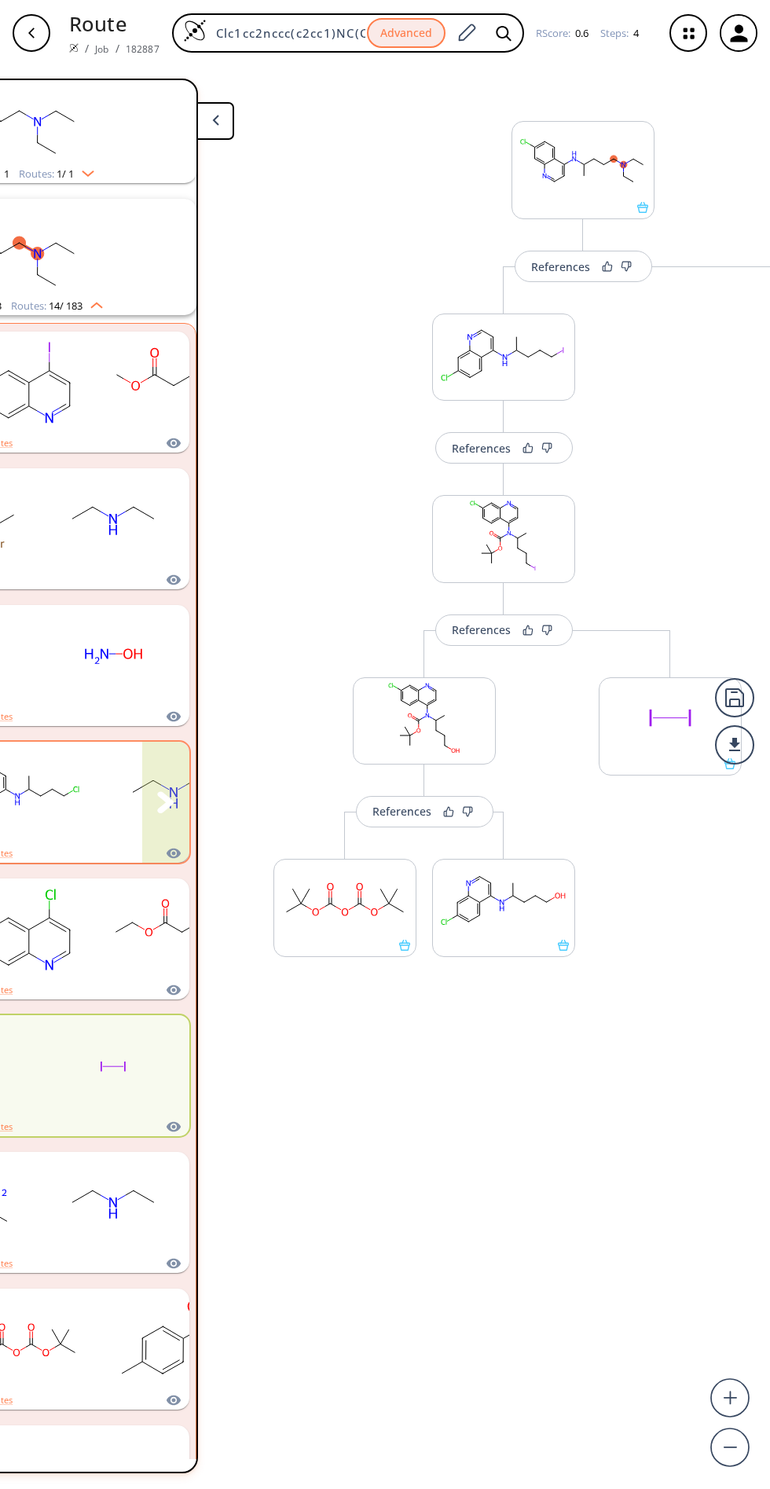
click at [166, 792] on icon "clusters" at bounding box center [165, 802] width 17 height 22
click at [129, 669] on rect "clusters" at bounding box center [112, 656] width 141 height 98
click at [129, 668] on rect "clusters" at bounding box center [112, 656] width 141 height 98
click at [137, 530] on rect "clusters" at bounding box center [112, 520] width 141 height 98
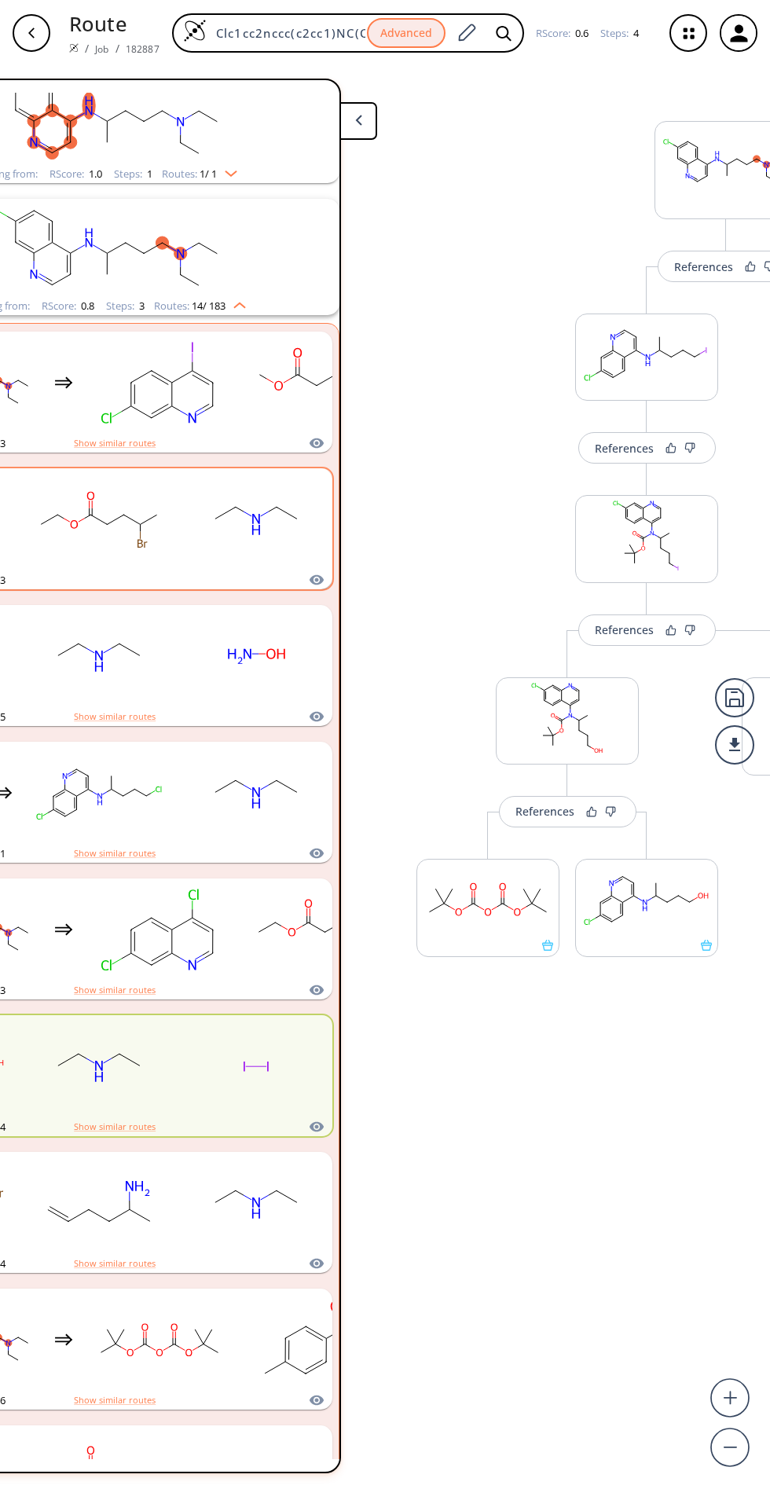
scroll to position [0, 92]
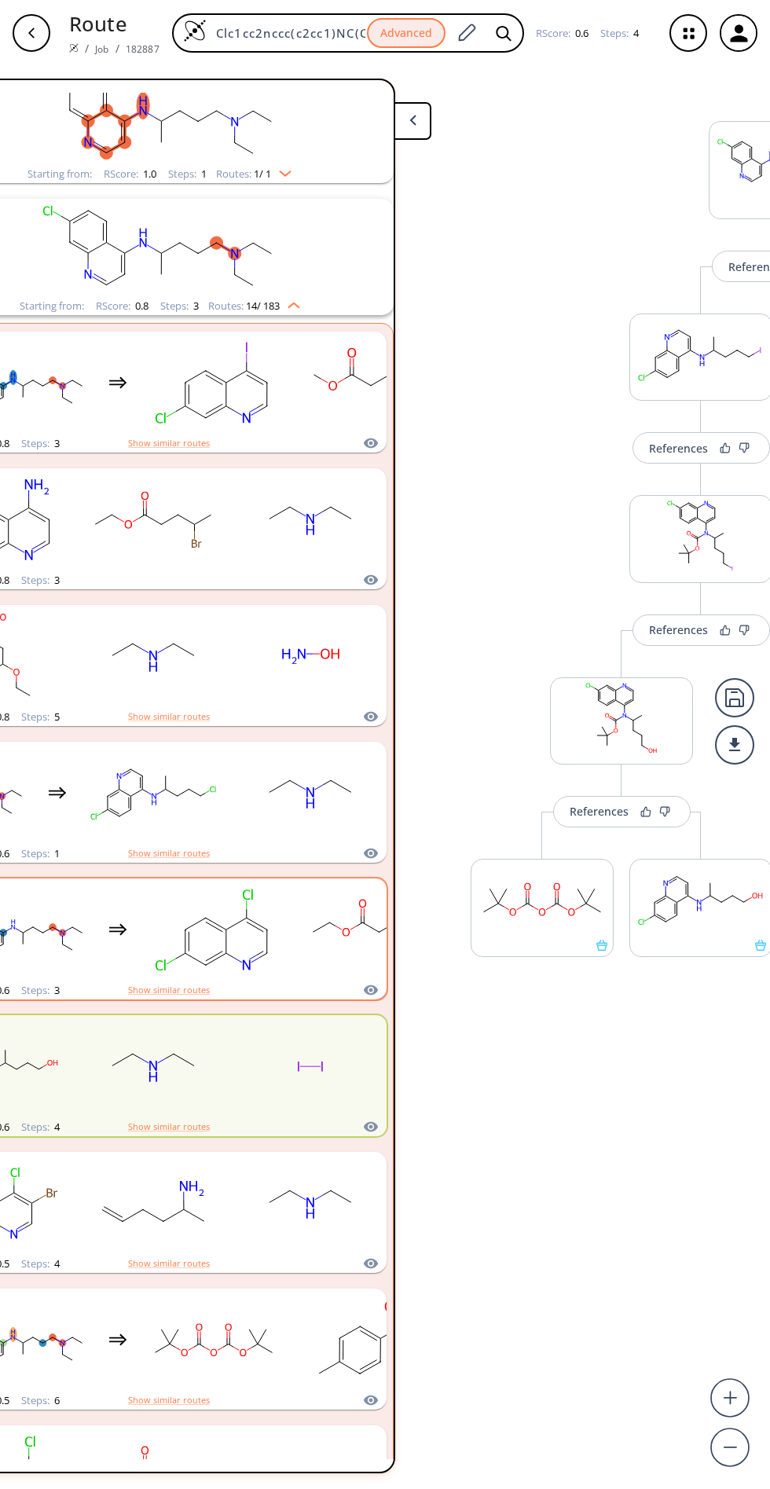
click at [211, 918] on ellipse "clusters" at bounding box center [206, 918] width 14 height 14
click at [346, 945] on button "clusters" at bounding box center [362, 938] width 47 height 121
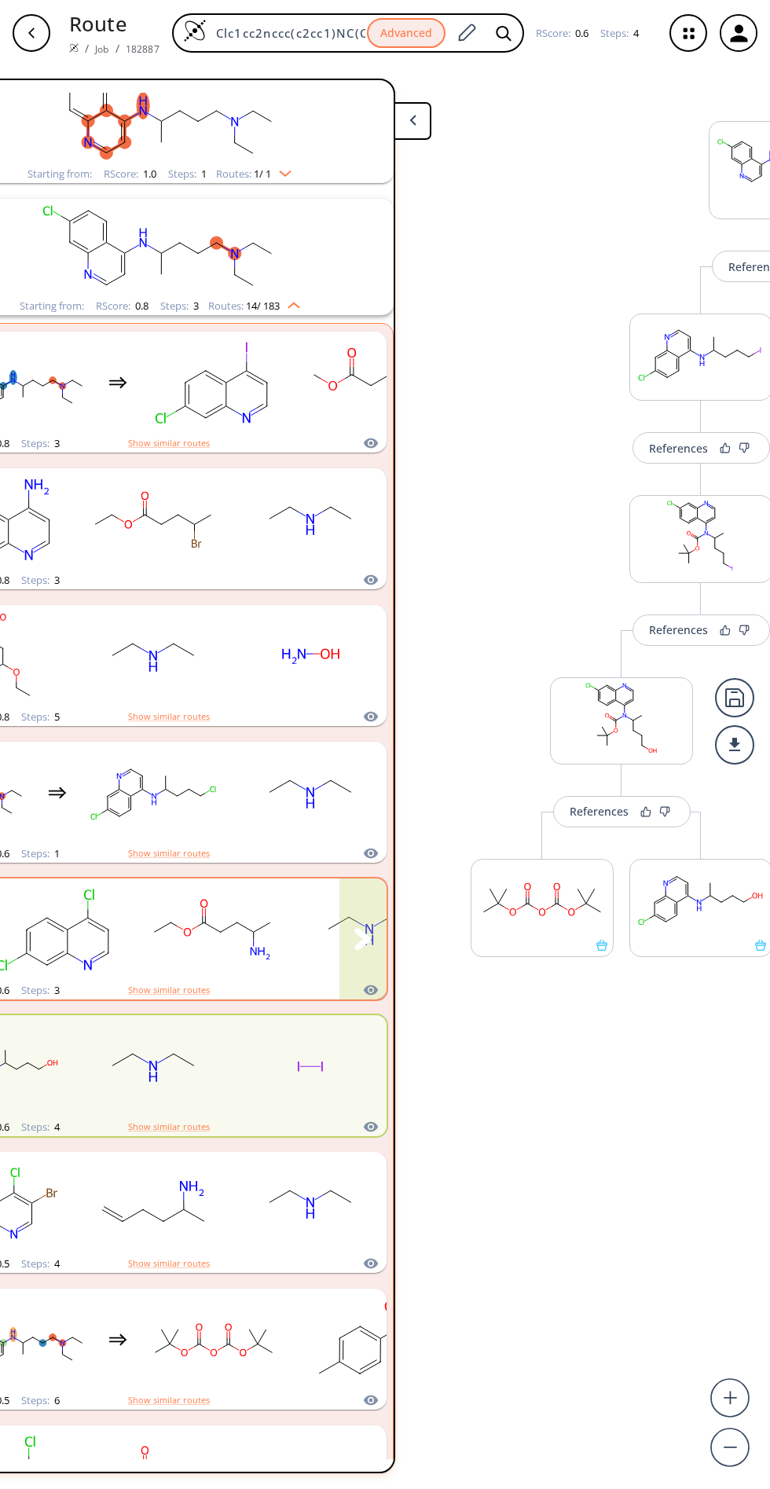
click at [363, 990] on button "clusters" at bounding box center [362, 938] width 47 height 121
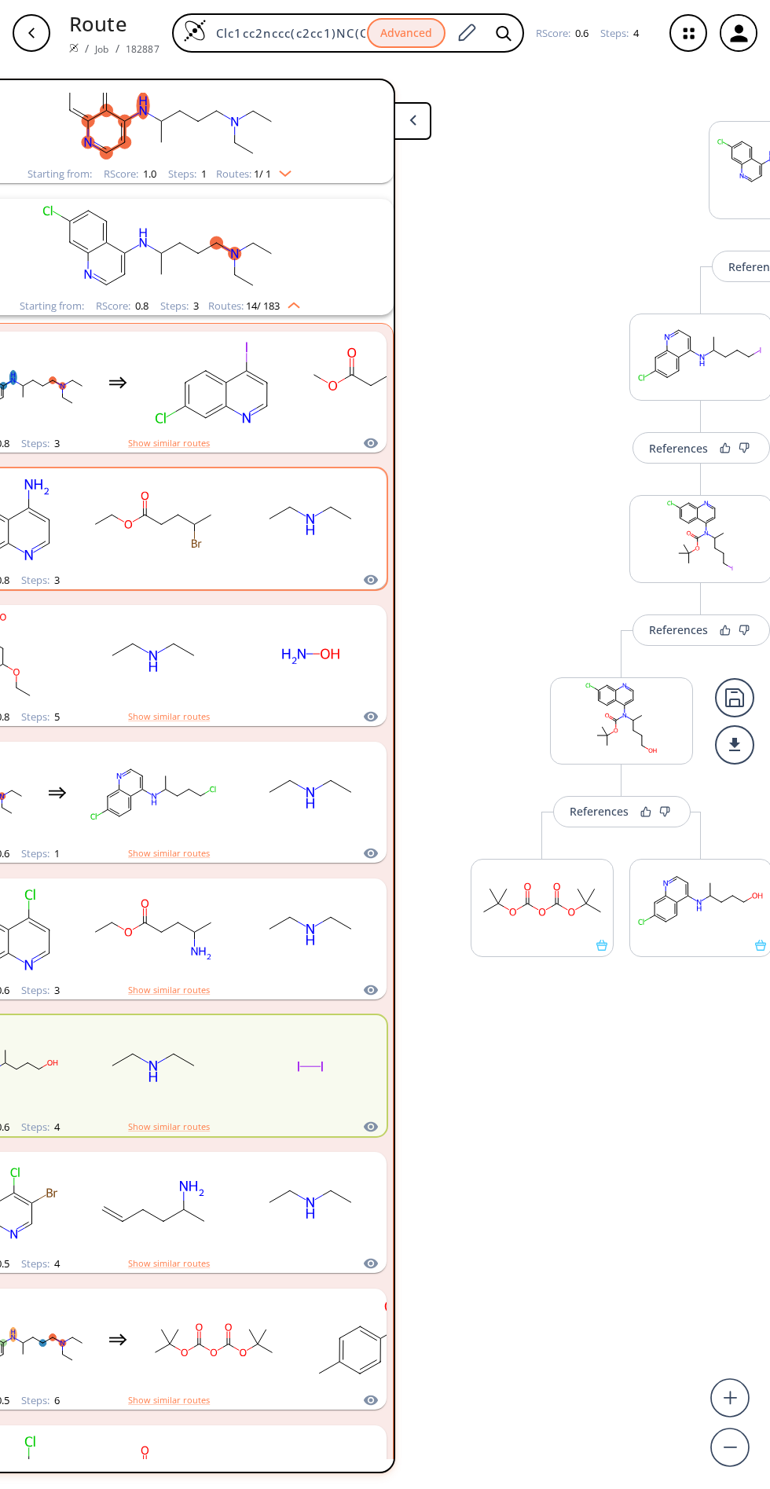
click at [258, 475] on rect "clusters" at bounding box center [310, 520] width 141 height 98
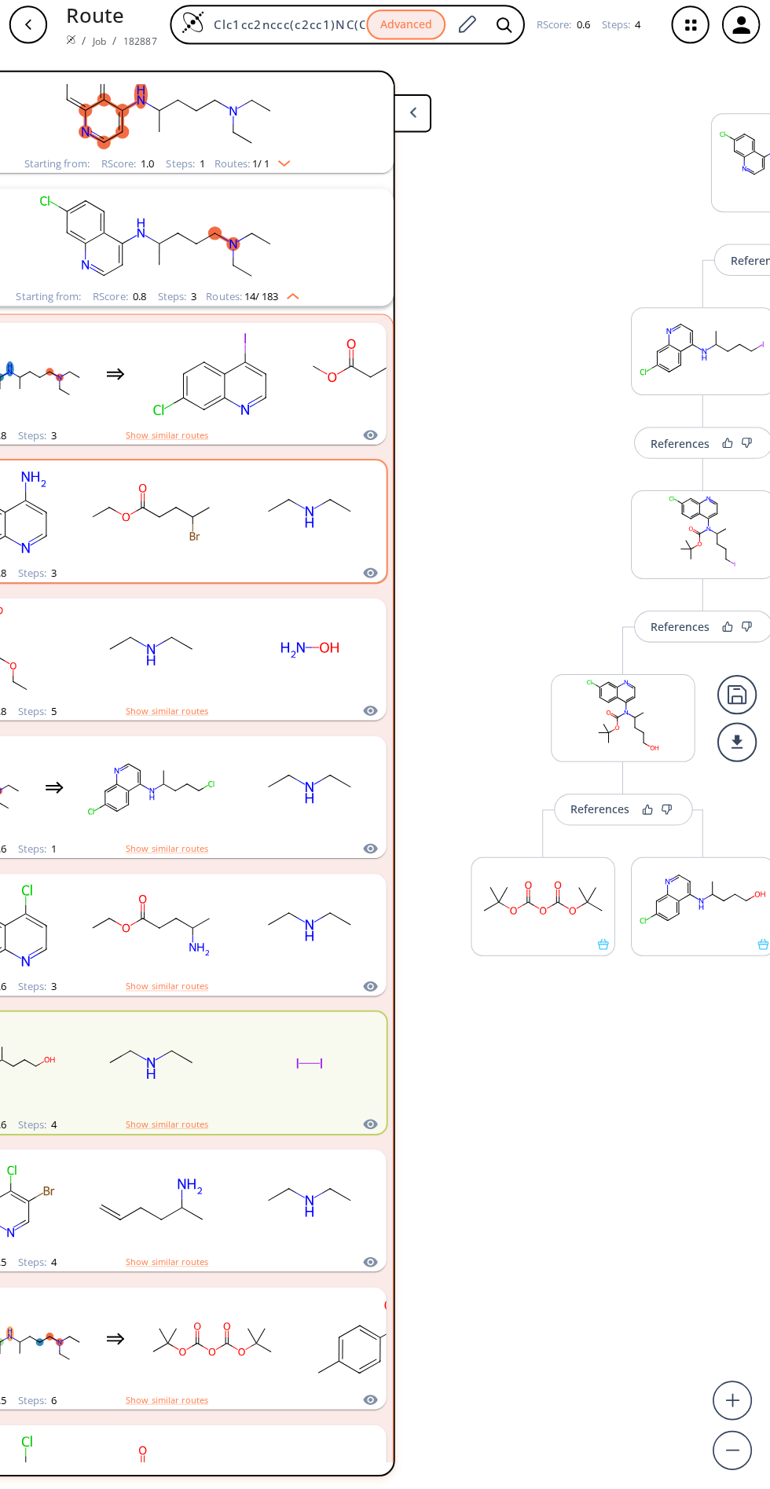
click at [306, 504] on rect "clusters" at bounding box center [310, 516] width 141 height 98
click at [362, 526] on button "clusters" at bounding box center [362, 525] width 47 height 121
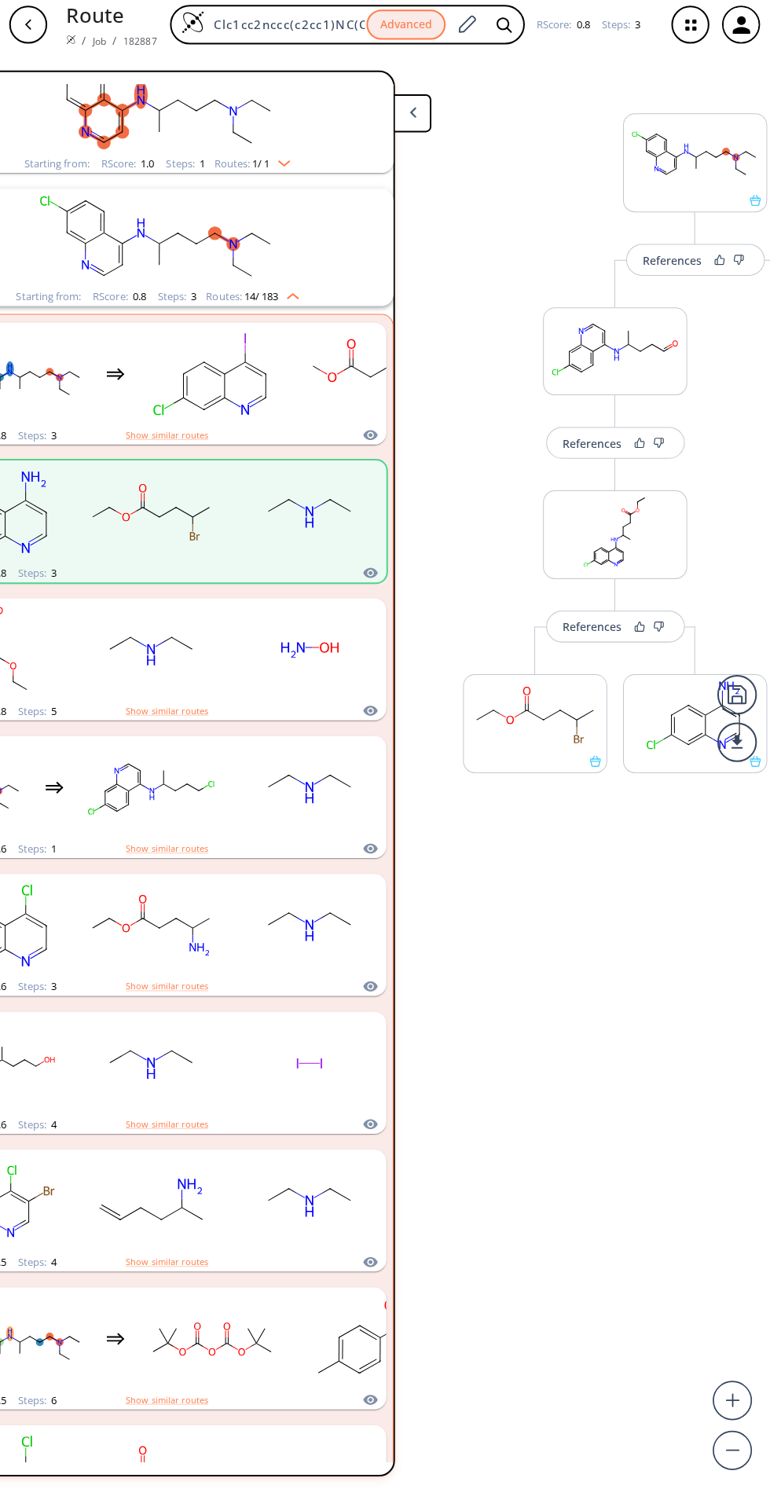
click at [236, 196] on rect "clusters" at bounding box center [159, 245] width 409 height 98
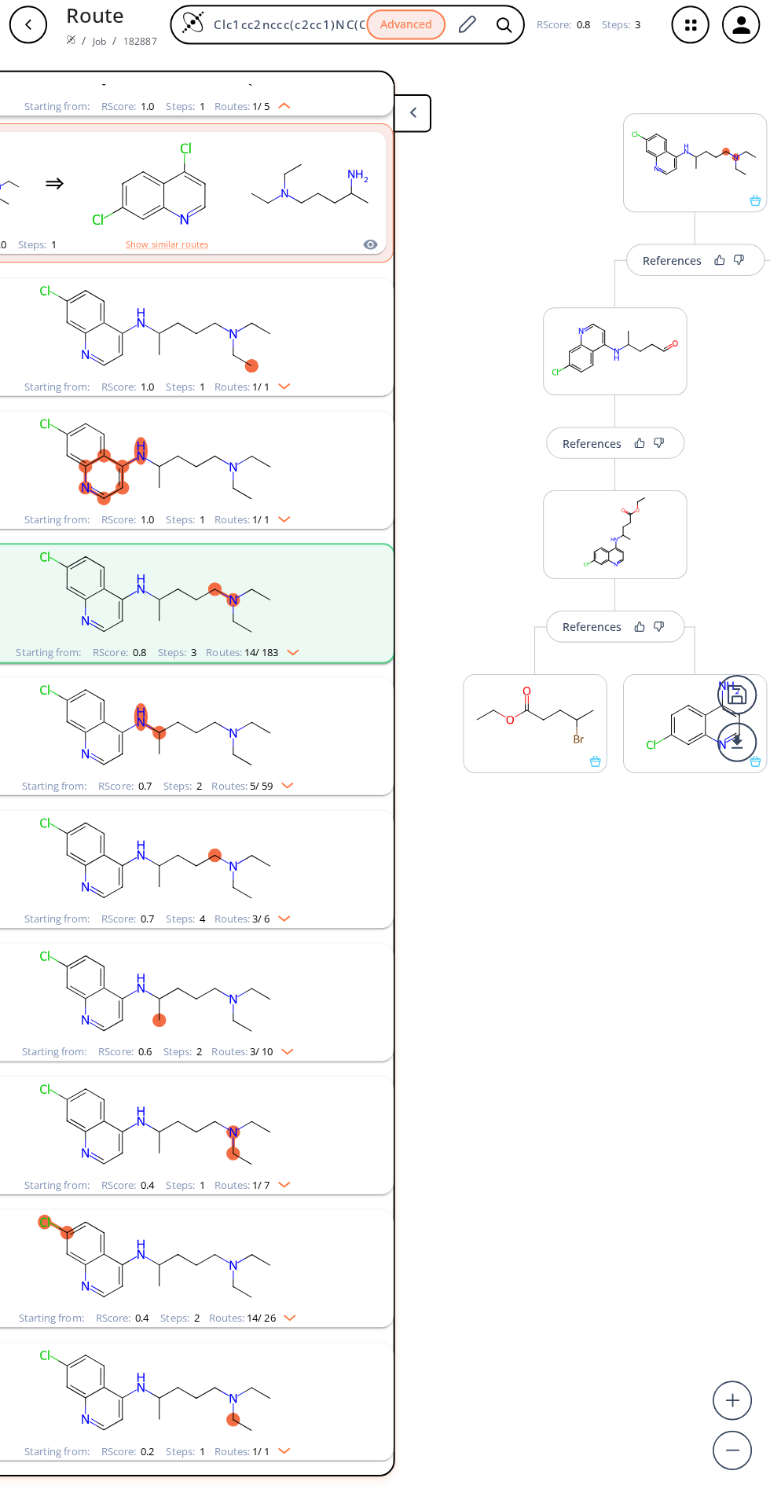
scroll to position [146, 0]
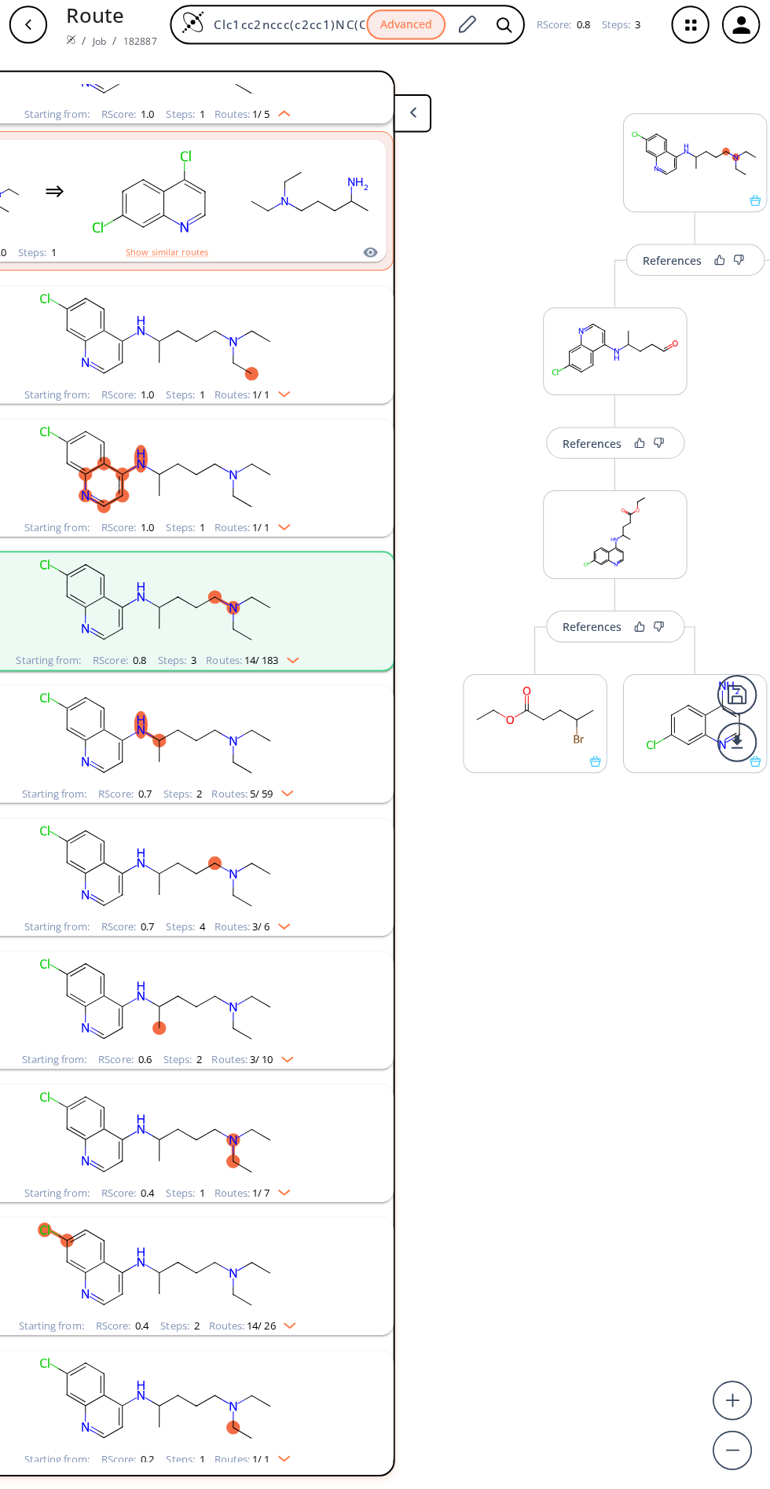
click at [244, 500] on icon "clusters" at bounding box center [244, 505] width 18 height 11
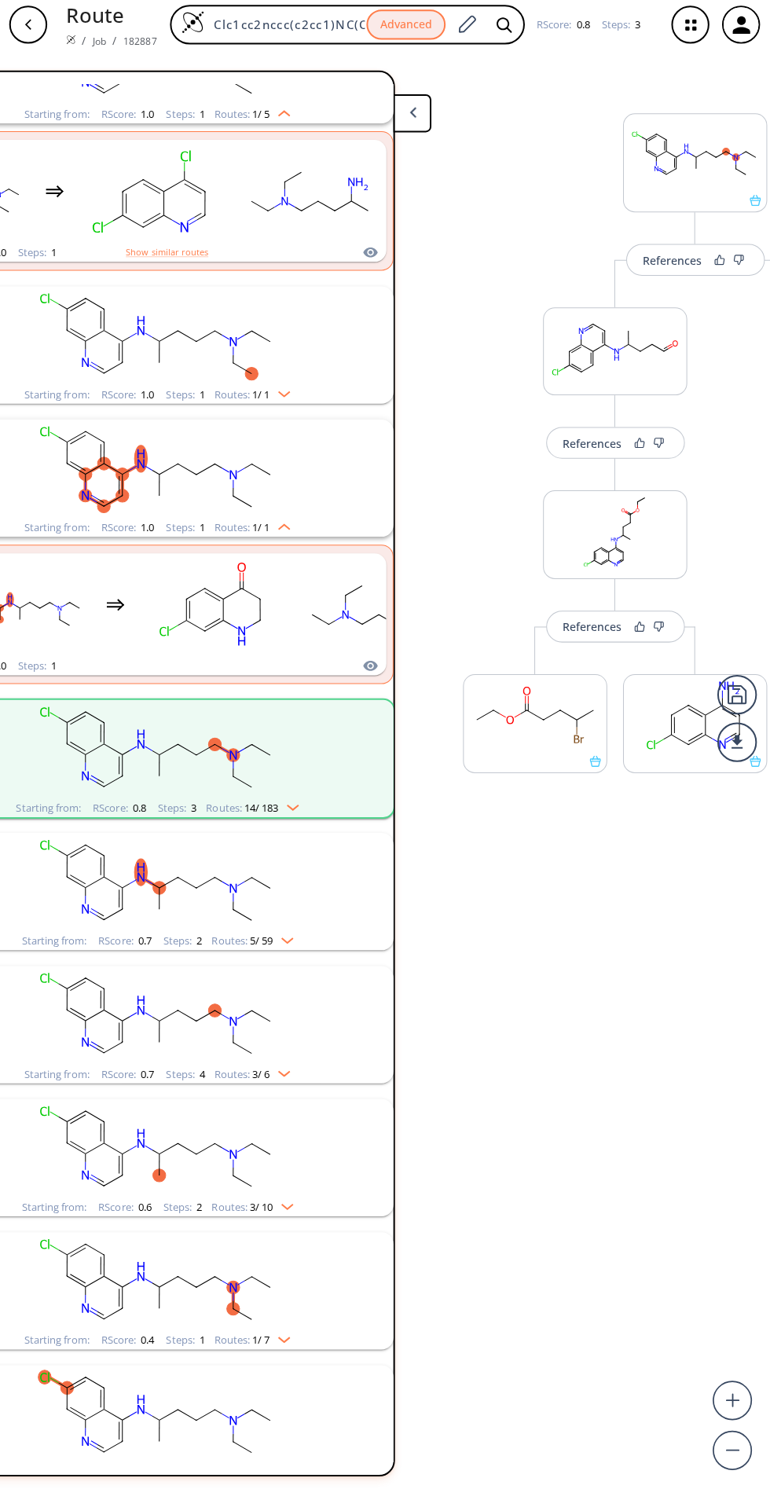
click at [301, 733] on rect "clusters" at bounding box center [159, 752] width 409 height 98
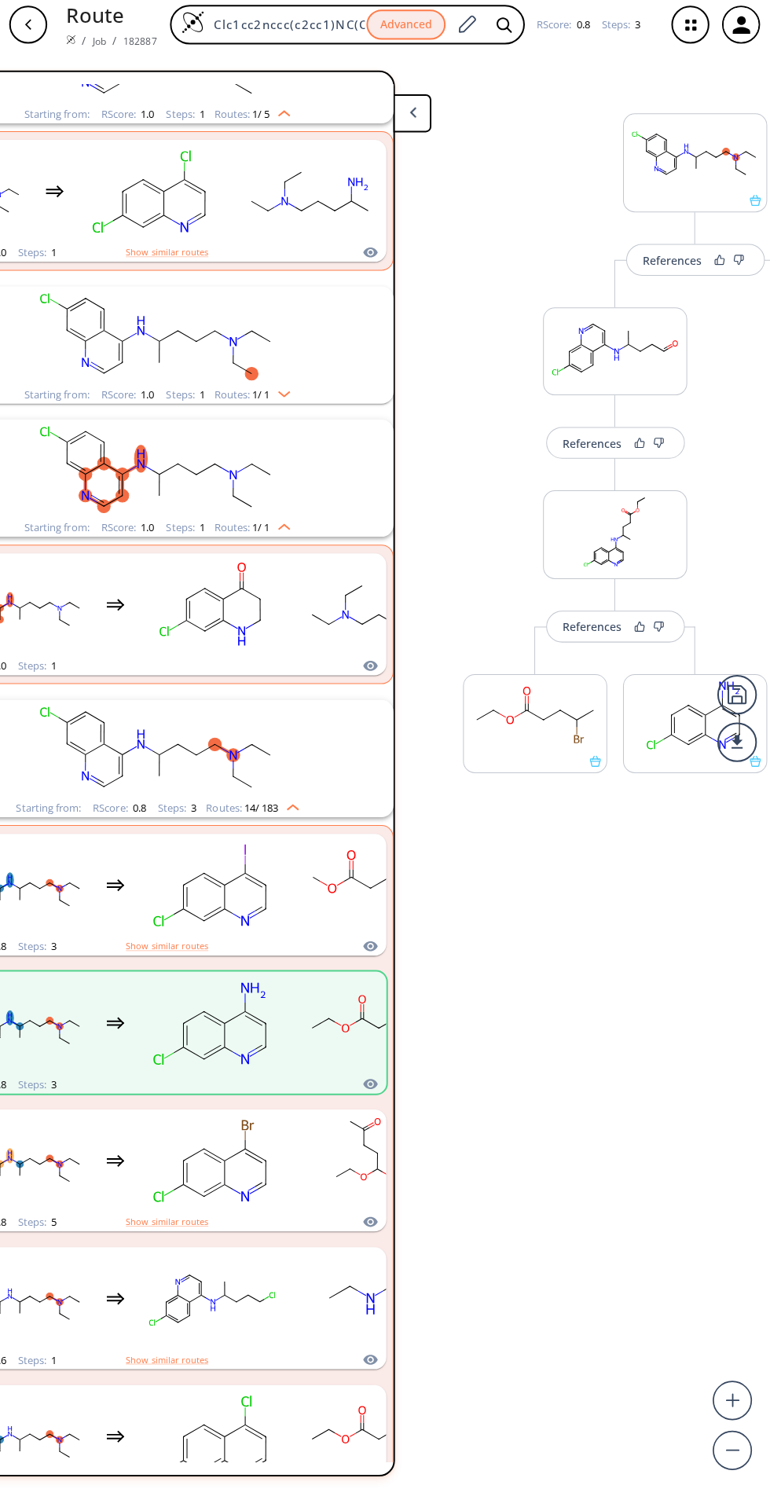
click at [295, 550] on li "RScore : 1.0 Steps : 1" at bounding box center [166, 618] width 442 height 137
click at [252, 500] on icon "clusters" at bounding box center [244, 505] width 18 height 11
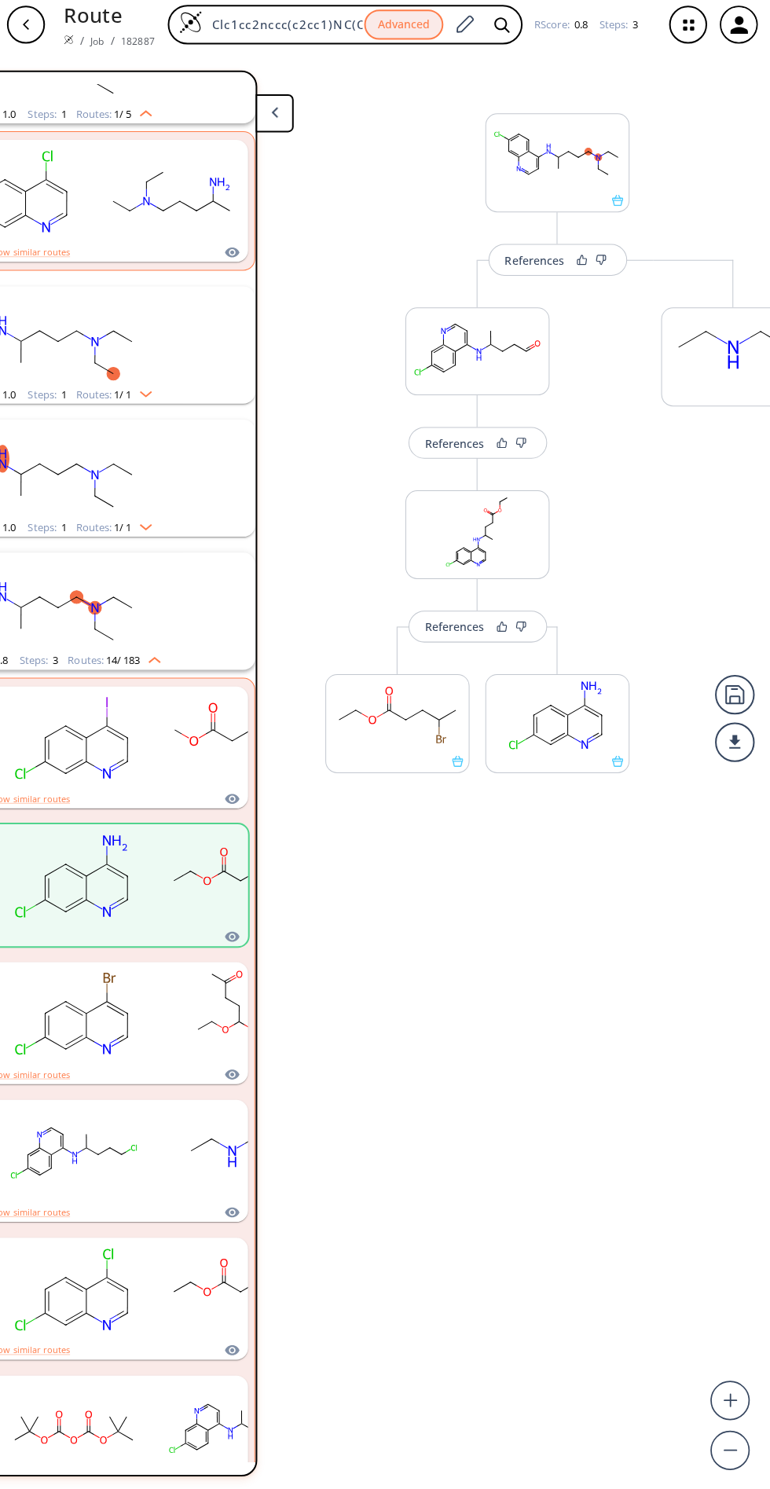
scroll to position [0, 0]
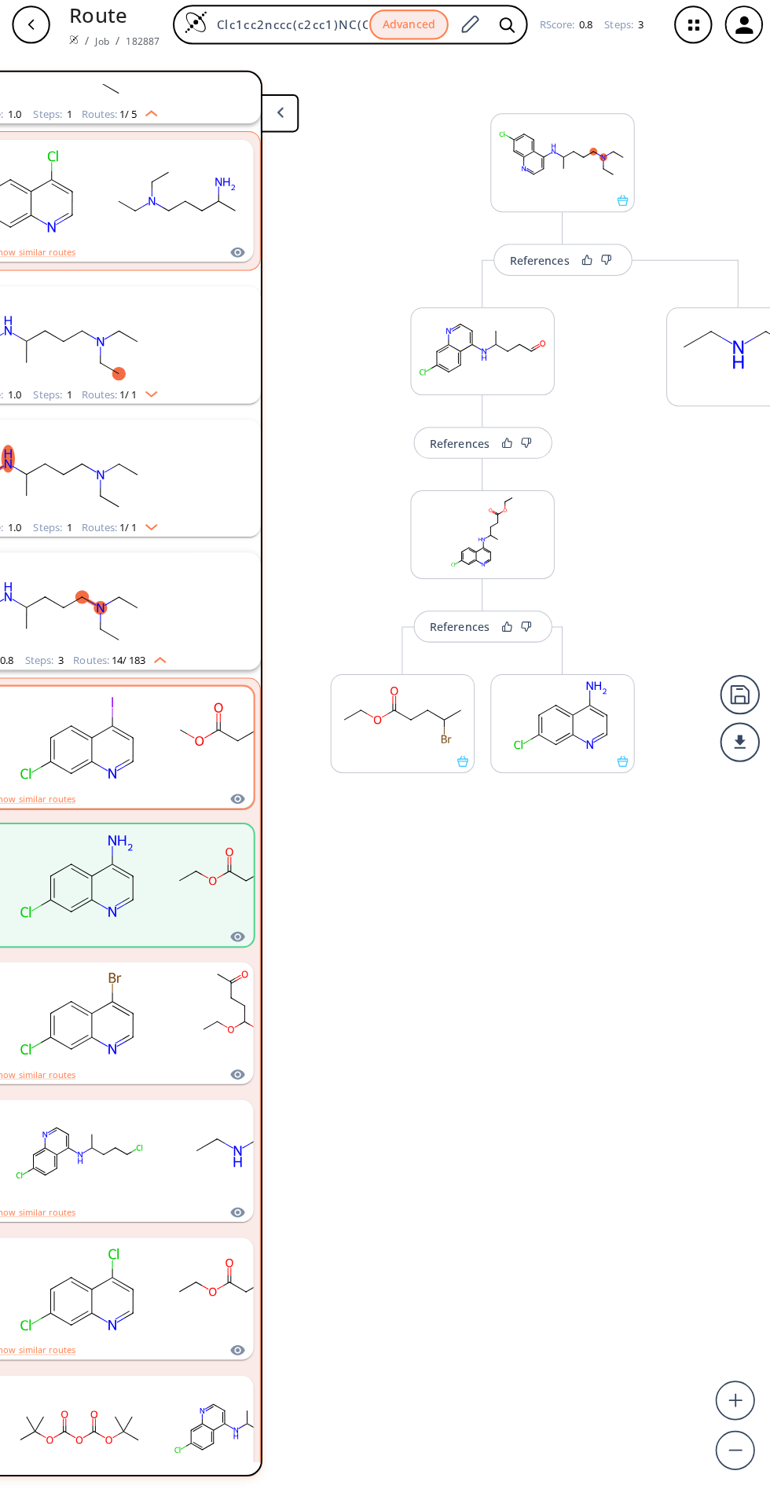
click at [228, 738] on div "clusters" at bounding box center [32, 741] width 442 height 103
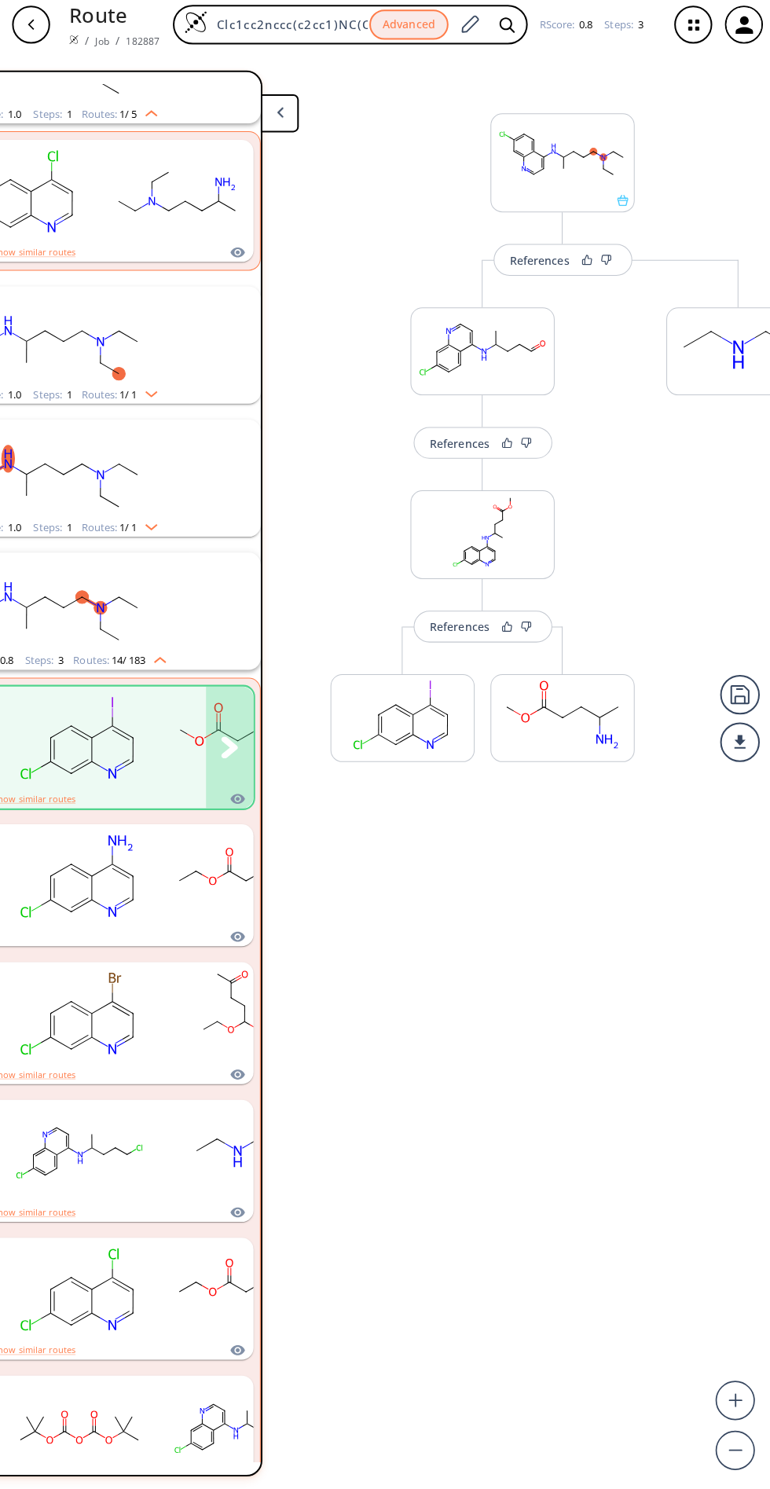
click at [225, 739] on icon "clusters" at bounding box center [228, 750] width 17 height 22
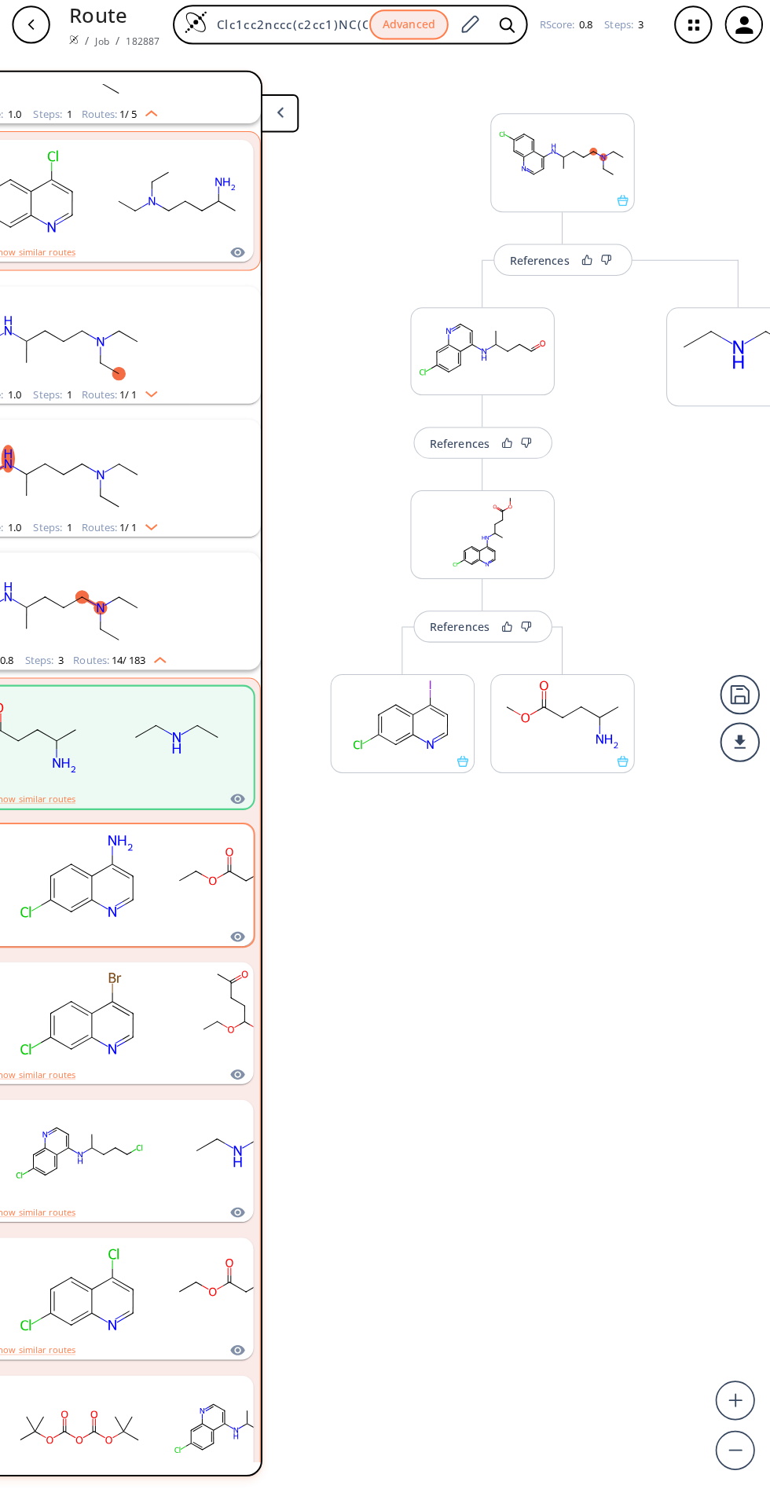
click at [200, 880] on rect "clusters" at bounding box center [236, 878] width 141 height 98
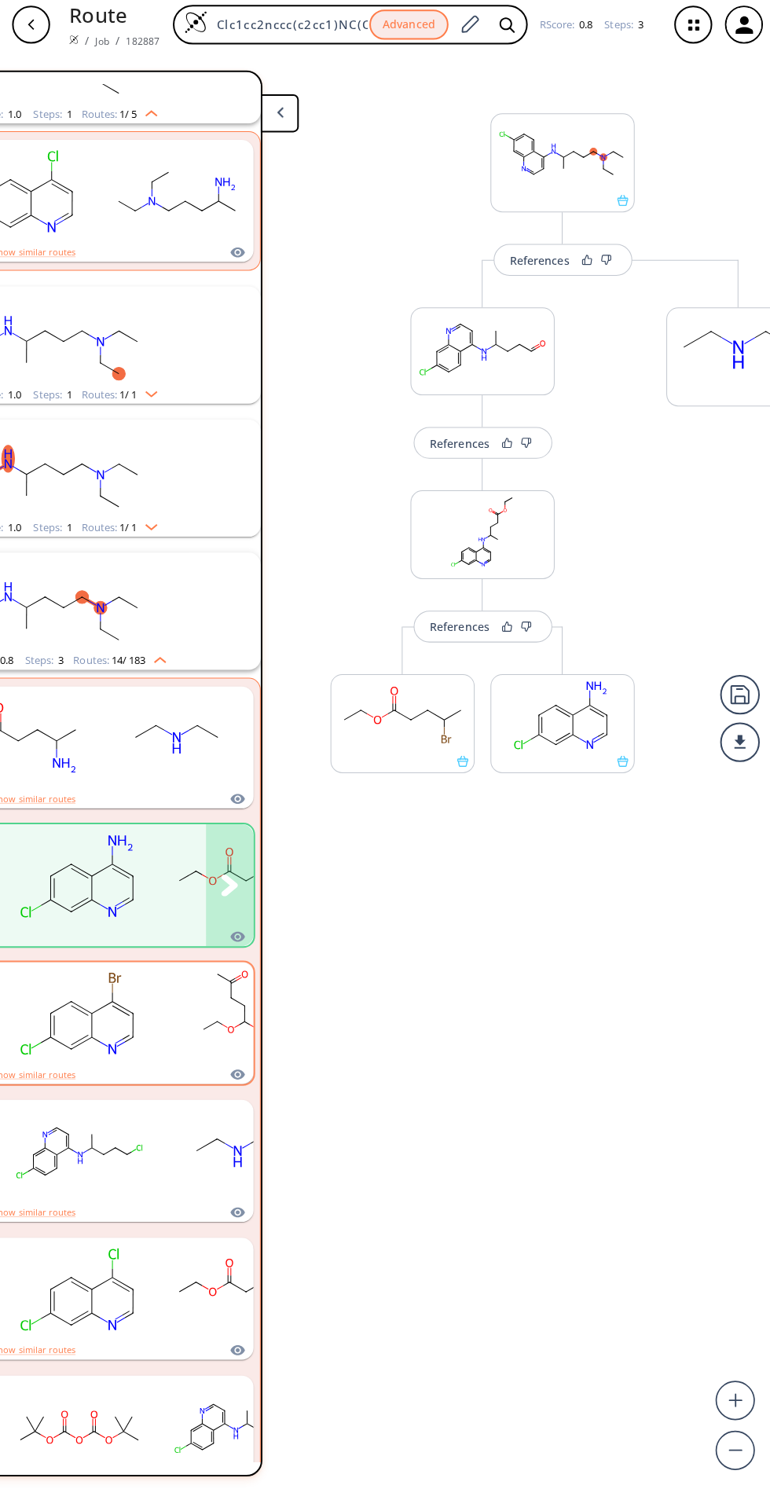
click at [189, 985] on rect "clusters" at bounding box center [236, 1015] width 141 height 98
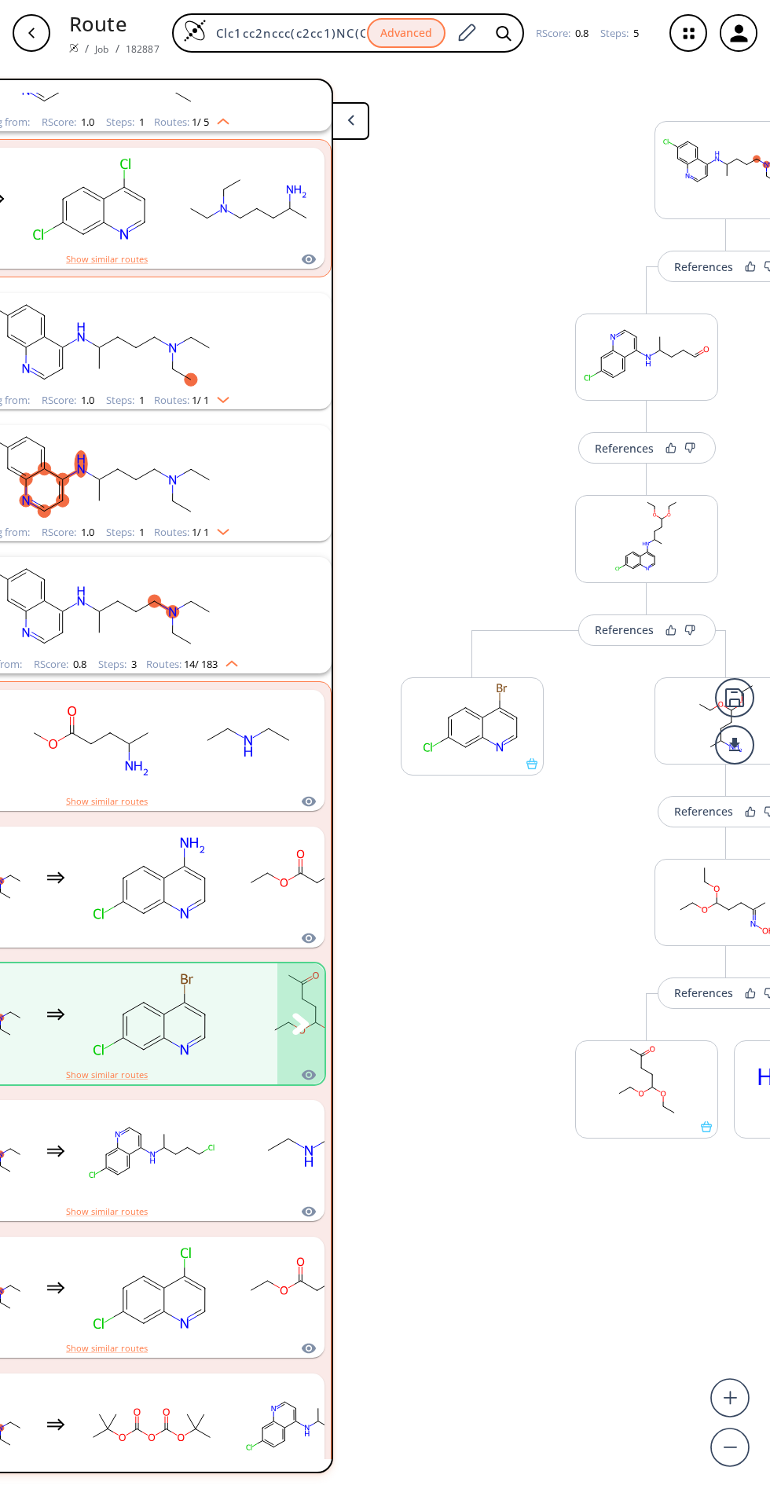
scroll to position [144, 139]
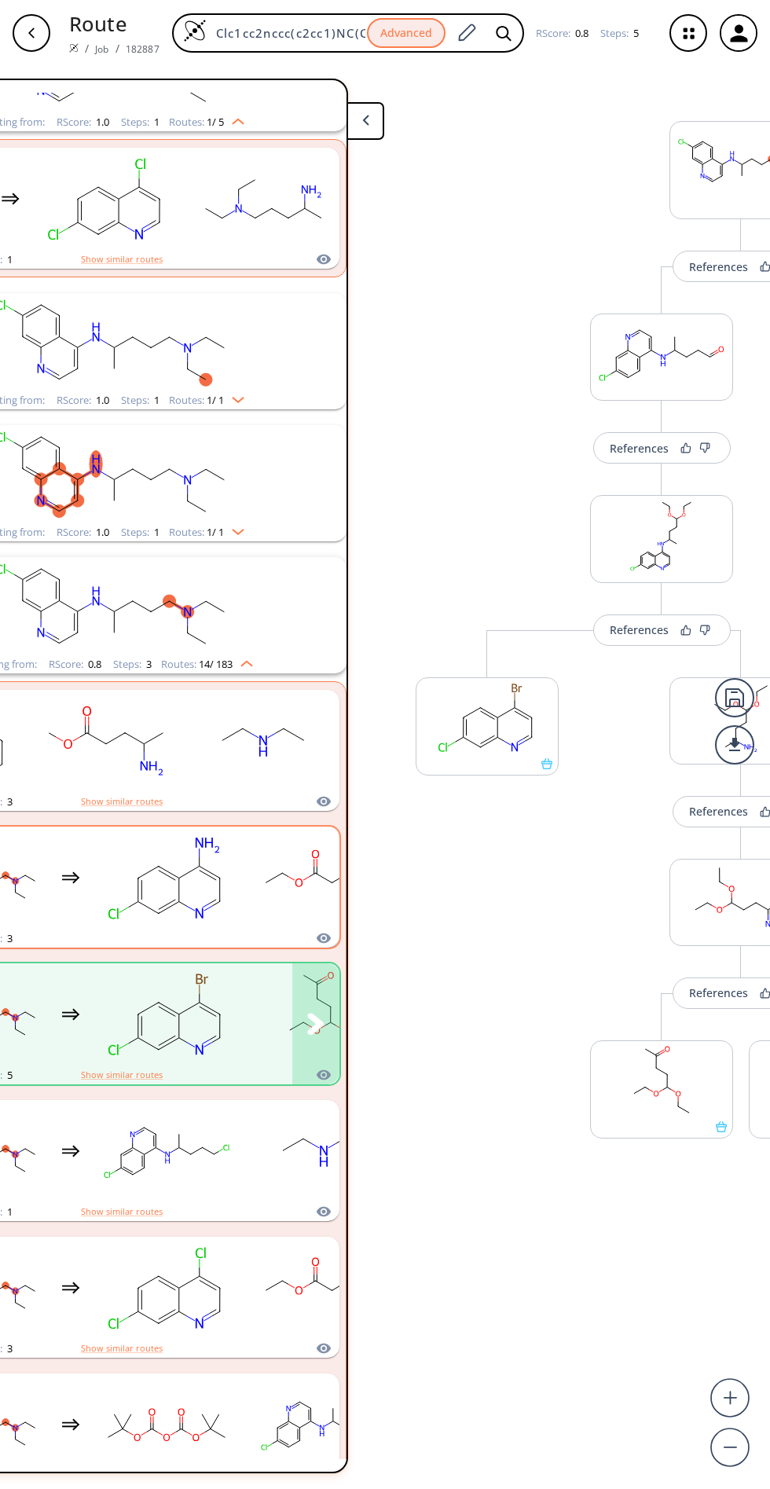
click at [272, 829] on rect "clusters" at bounding box center [323, 878] width 141 height 98
click at [317, 876] on icon "clusters" at bounding box center [315, 887] width 17 height 22
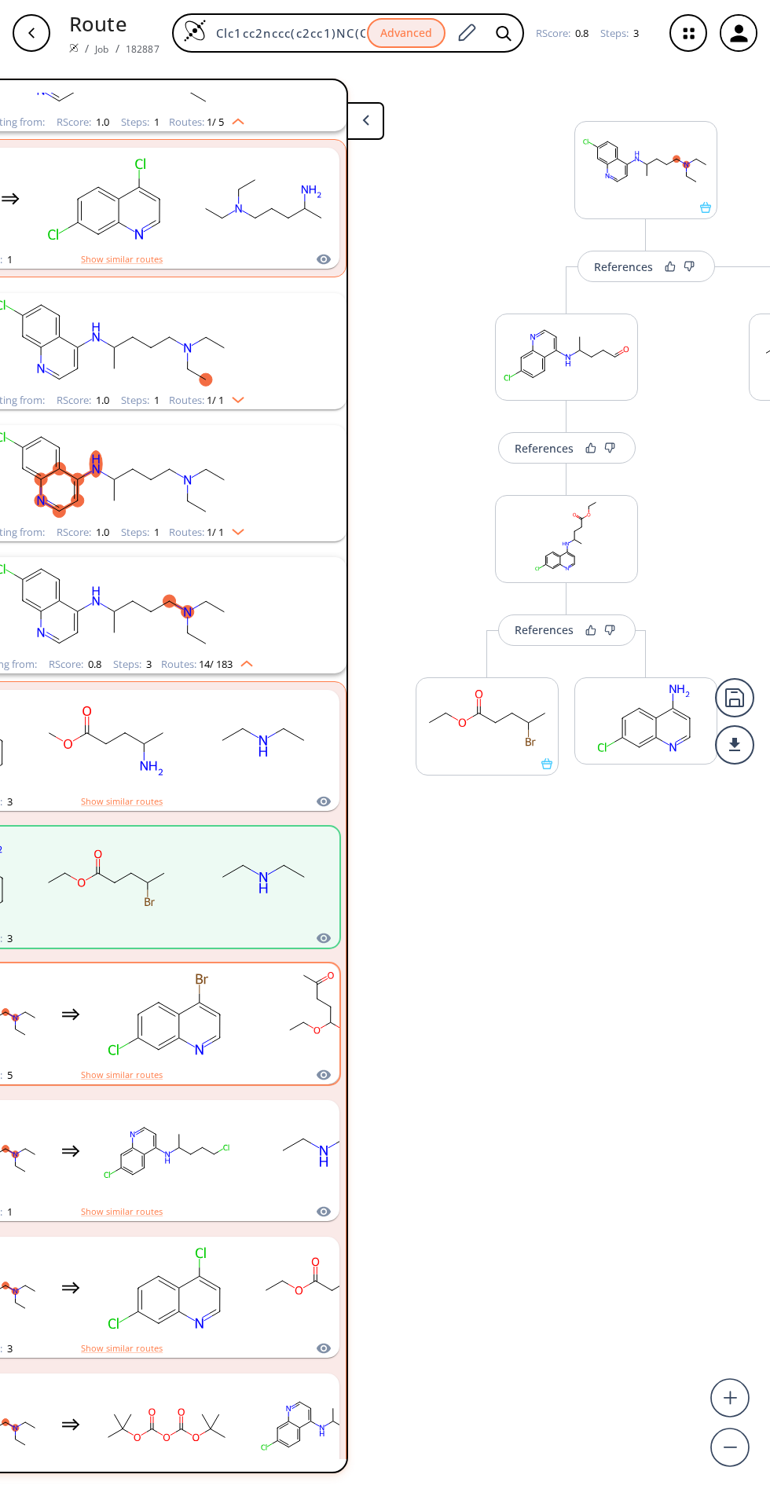
click at [277, 966] on rect "clusters" at bounding box center [323, 1015] width 141 height 98
click at [321, 1013] on icon "clusters" at bounding box center [315, 1023] width 16 height 21
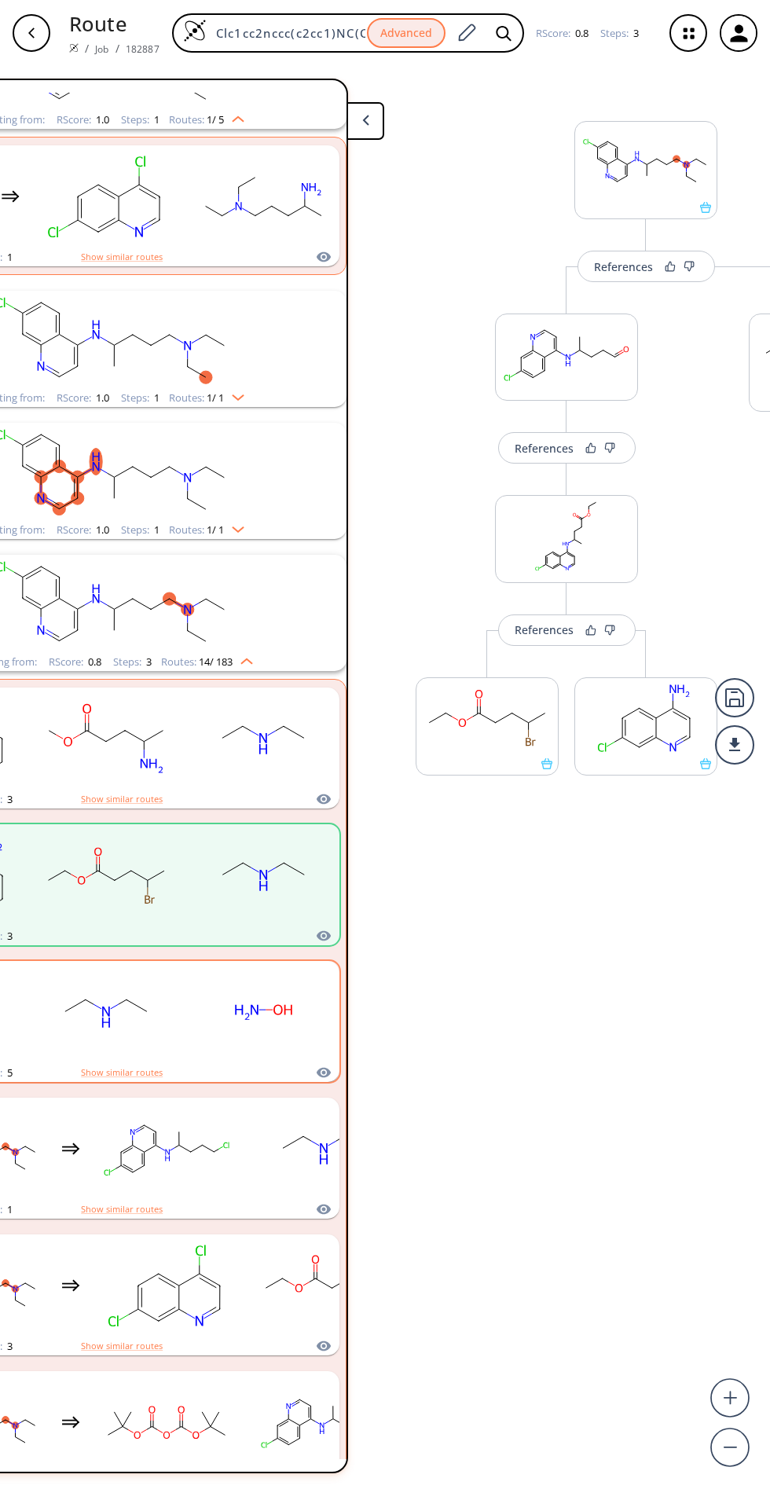
scroll to position [142, 139]
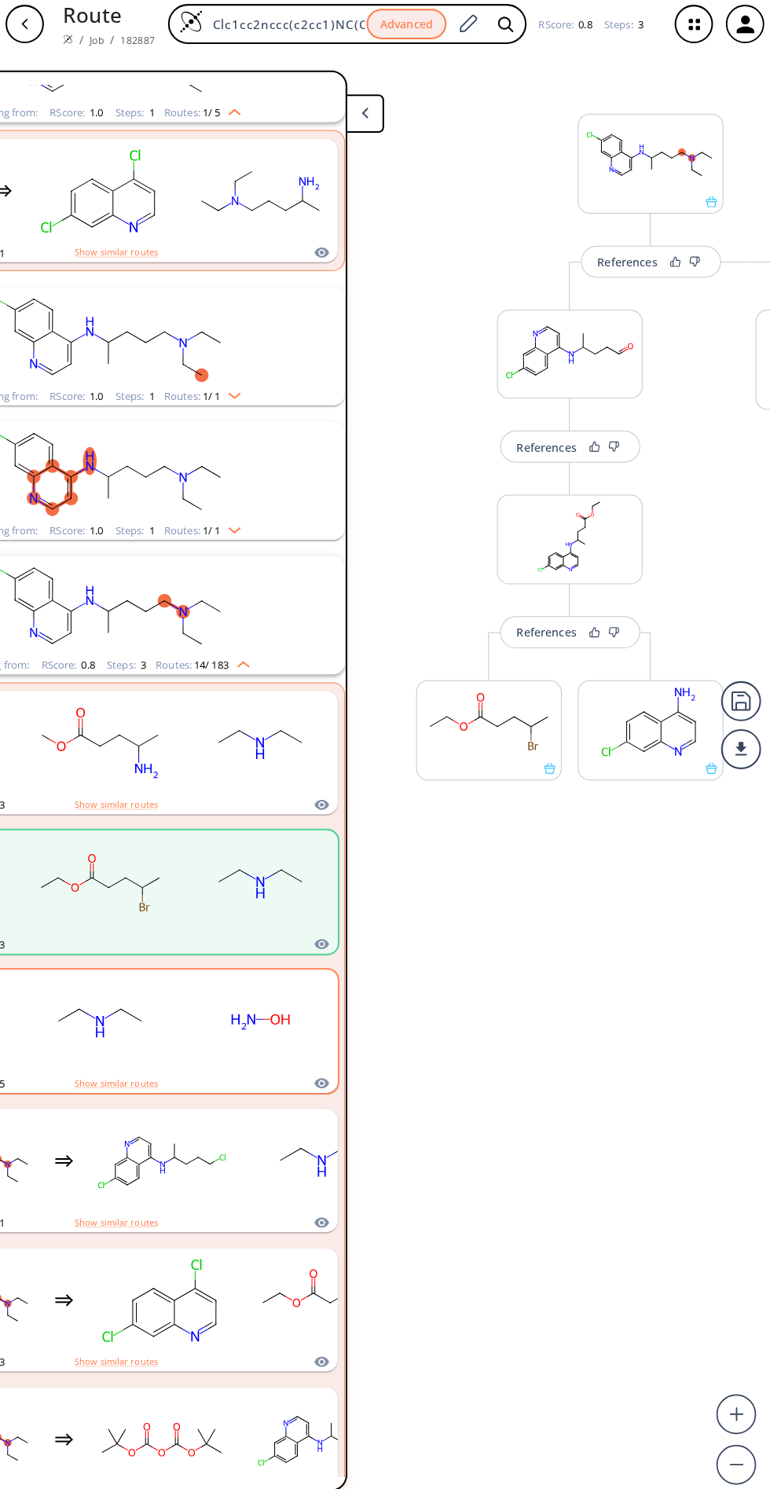
click at [271, 963] on rect "clusters" at bounding box center [262, 1012] width 141 height 98
click at [262, 963] on rect "clusters" at bounding box center [262, 1012] width 141 height 98
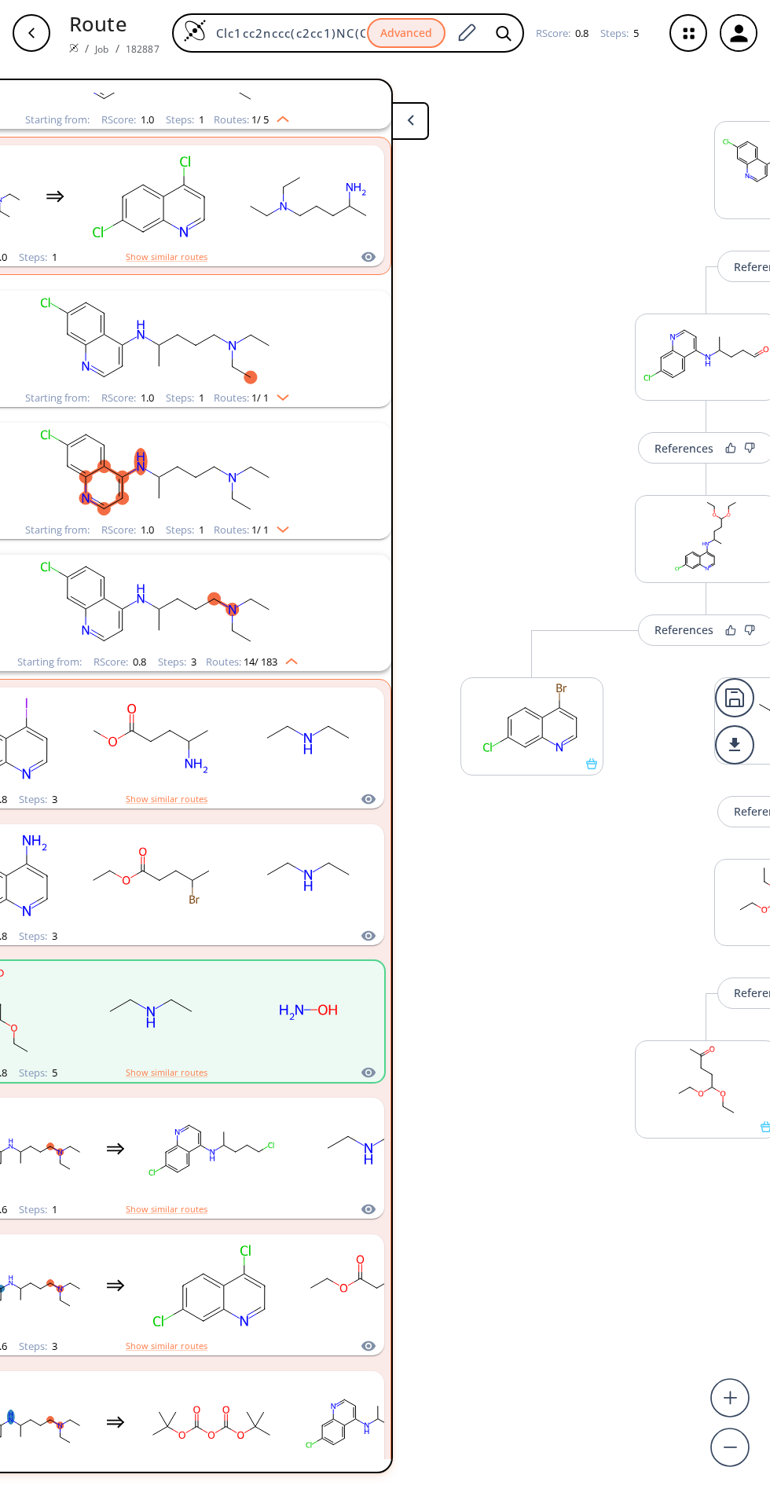
scroll to position [0, 94]
click at [298, 1142] on rect "clusters" at bounding box center [368, 1149] width 141 height 98
click at [350, 1149] on button "clusters" at bounding box center [360, 1158] width 47 height 121
click at [271, 1306] on ellipse "clusters" at bounding box center [265, 1309] width 14 height 14
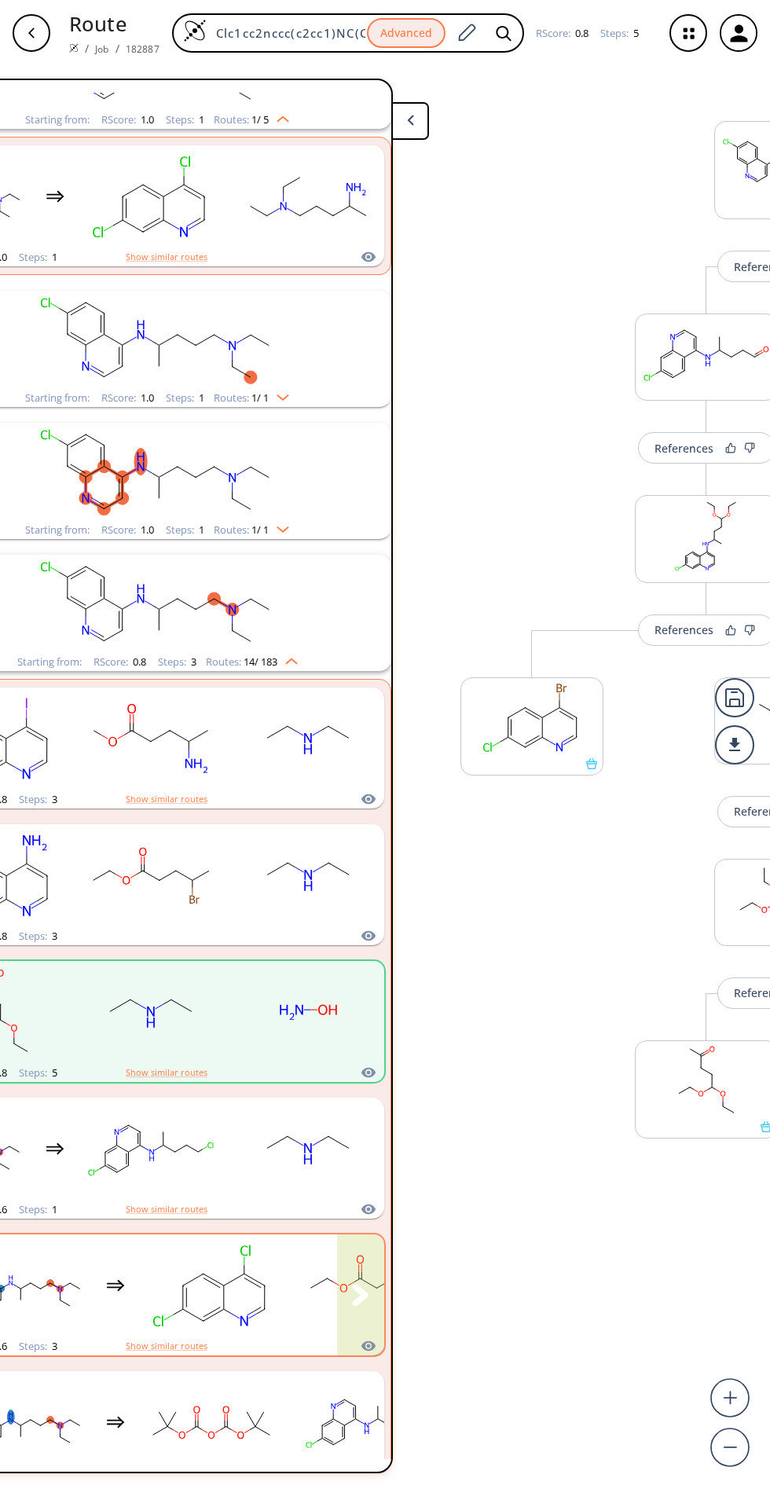
click at [353, 1285] on icon "clusters" at bounding box center [360, 1294] width 16 height 21
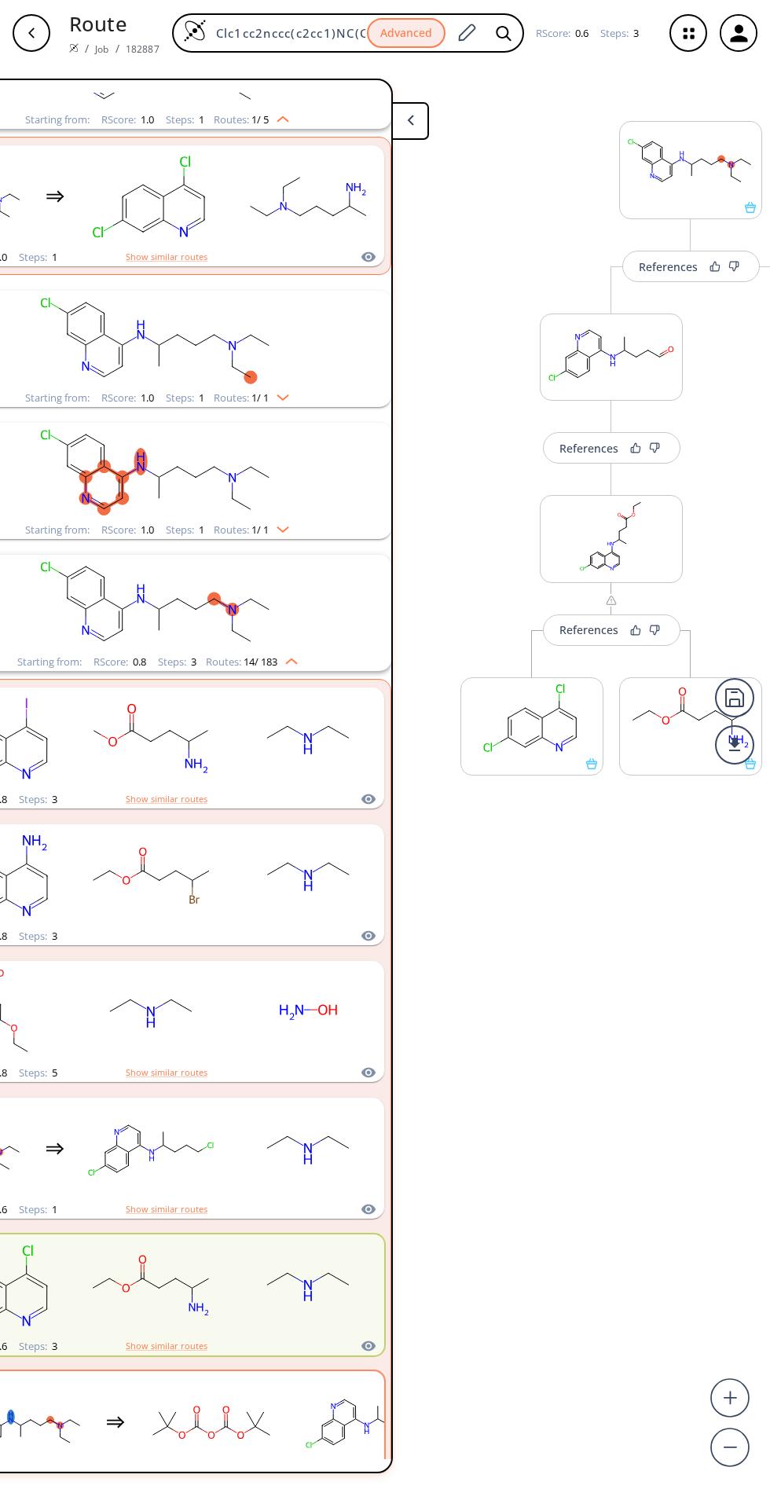
click at [269, 1432] on ellipse "clusters" at bounding box center [270, 1435] width 10 height 10
click at [362, 1421] on icon "clusters" at bounding box center [360, 1431] width 17 height 22
click at [240, 1445] on rect "clusters" at bounding box center [307, 1422] width 141 height 98
click at [243, 1419] on rect "clusters" at bounding box center [307, 1422] width 141 height 98
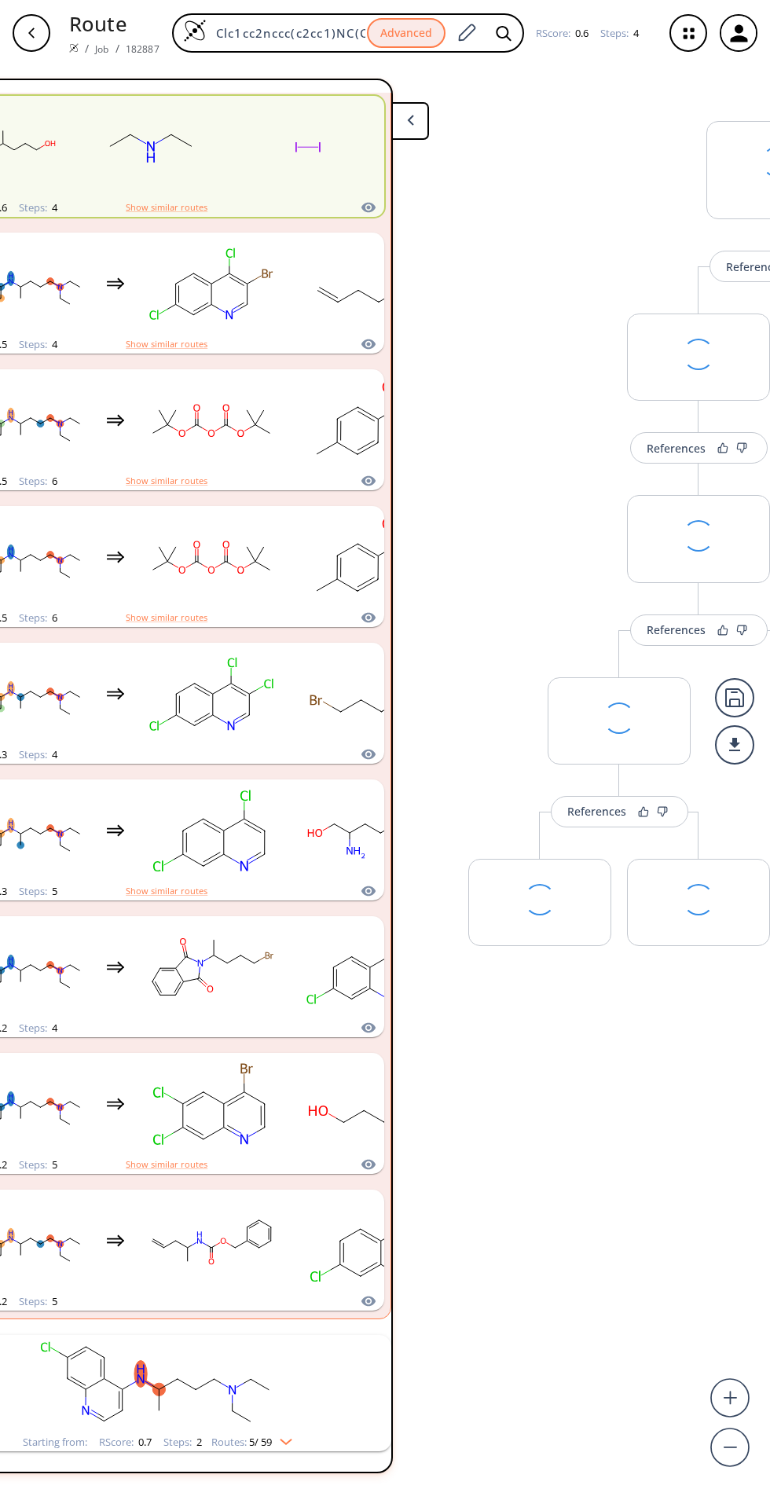
scroll to position [1424, 0]
click at [246, 1246] on rect "clusters" at bounding box center [211, 1241] width 141 height 98
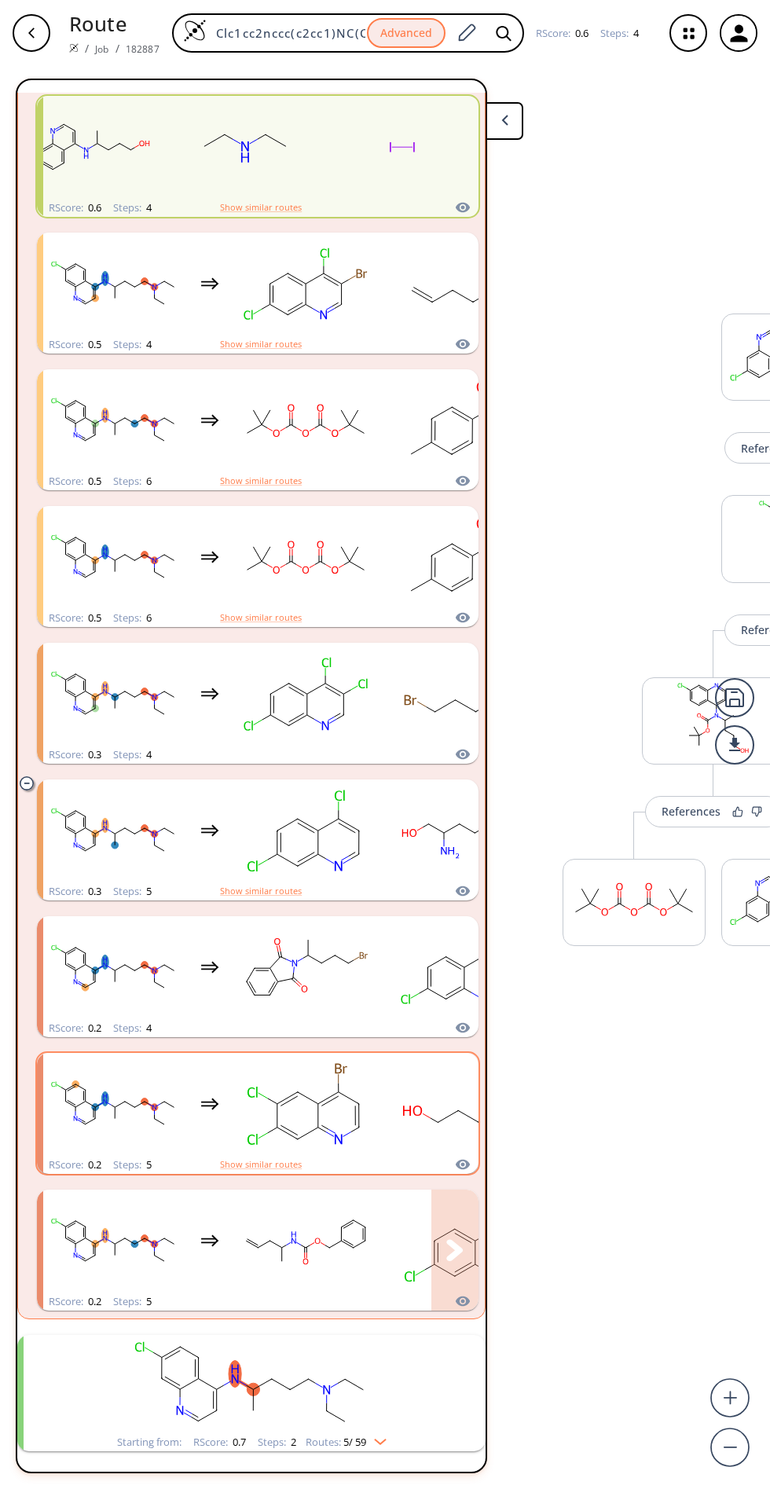
click at [406, 1106] on icon "clusters" at bounding box center [407, 1110] width 8 height 10
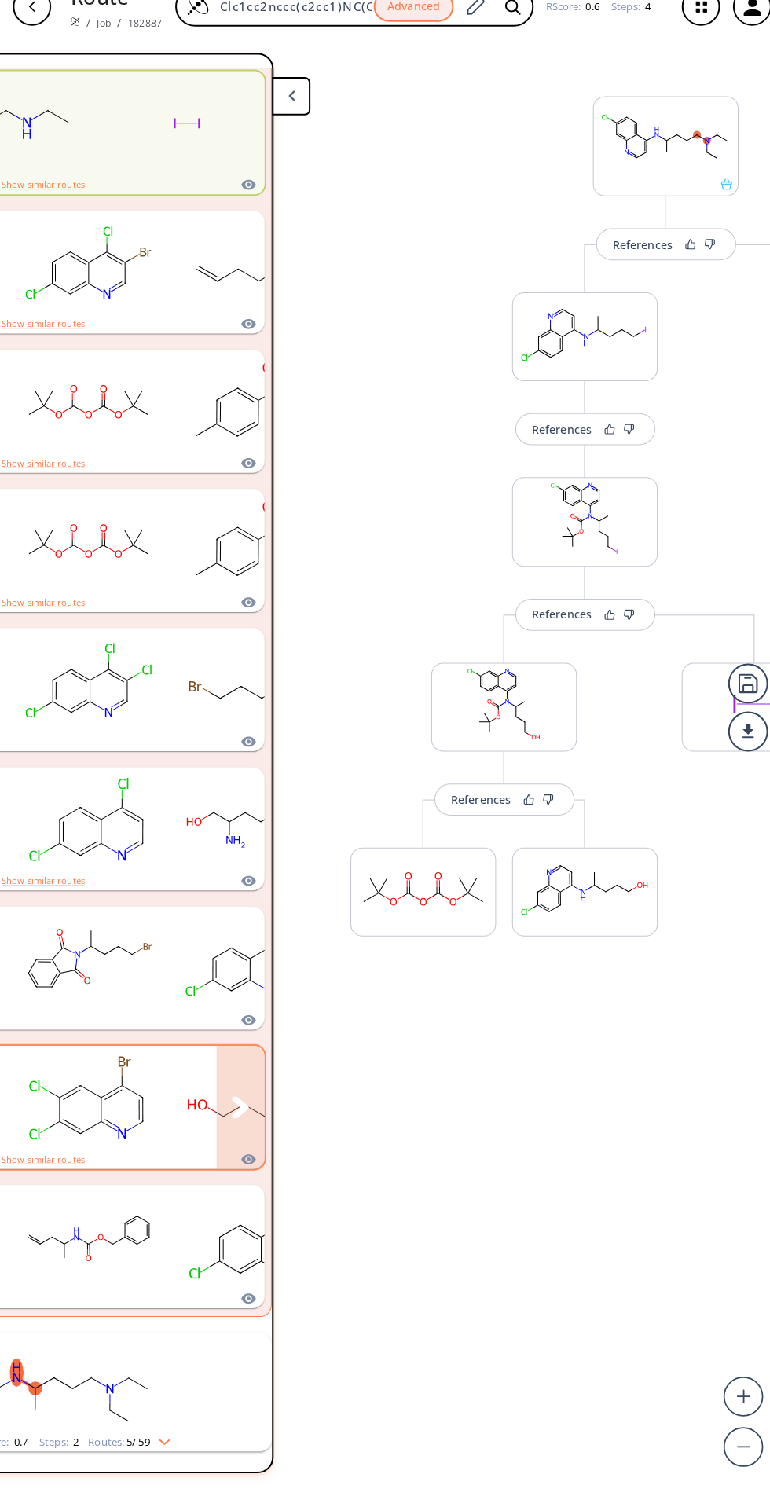
scroll to position [134, 218]
click at [147, 1055] on rect "clusters" at bounding box center [87, 1104] width 141 height 98
click at [224, 916] on div "clusters" at bounding box center [40, 967] width 442 height 103
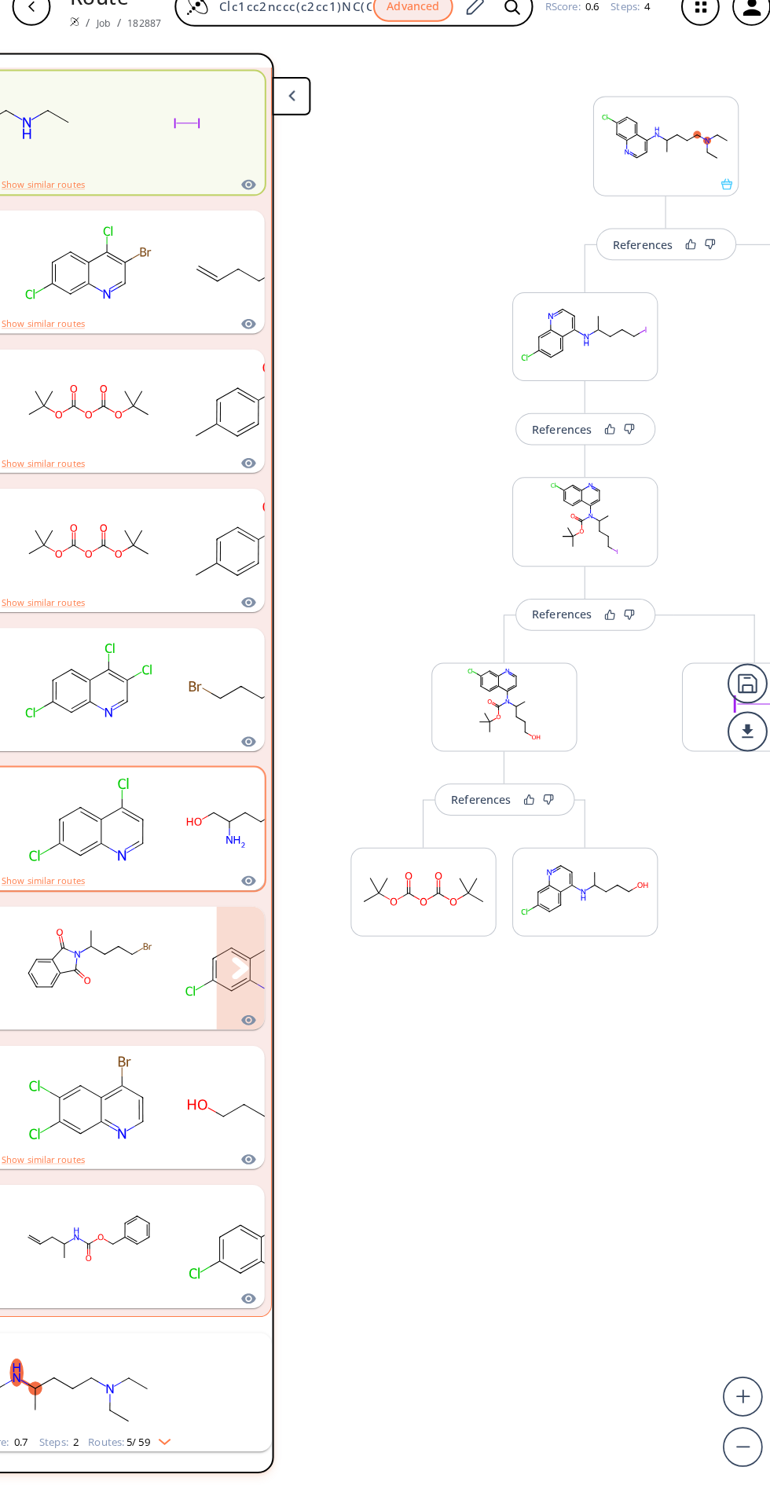
click at [181, 782] on rect "clusters" at bounding box center [244, 831] width 141 height 98
click at [245, 779] on button "clusters" at bounding box center [237, 839] width 47 height 121
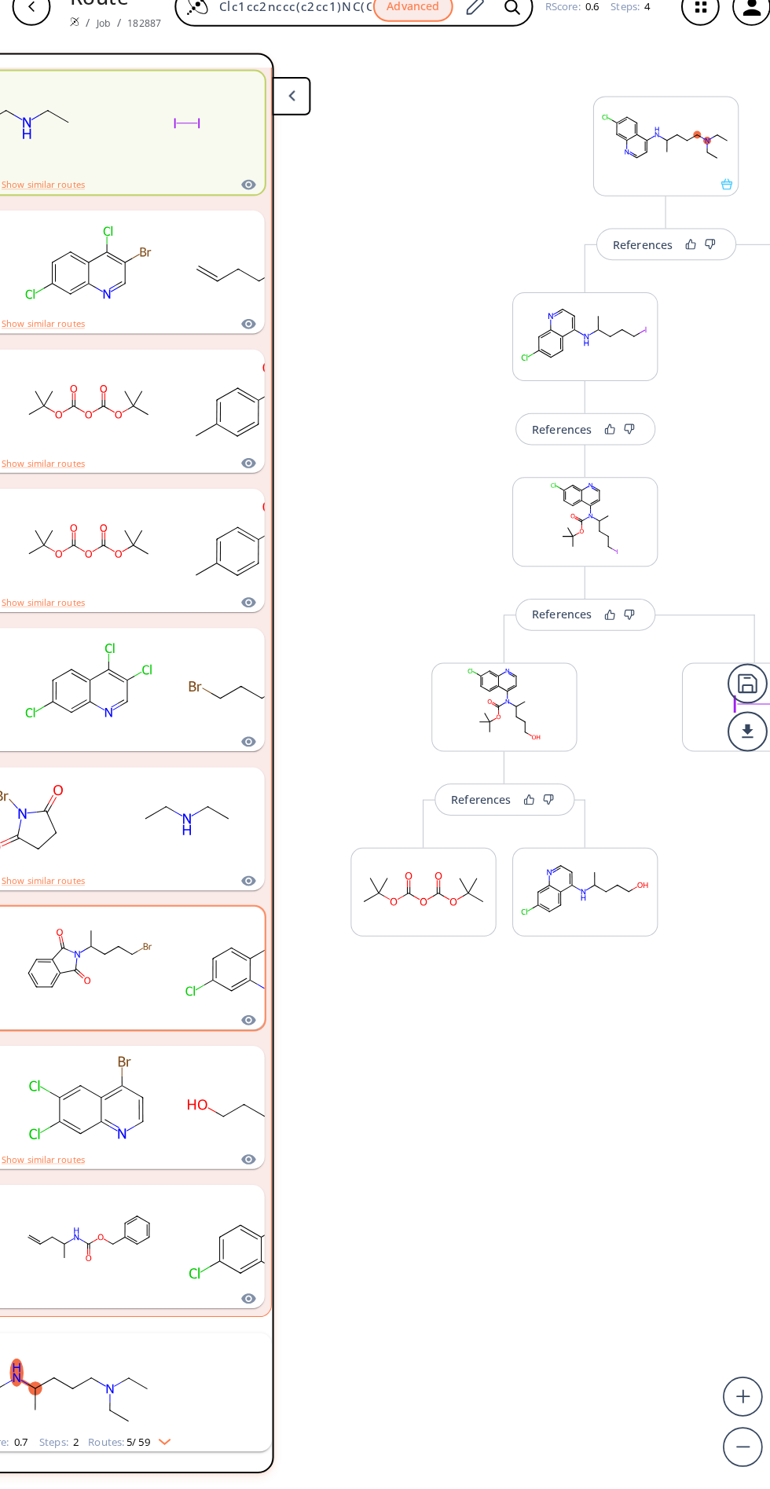
click at [130, 962] on icon "clusters" at bounding box center [130, 962] width 1 height 1
click at [246, 916] on button "clusters" at bounding box center [237, 976] width 47 height 121
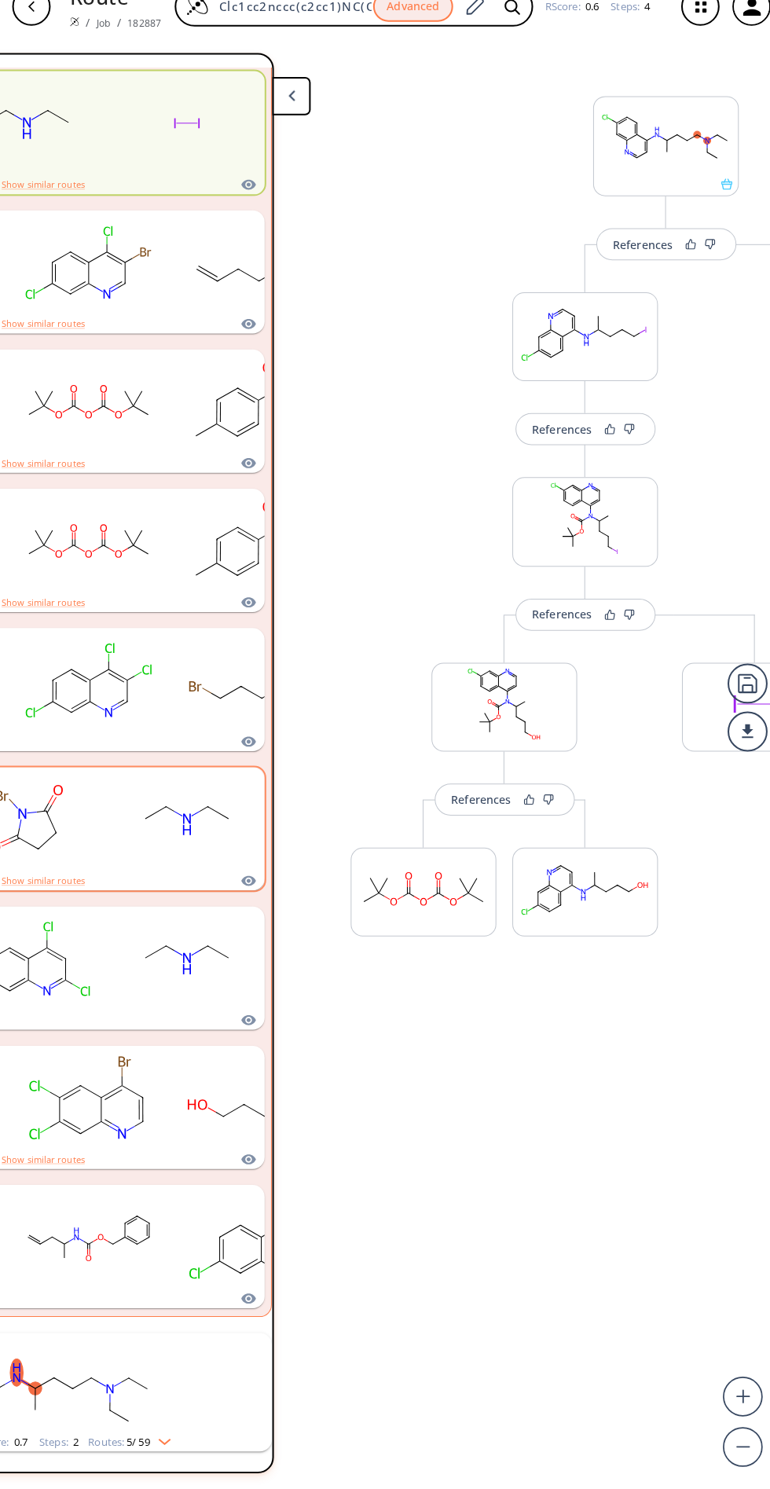
click at [181, 782] on rect "clusters" at bounding box center [184, 831] width 141 height 98
click at [185, 820] on ellipse "clusters" at bounding box center [185, 835] width 14 height 30
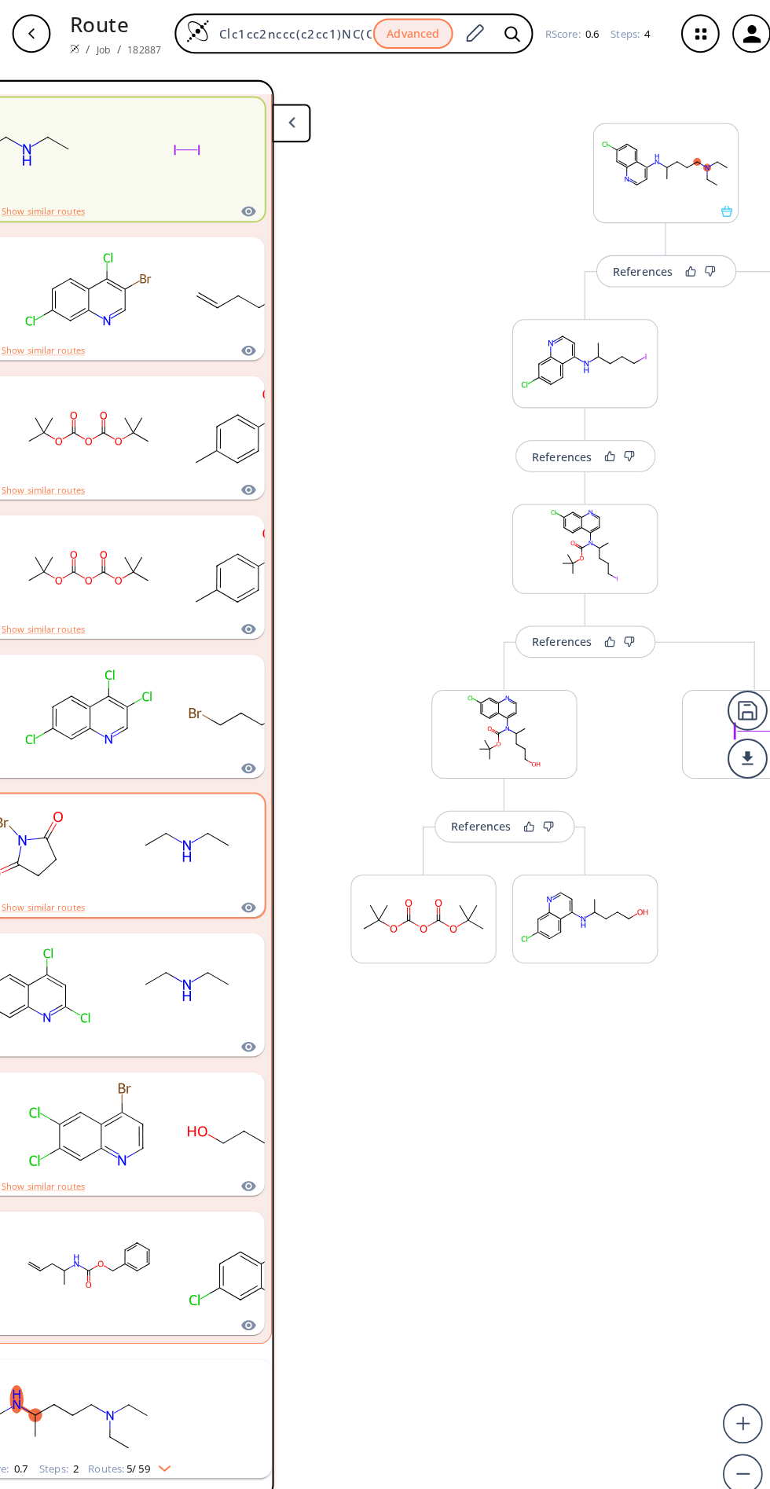
scroll to position [0, 218]
click at [196, 682] on rect "clusters" at bounding box center [244, 694] width 141 height 98
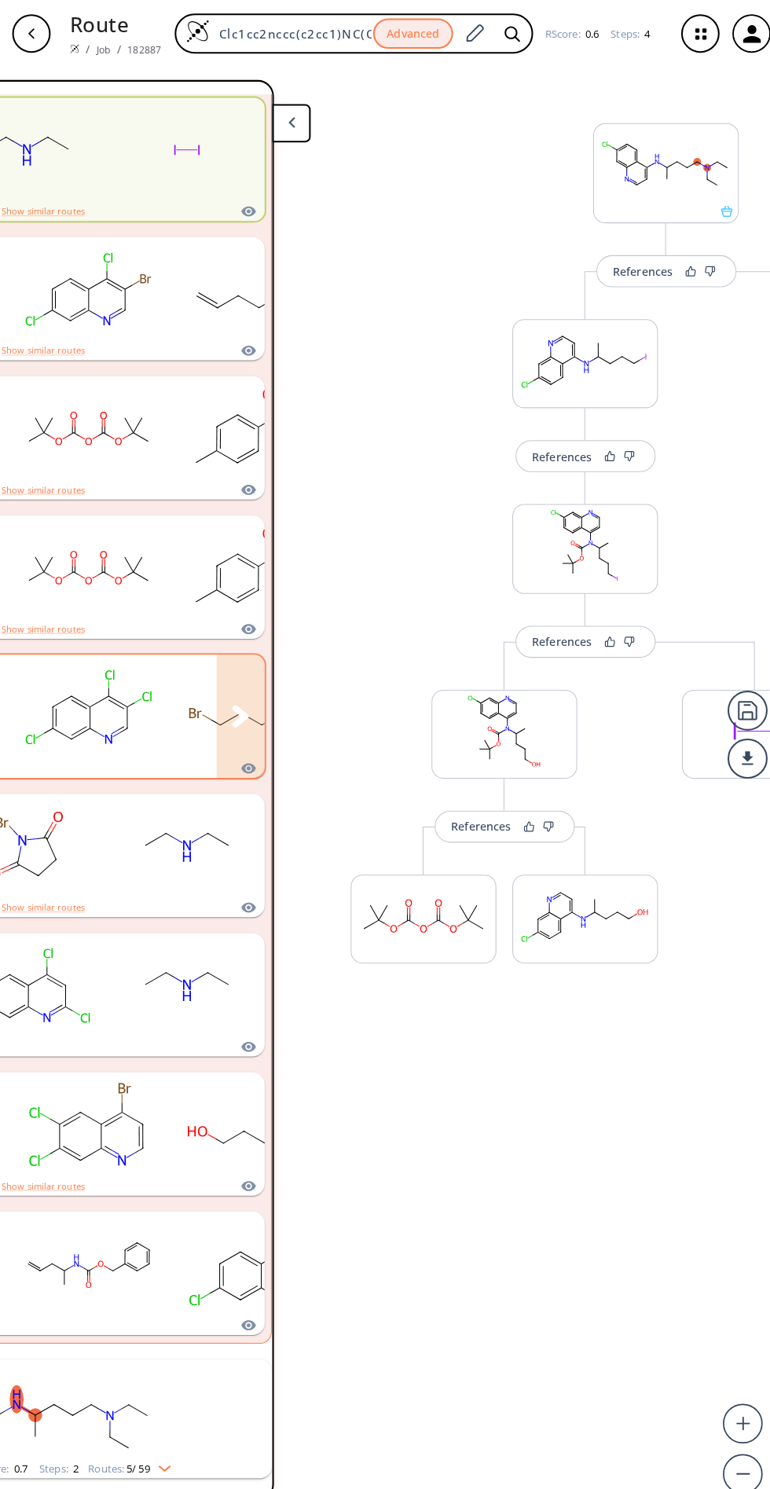
click at [234, 686] on button "clusters" at bounding box center [237, 703] width 47 height 121
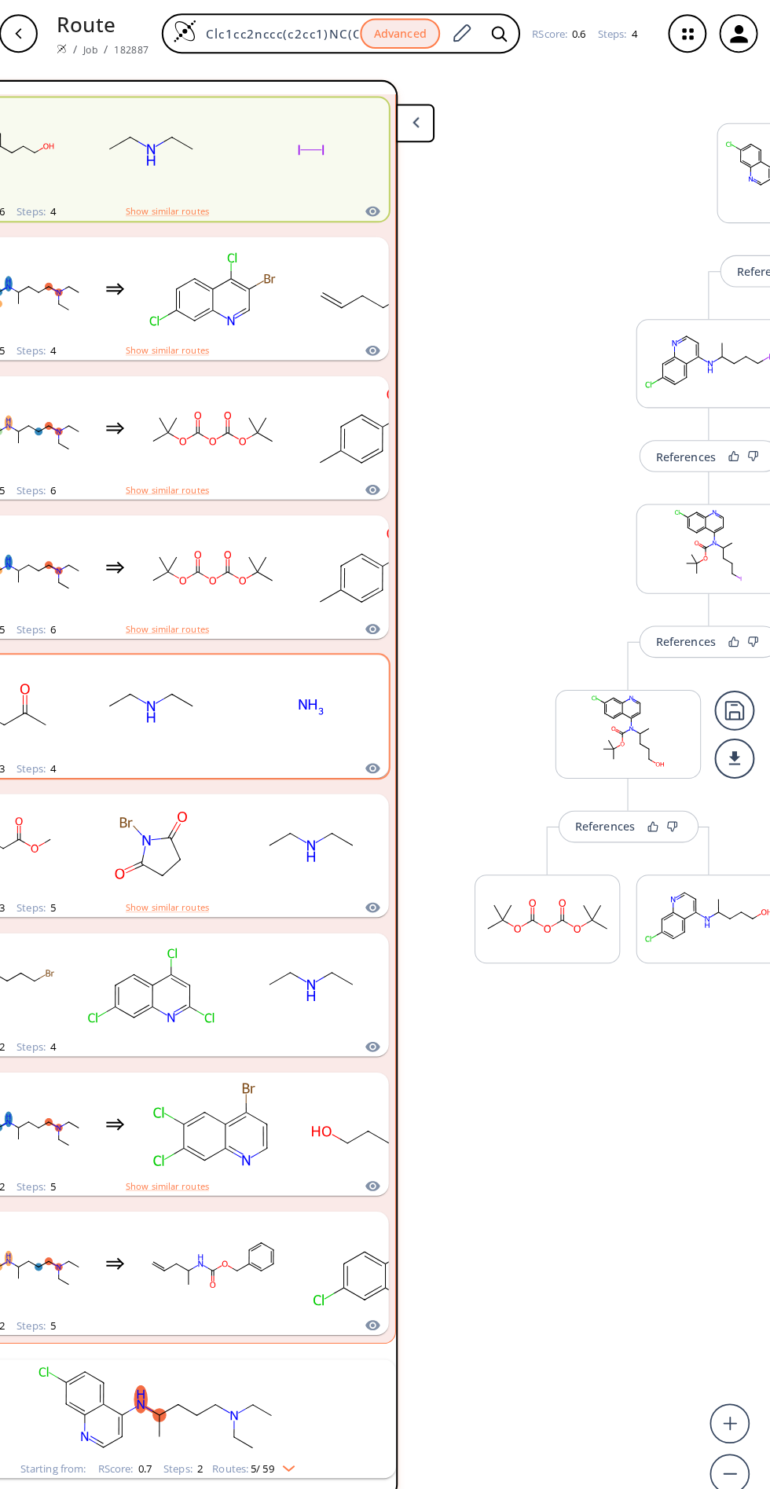
scroll to position [0, 88]
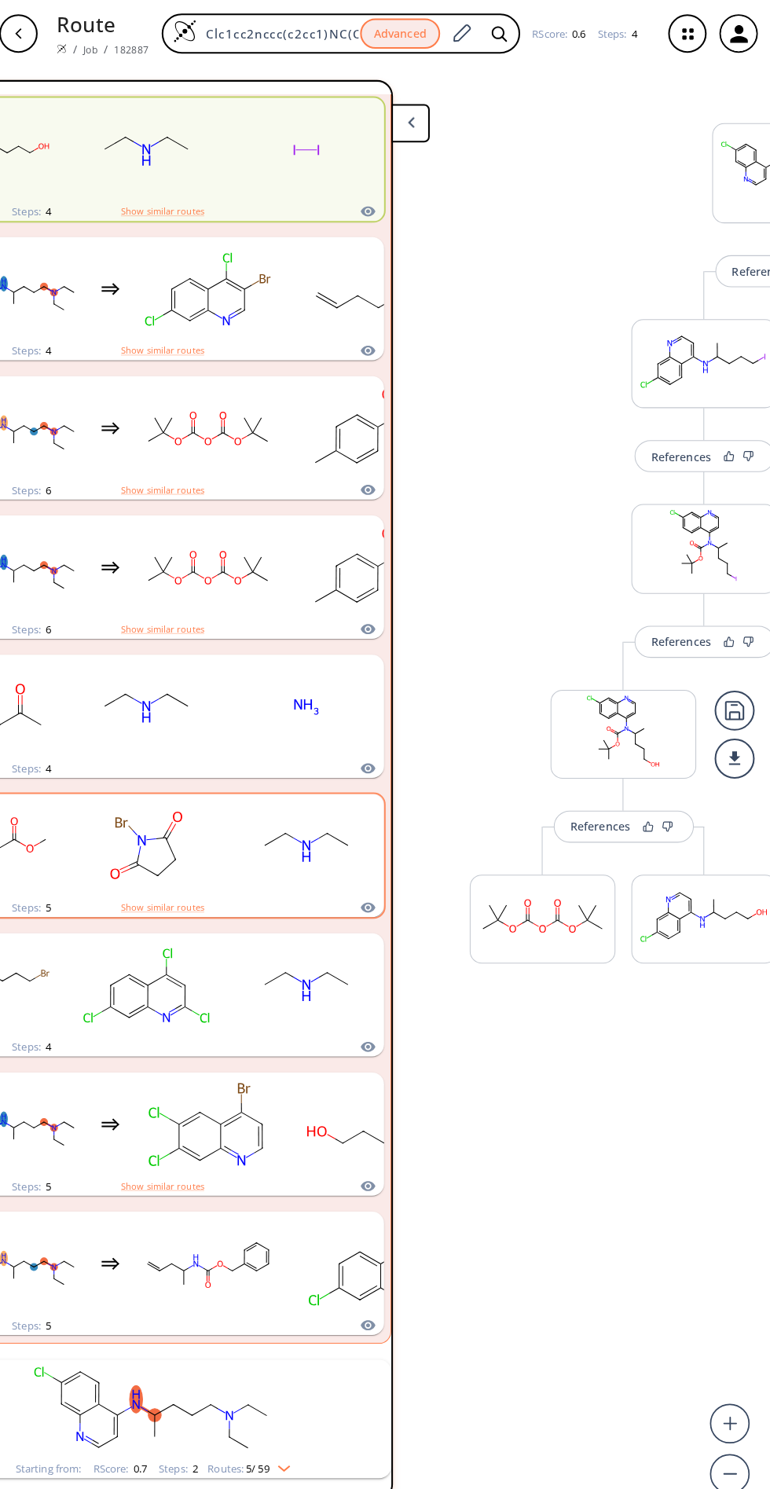
click at [283, 848] on rect "clusters" at bounding box center [314, 831] width 141 height 98
click at [311, 937] on rect "clusters" at bounding box center [314, 967] width 141 height 98
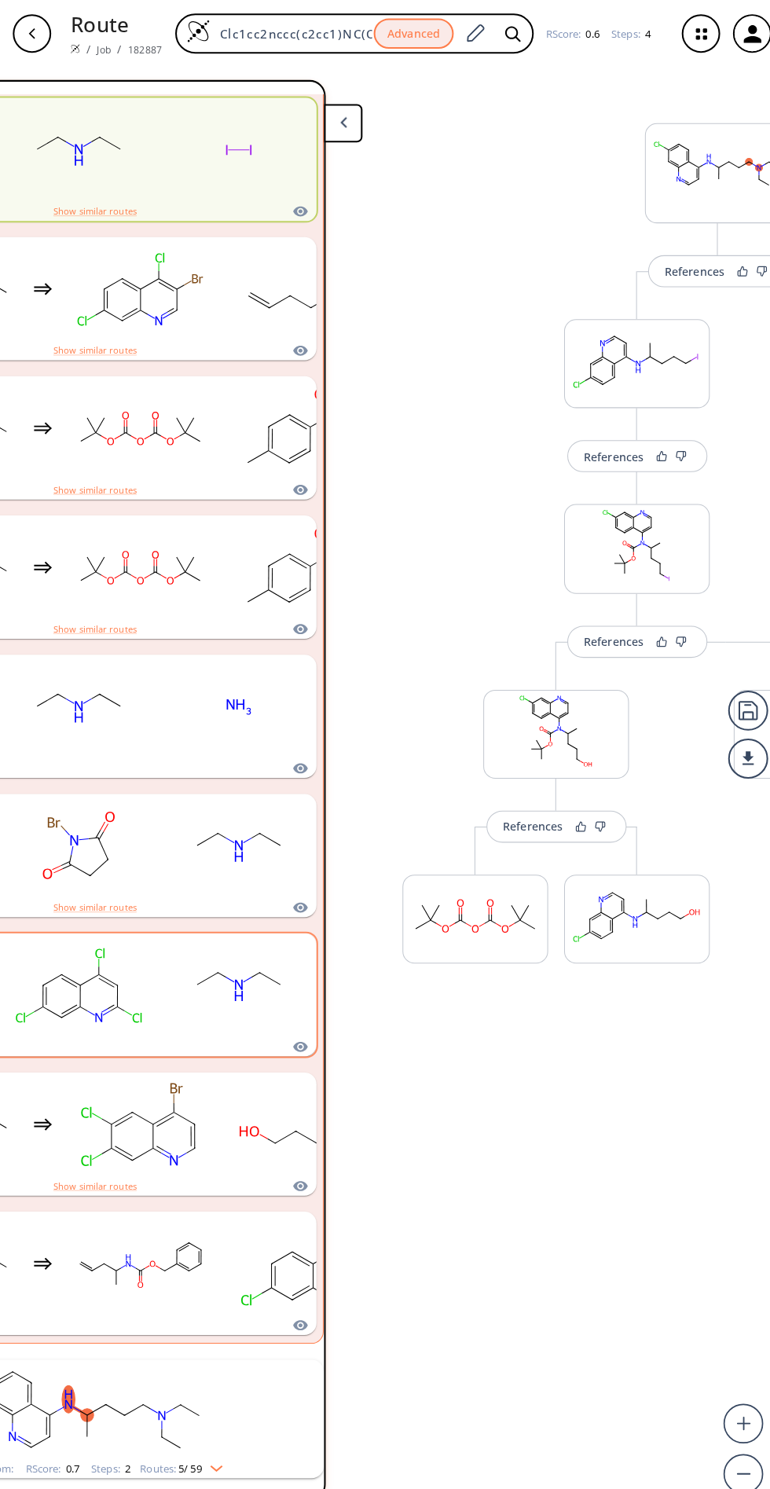
scroll to position [0, 163]
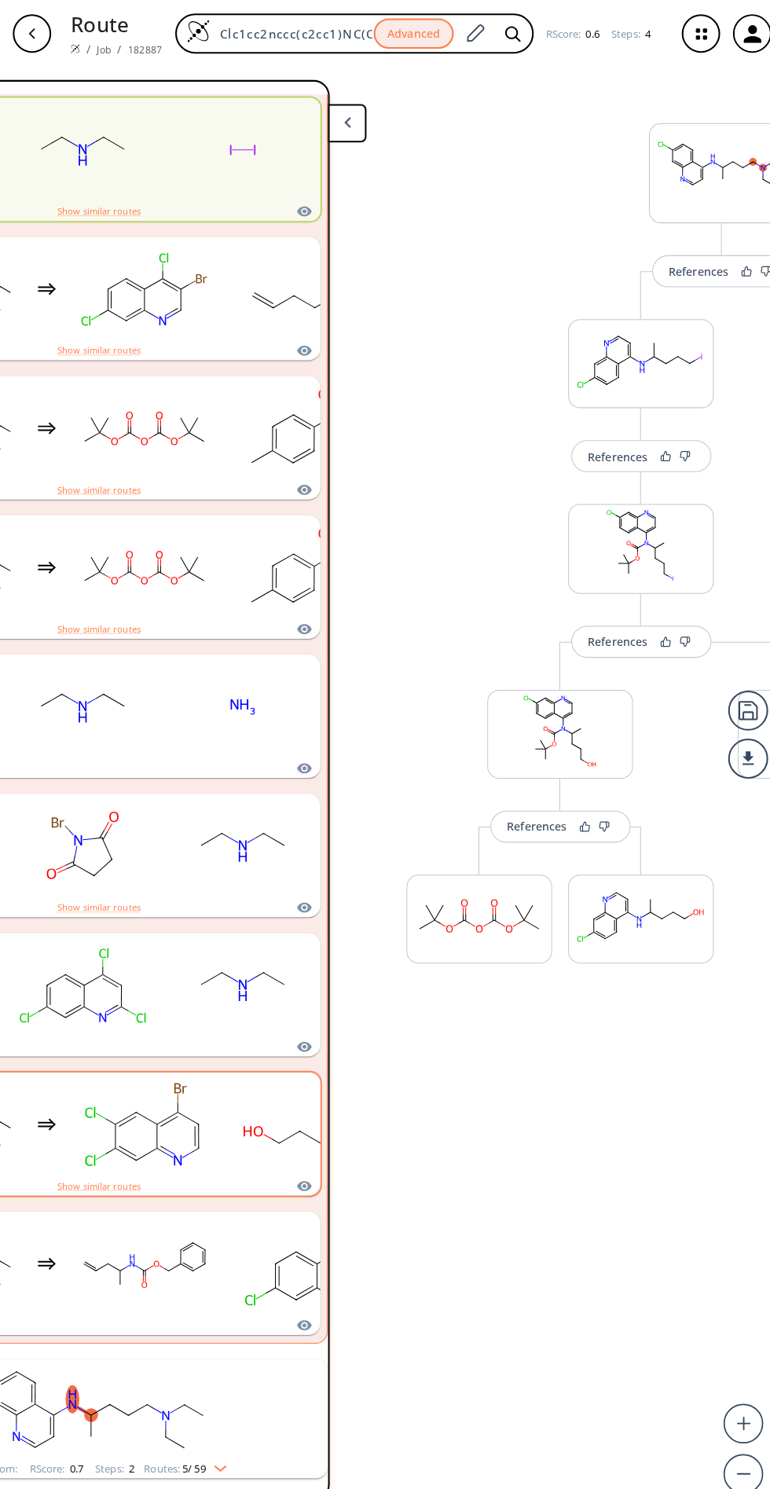
click at [243, 1106] on icon "clusters" at bounding box center [244, 1110] width 8 height 10
click at [289, 1112] on icon "clusters" at bounding box center [291, 1112] width 16 height 21
click at [291, 1158] on icon "clusters" at bounding box center [299, 1164] width 16 height 19
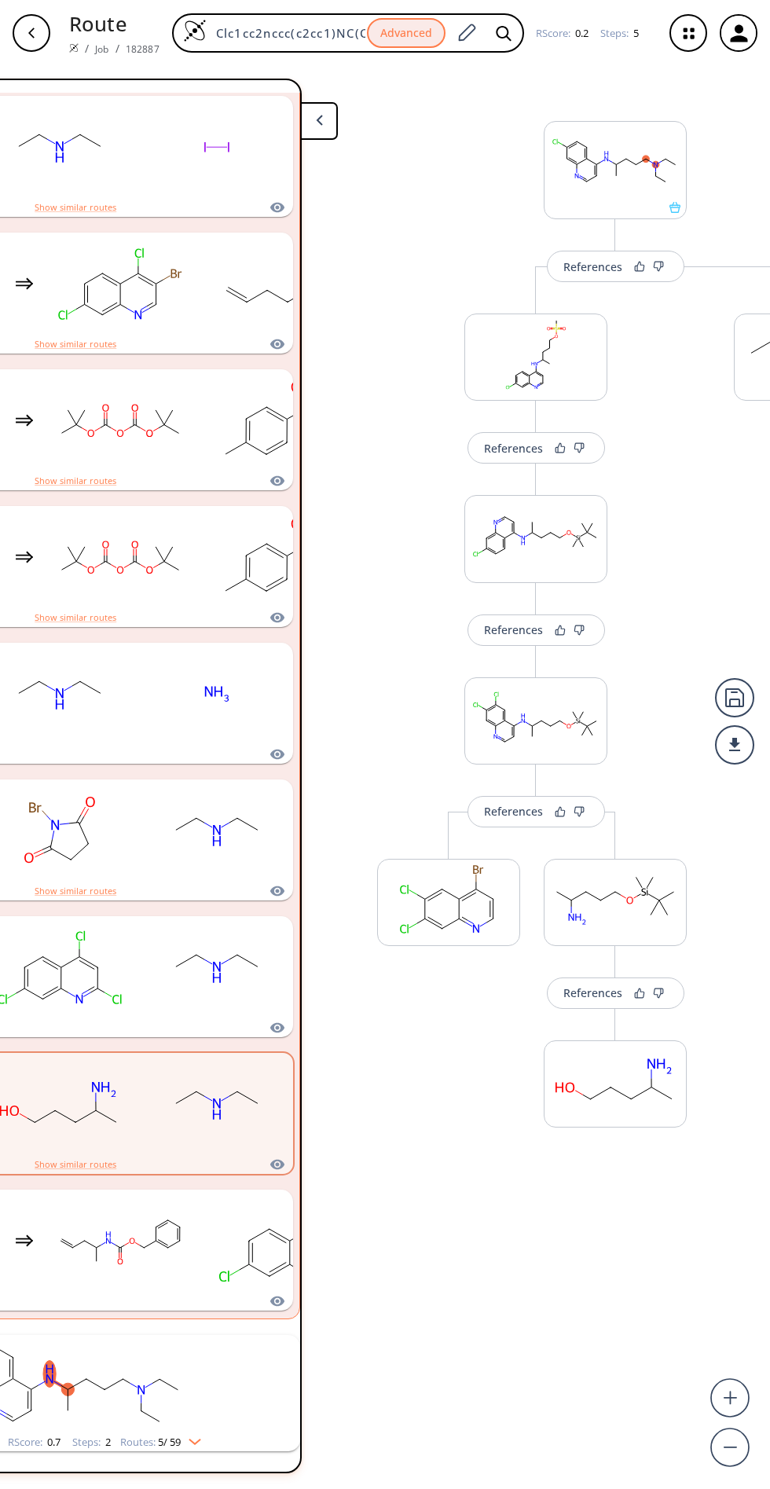
scroll to position [144, 185]
click at [229, 1192] on rect "clusters" at bounding box center [277, 1241] width 141 height 98
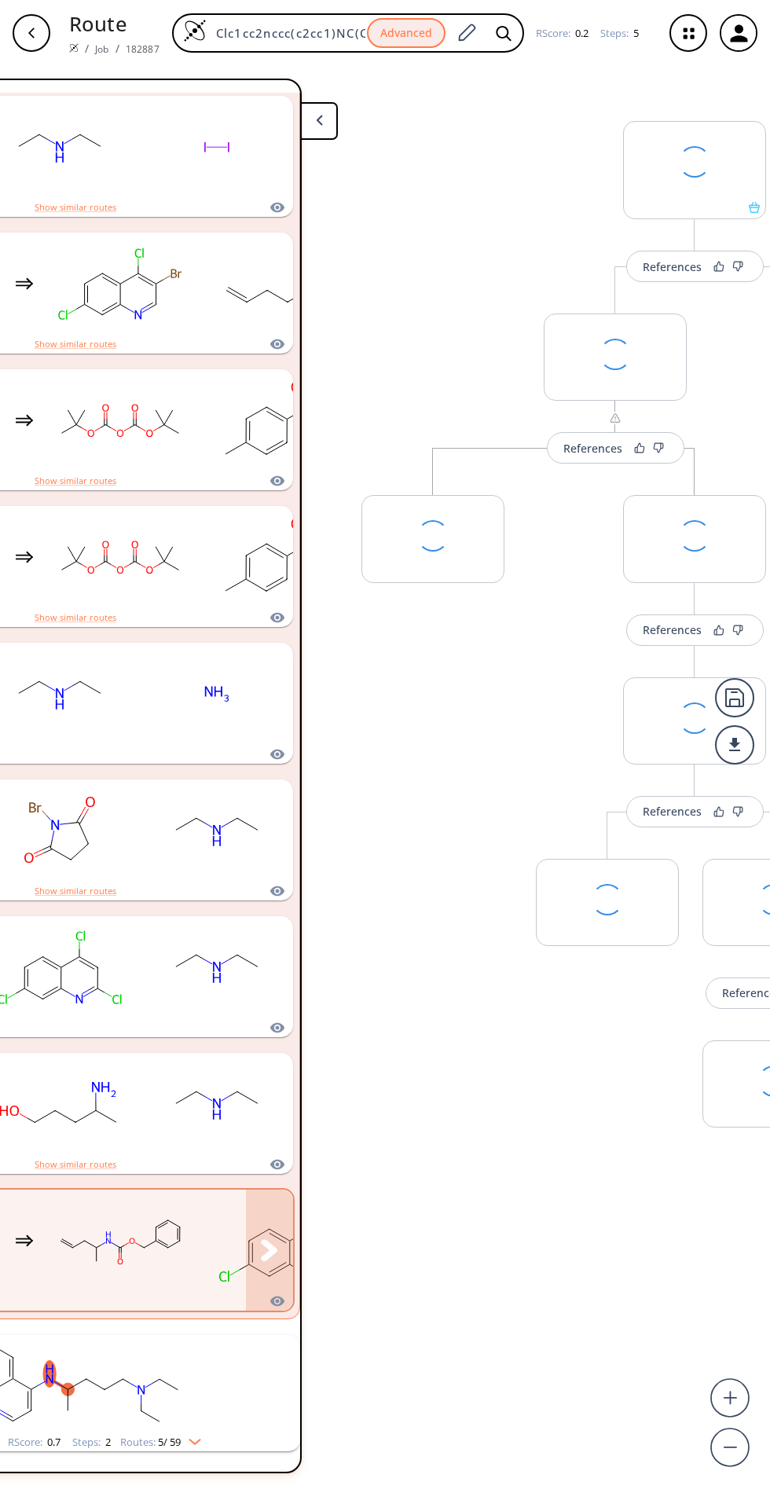
click at [272, 1239] on icon "clusters" at bounding box center [269, 1249] width 16 height 21
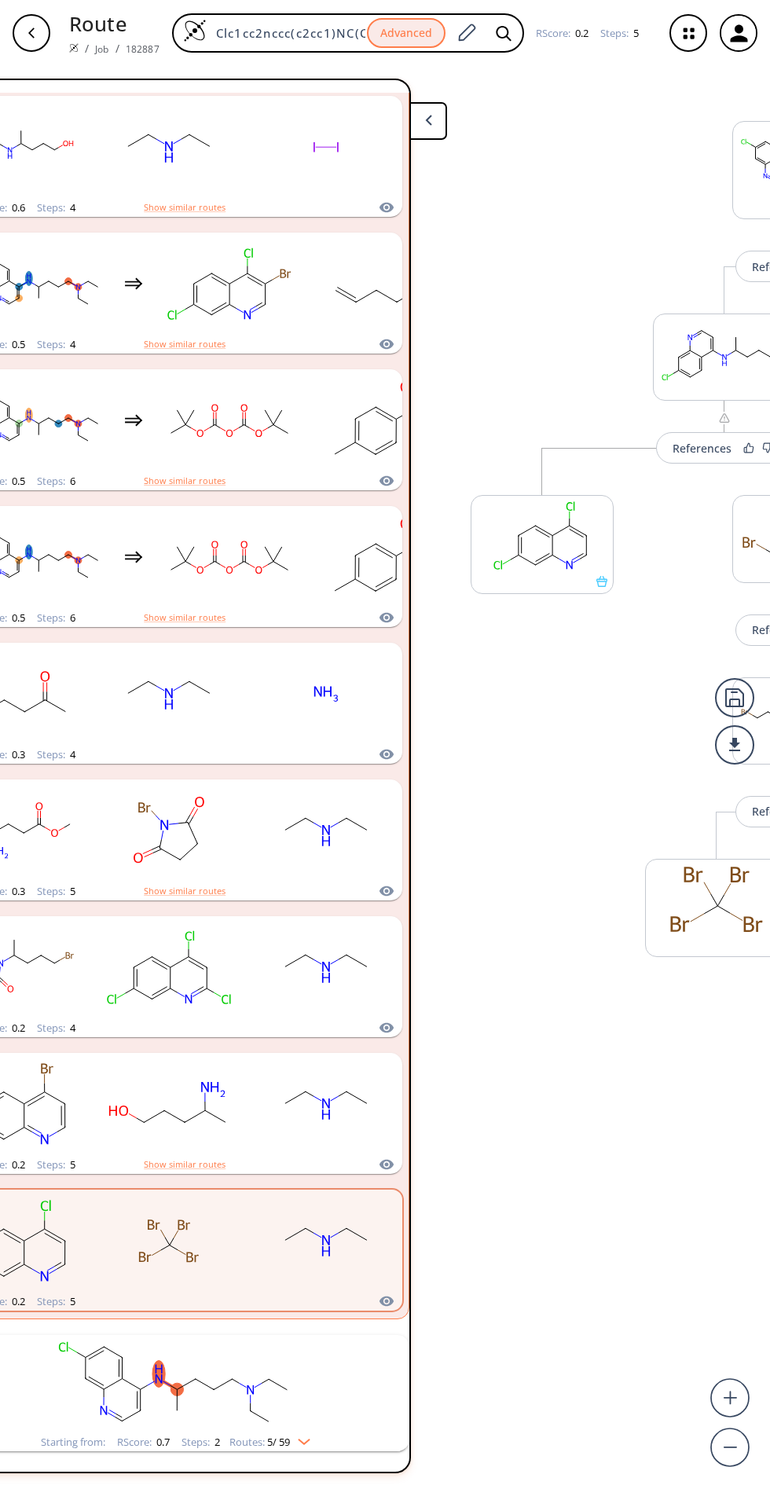
scroll to position [144, 77]
click at [315, 1335] on rect "clusters" at bounding box center [174, 1384] width 409 height 98
click at [305, 1335] on rect "clusters" at bounding box center [174, 1384] width 409 height 98
click at [328, 1055] on rect "clusters" at bounding box center [325, 1104] width 141 height 98
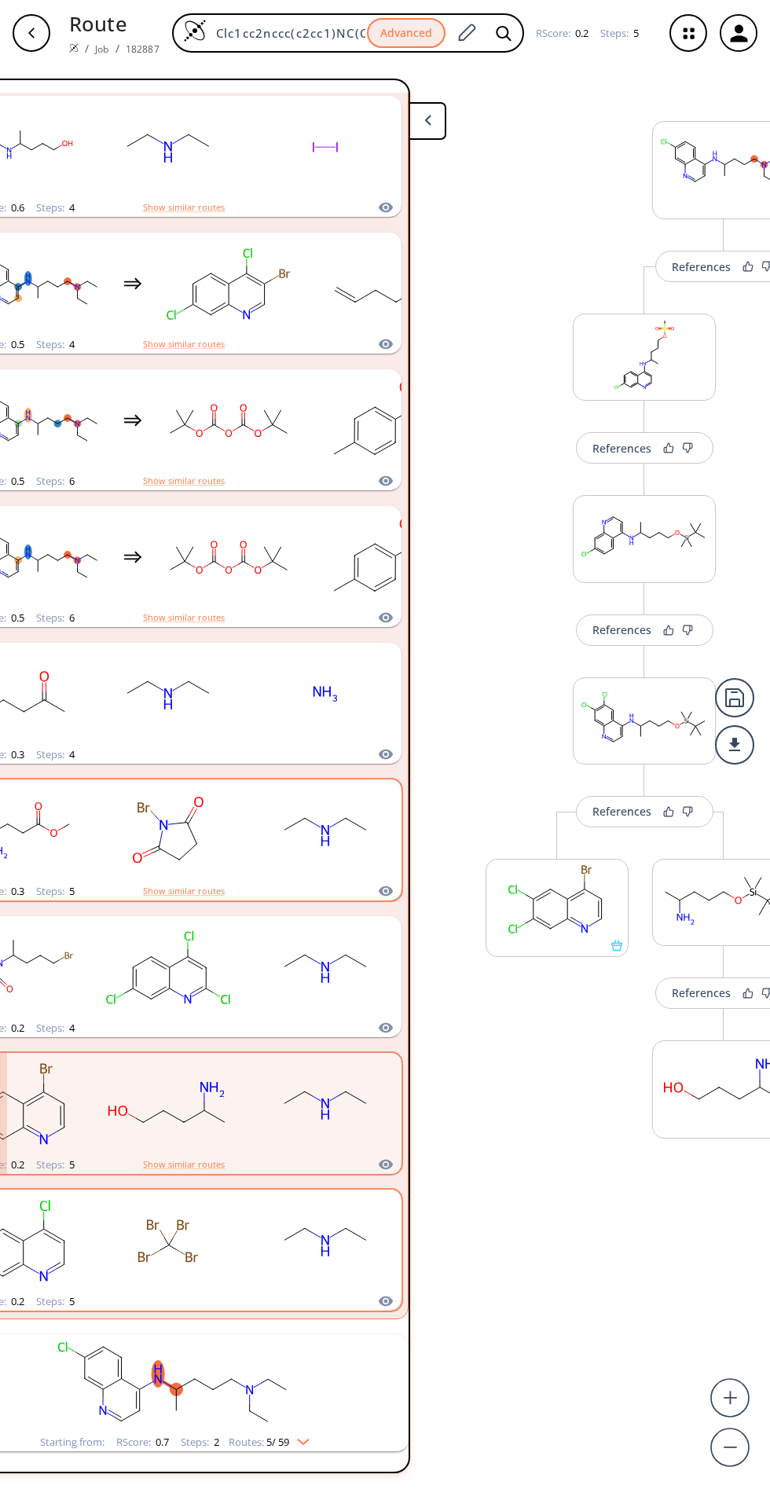
click at [318, 820] on ellipse "clusters" at bounding box center [325, 835] width 14 height 30
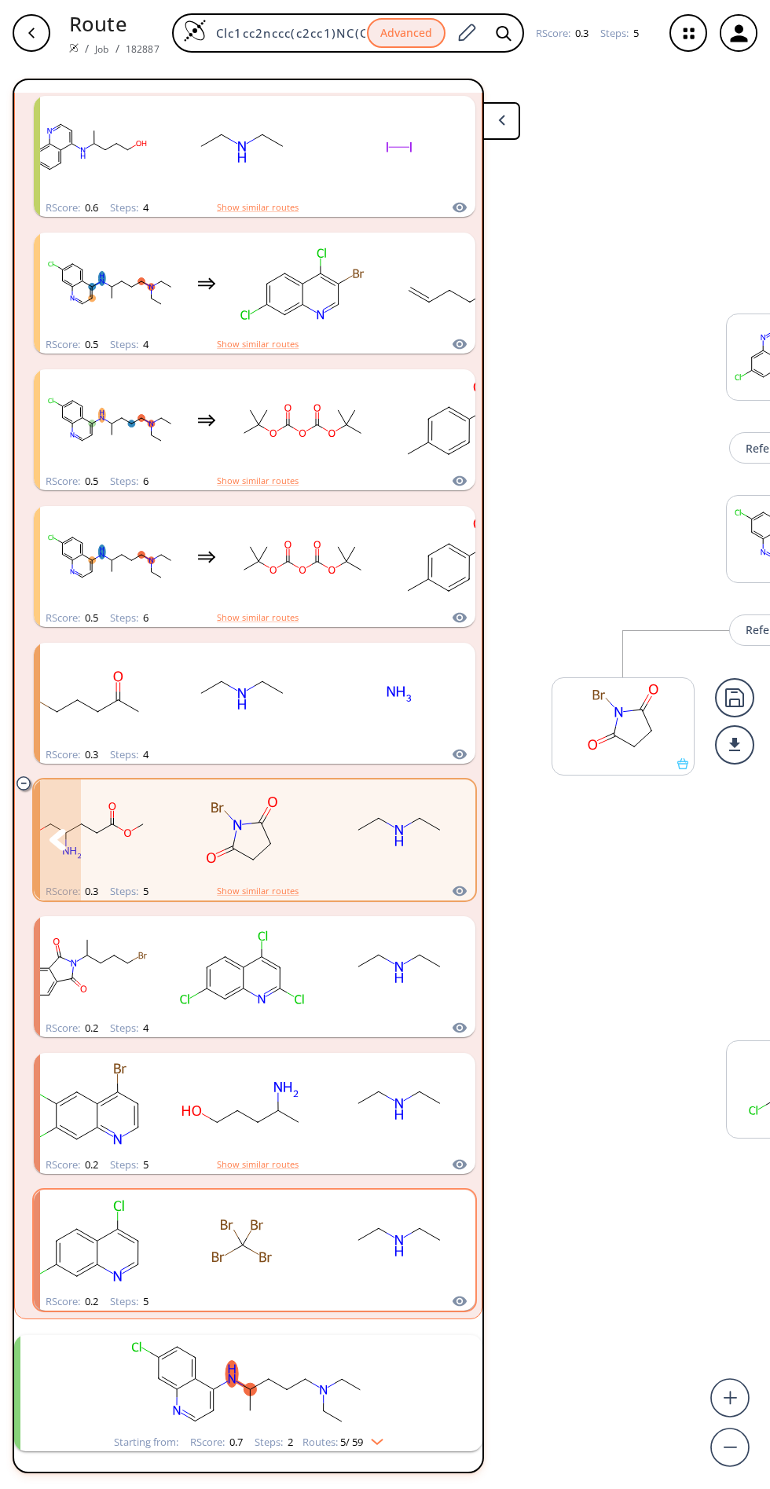
scroll to position [144, 0]
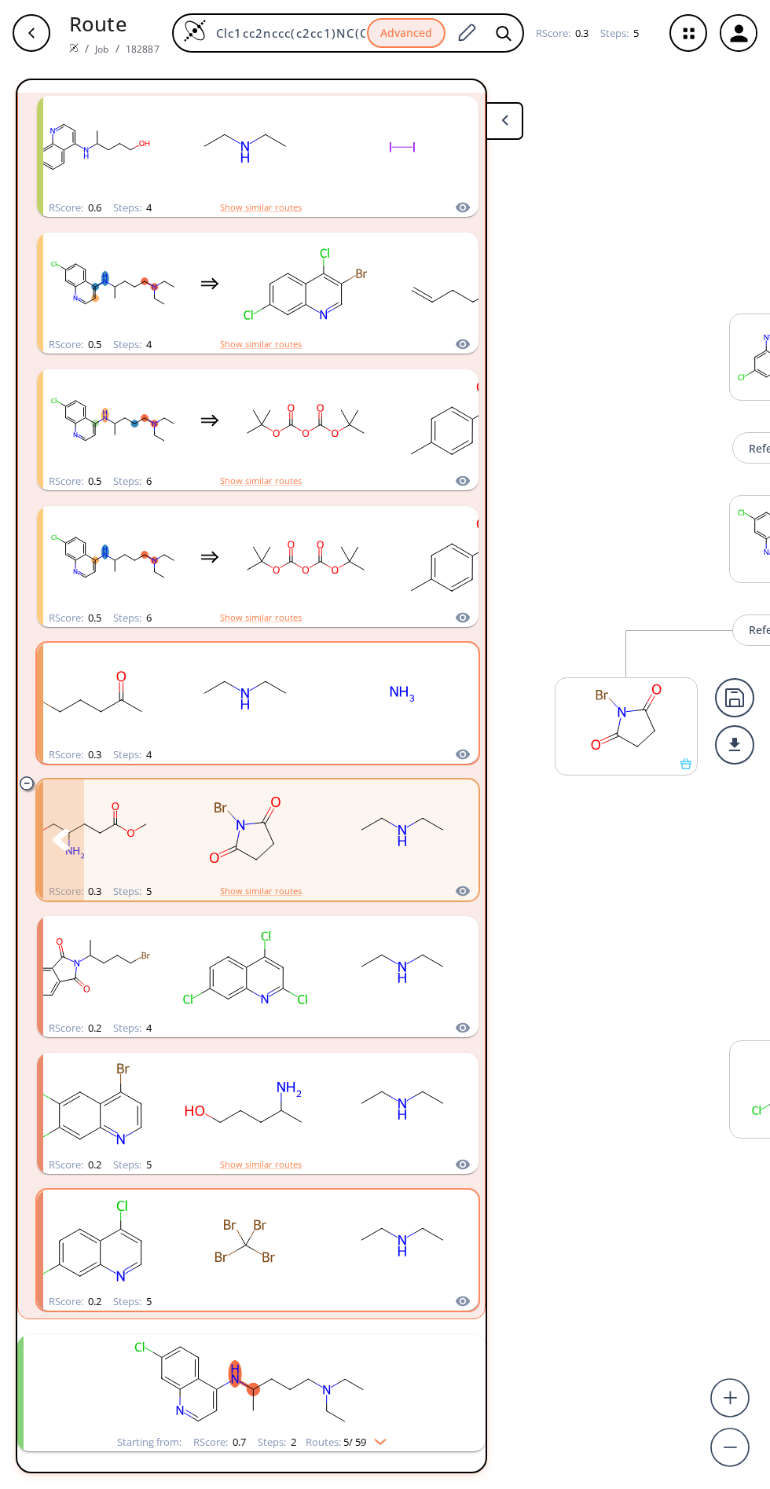
click at [399, 645] on rect "clusters" at bounding box center [402, 694] width 141 height 98
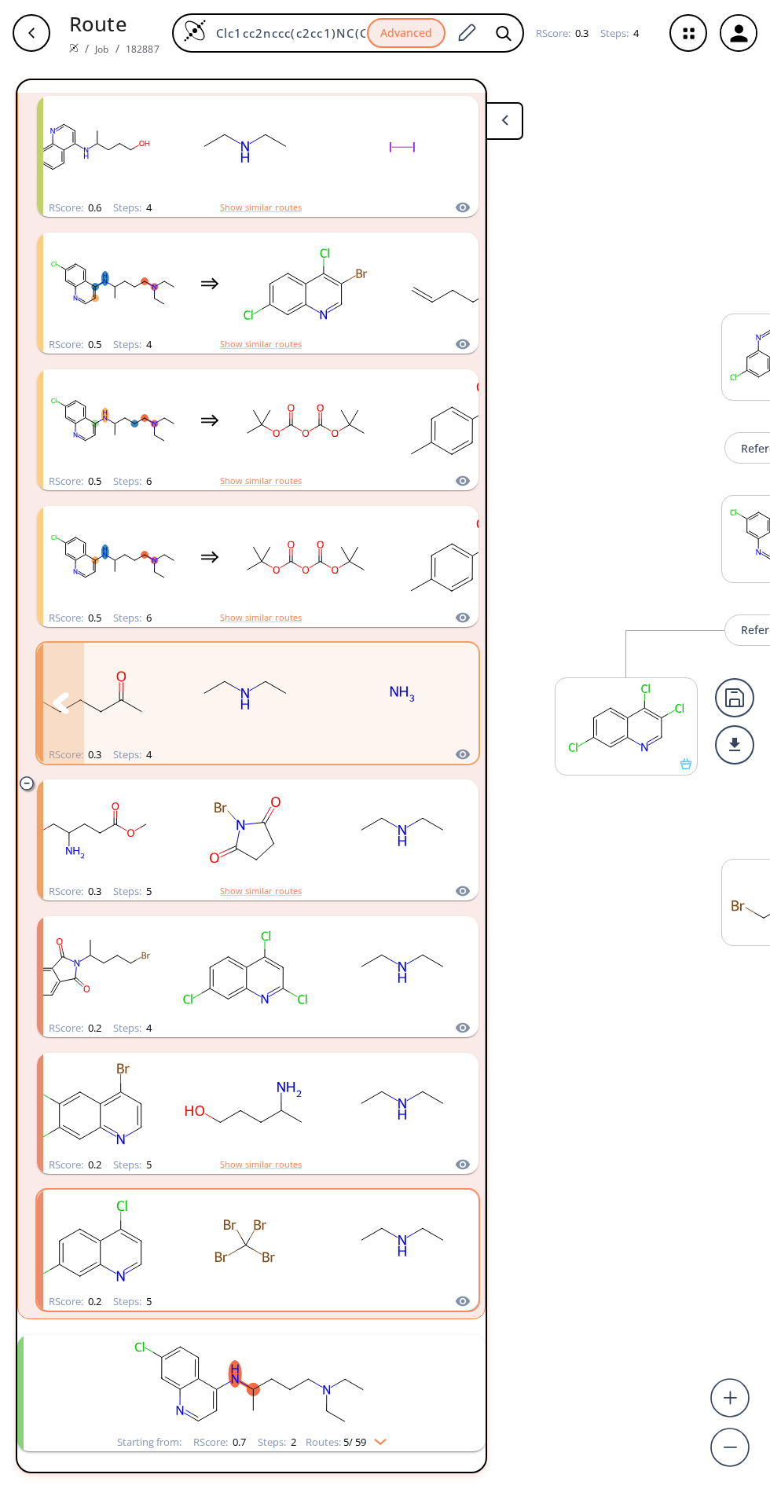
click at [393, 645] on rect "clusters" at bounding box center [402, 694] width 141 height 98
click at [385, 645] on rect "clusters" at bounding box center [402, 694] width 141 height 98
click at [400, 508] on rect "clusters" at bounding box center [462, 557] width 141 height 98
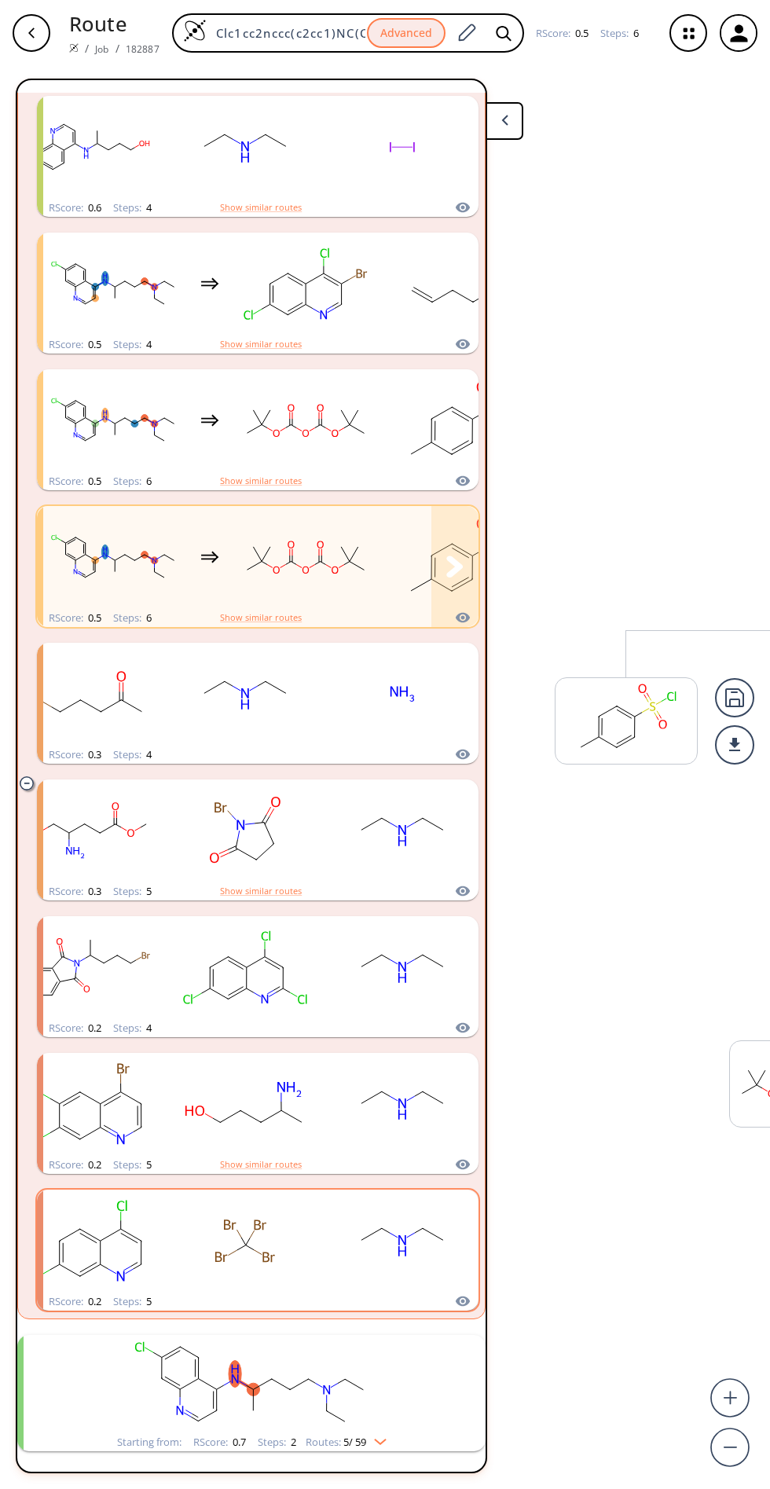
click at [436, 506] on button "clusters" at bounding box center [454, 566] width 47 height 121
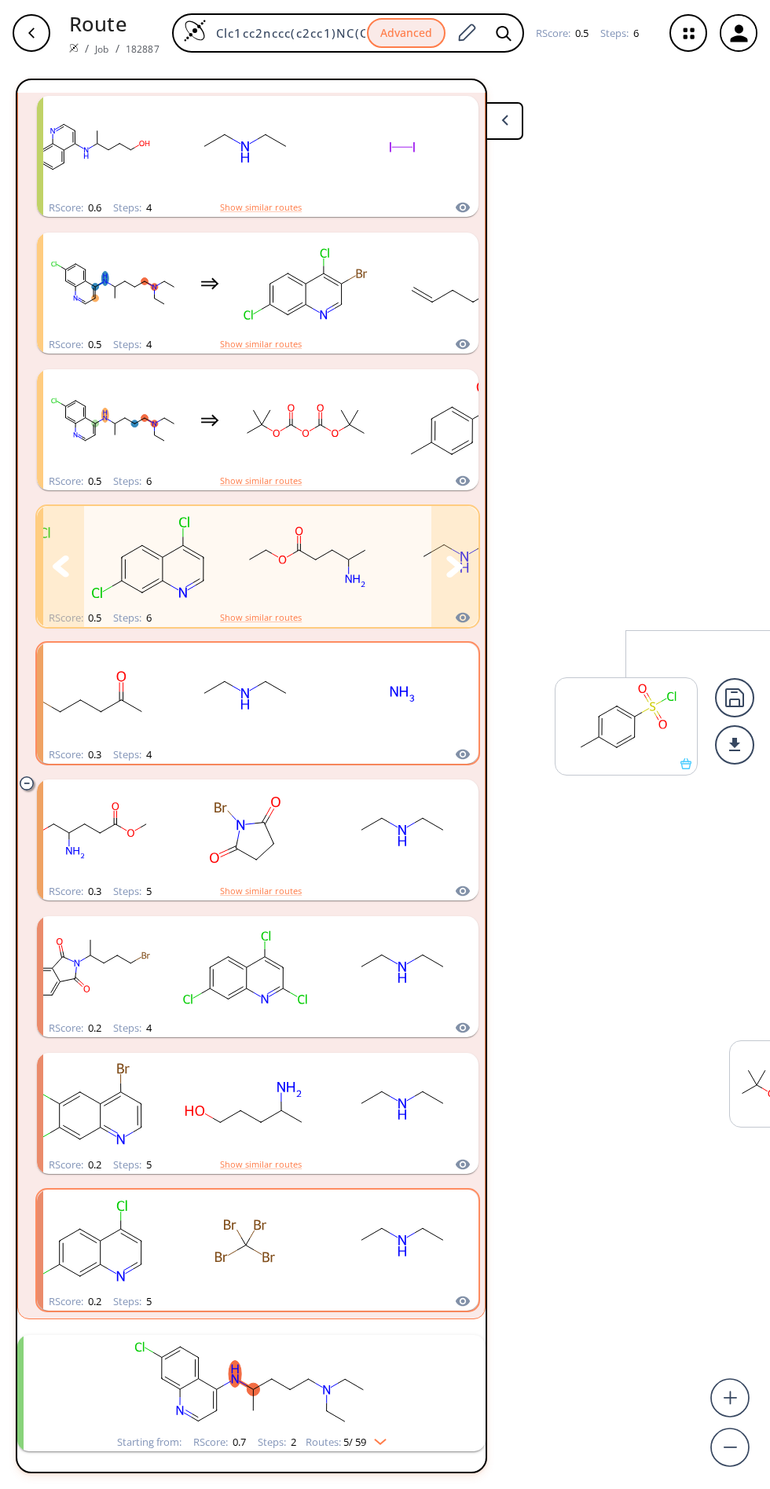
click at [409, 645] on rect "clusters" at bounding box center [402, 694] width 141 height 98
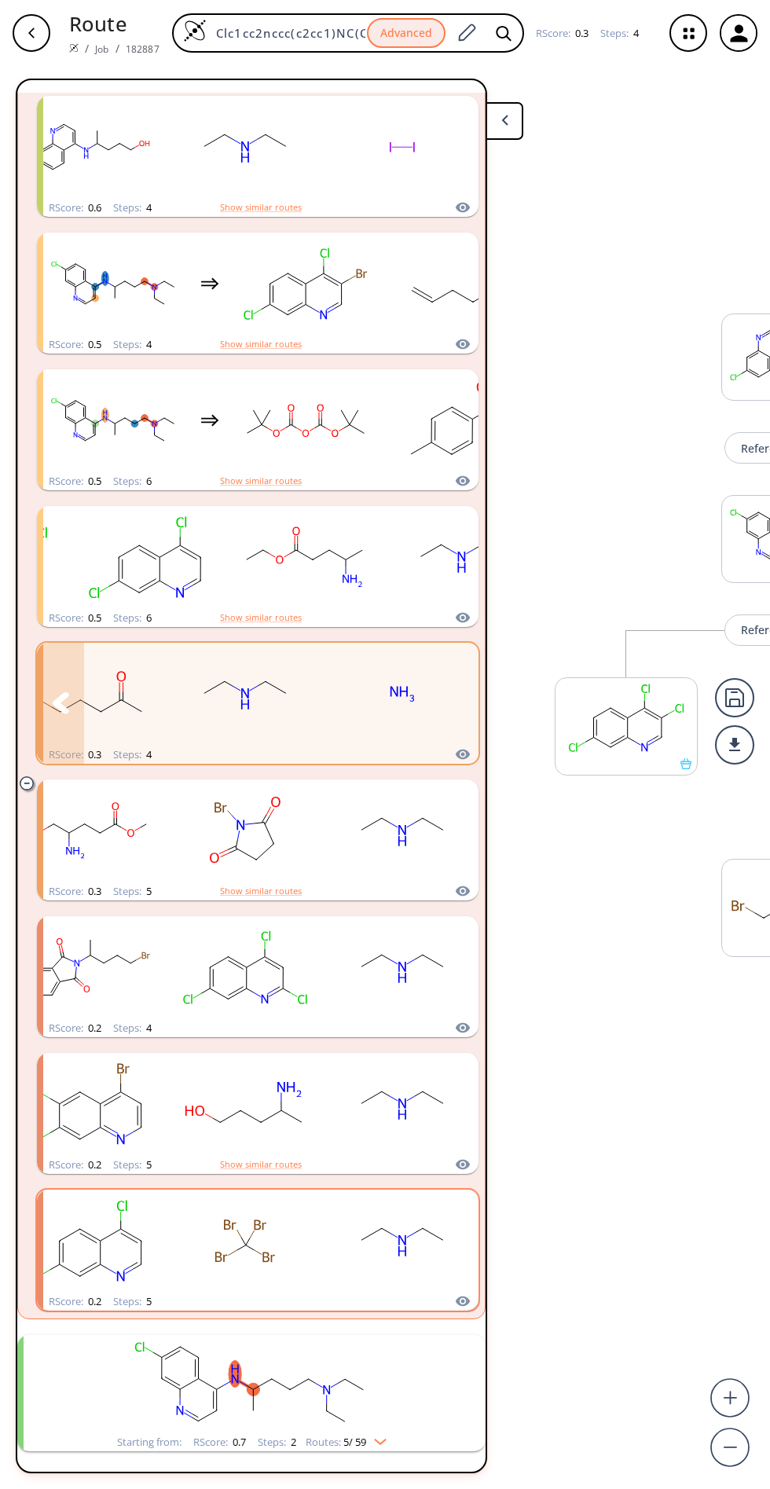
click at [383, 645] on rect "clusters" at bounding box center [402, 694] width 141 height 98
click at [411, 451] on icon "clusters" at bounding box center [421, 448] width 20 height 12
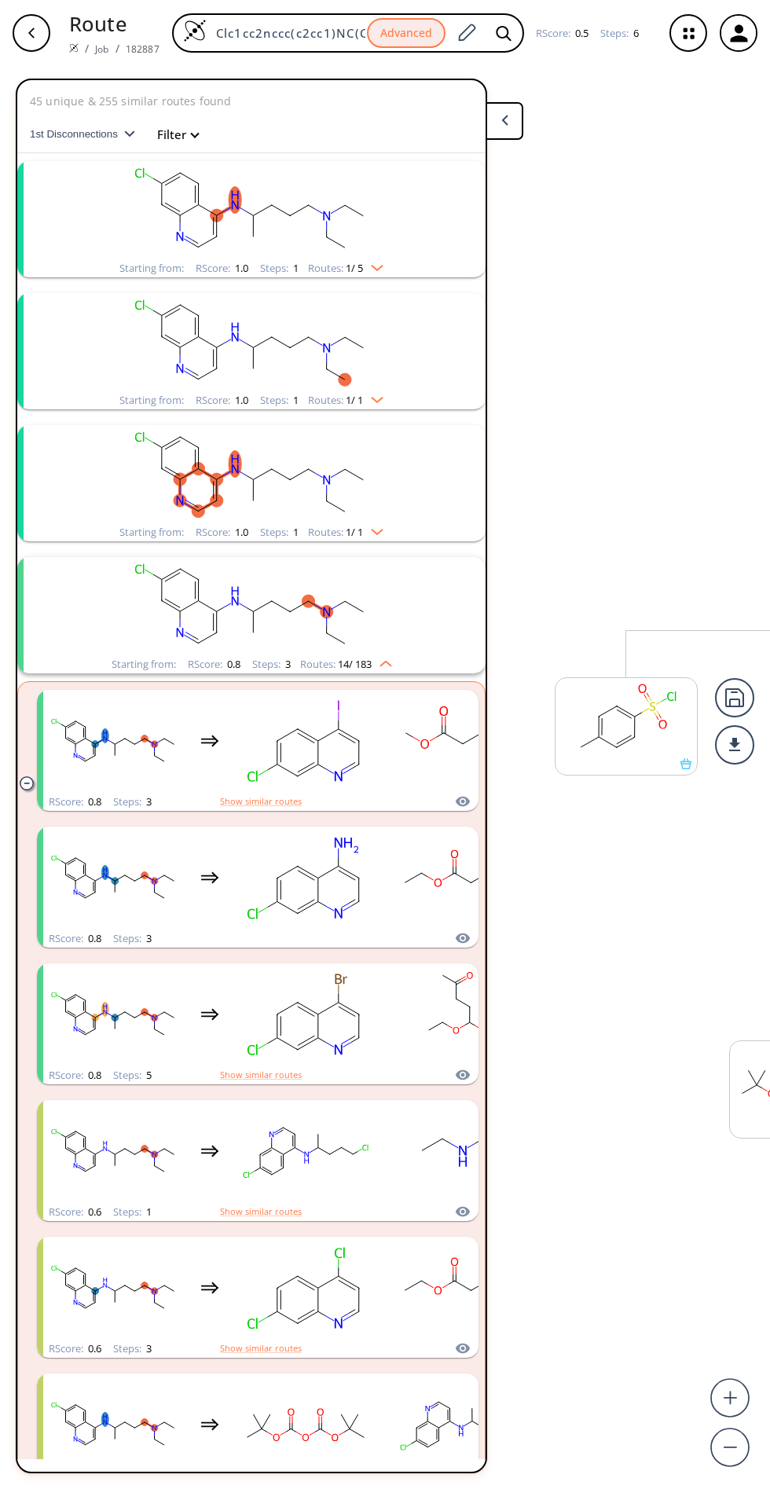
click at [372, 250] on rect "clusters" at bounding box center [251, 210] width 409 height 98
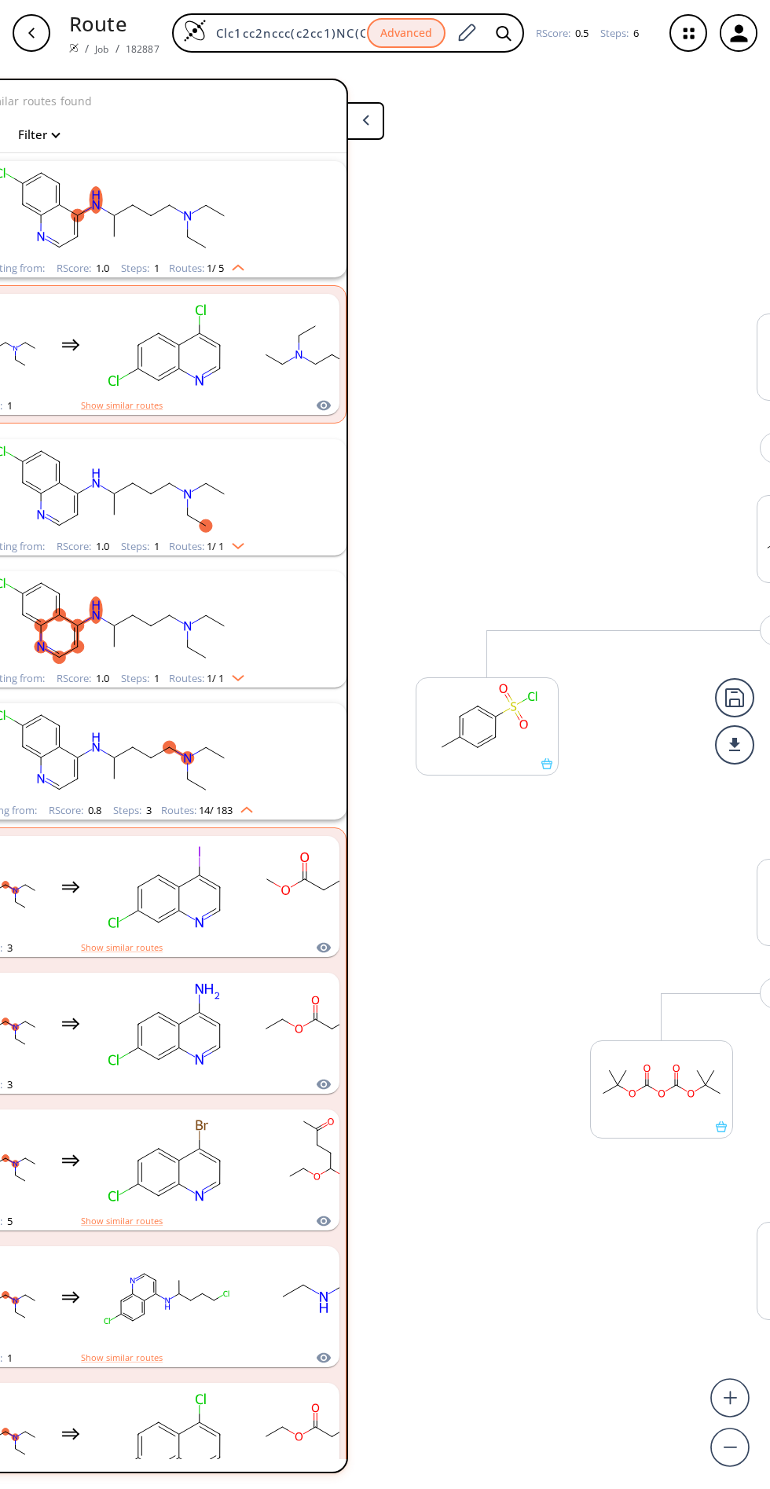
scroll to position [0, 148]
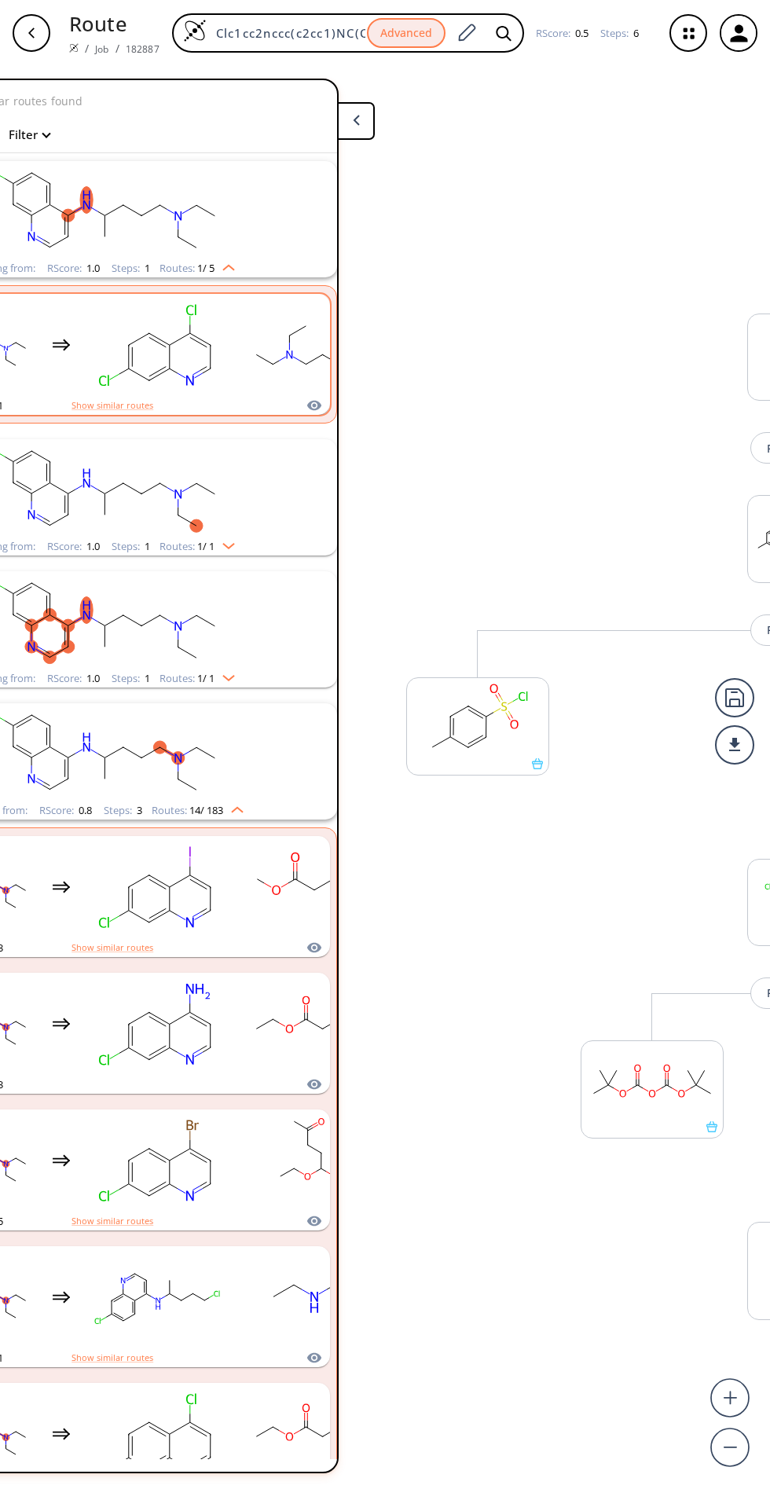
click at [321, 389] on rect "clusters" at bounding box center [314, 345] width 141 height 98
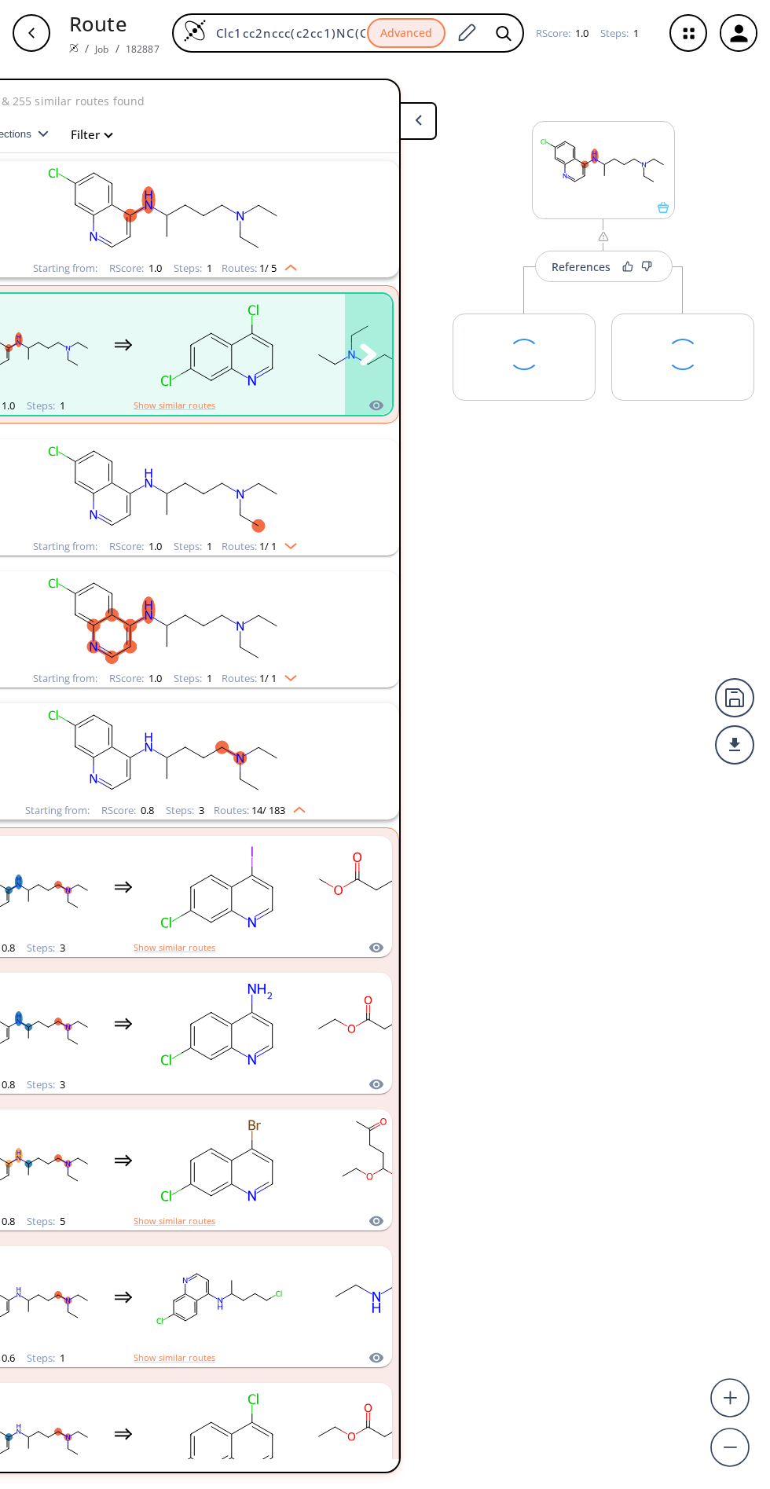
scroll to position [0, 86]
click at [636, 985] on div "References More routes from here More routes from here" at bounding box center [342, 771] width 856 height 1410
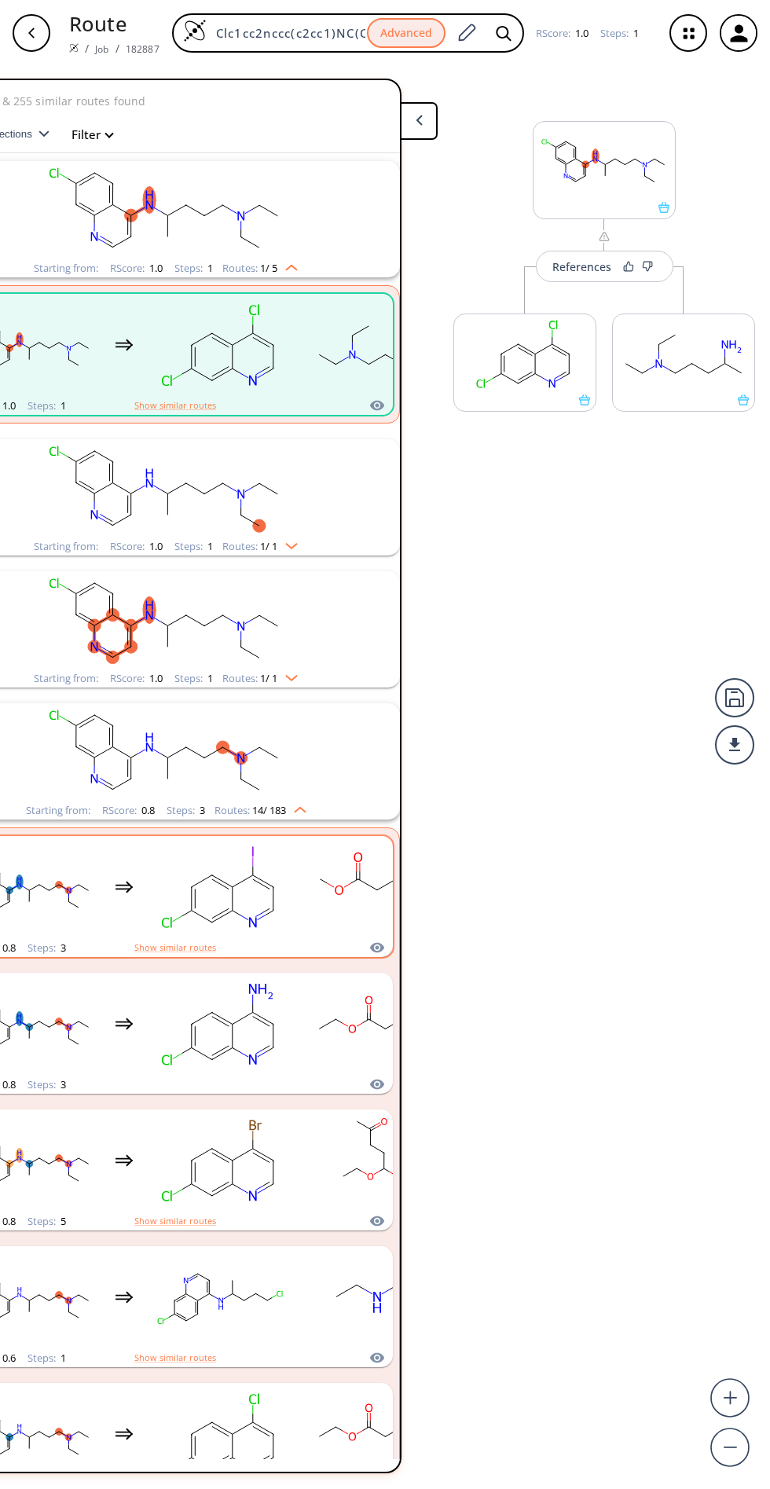
click at [318, 896] on rect "clusters" at bounding box center [376, 887] width 141 height 98
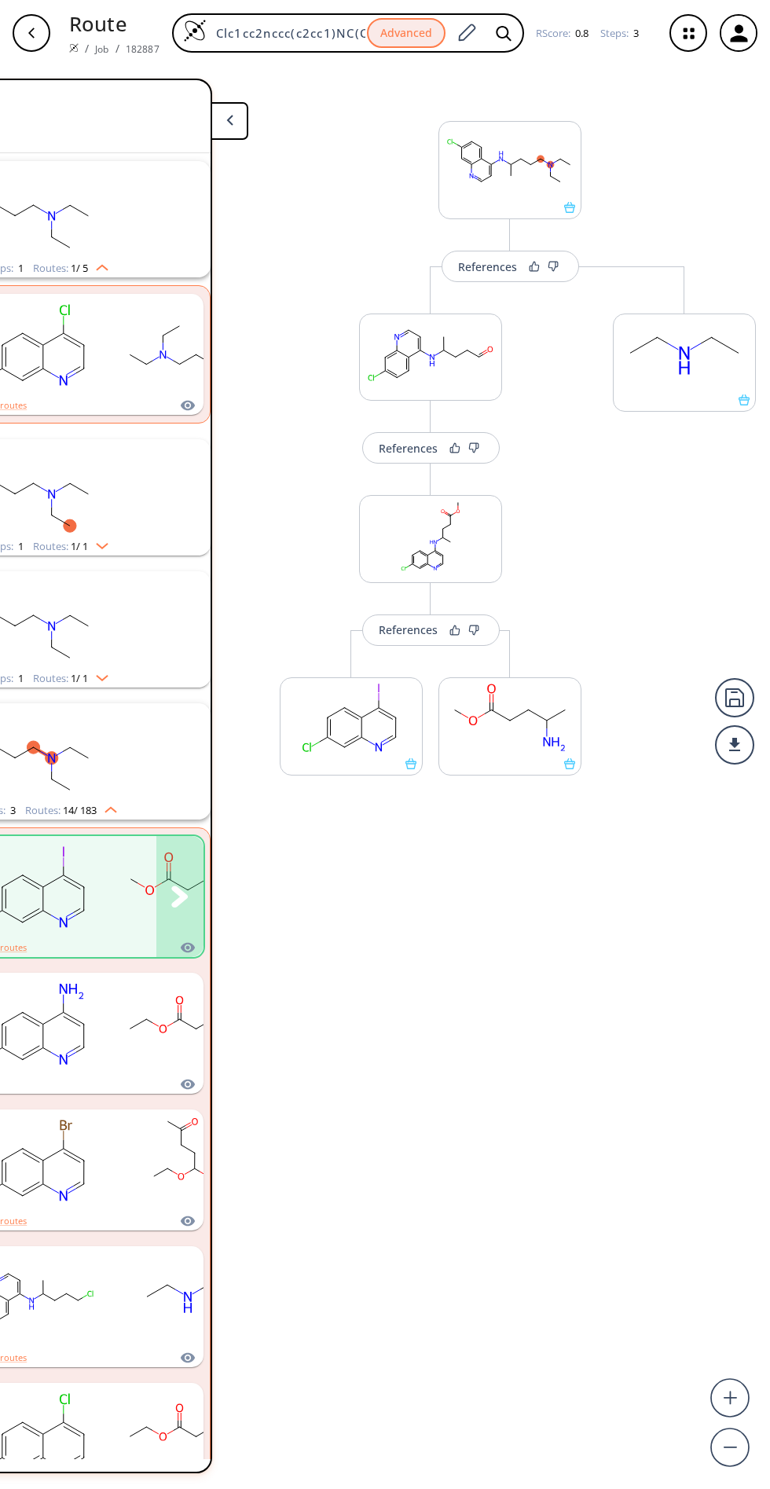
scroll to position [0, 273]
